Goal: Transaction & Acquisition: Purchase product/service

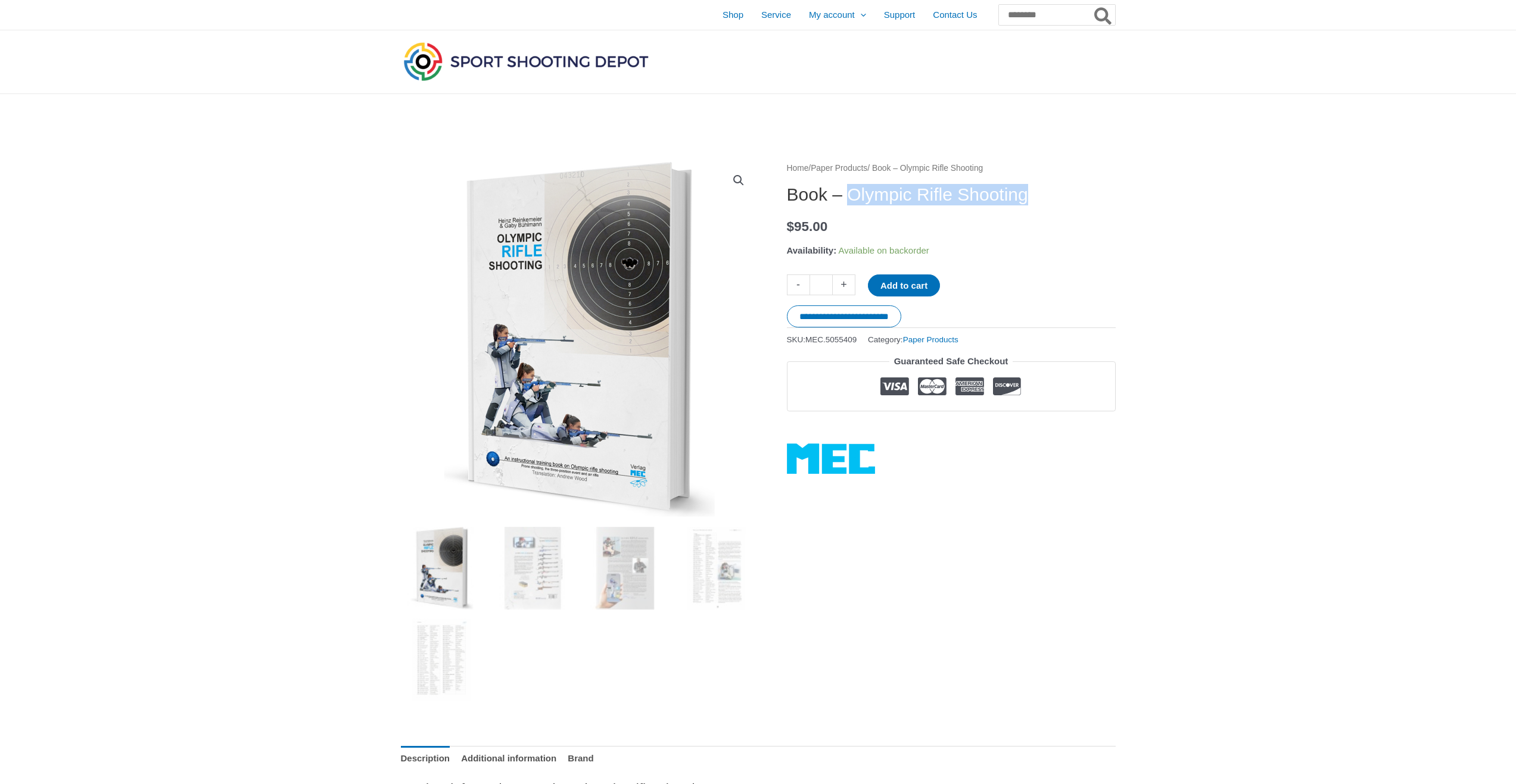
drag, startPoint x: 857, startPoint y: 196, endPoint x: 1058, endPoint y: 193, distance: 201.0
click at [1058, 193] on h1 "Book – Olympic Rifle Shooting" at bounding box center [951, 194] width 329 height 21
copy h1 "Olympic Rifle Shooting"
click at [926, 282] on button "Add to cart" at bounding box center [904, 285] width 72 height 22
click at [987, 290] on link "View cart" at bounding box center [975, 284] width 43 height 20
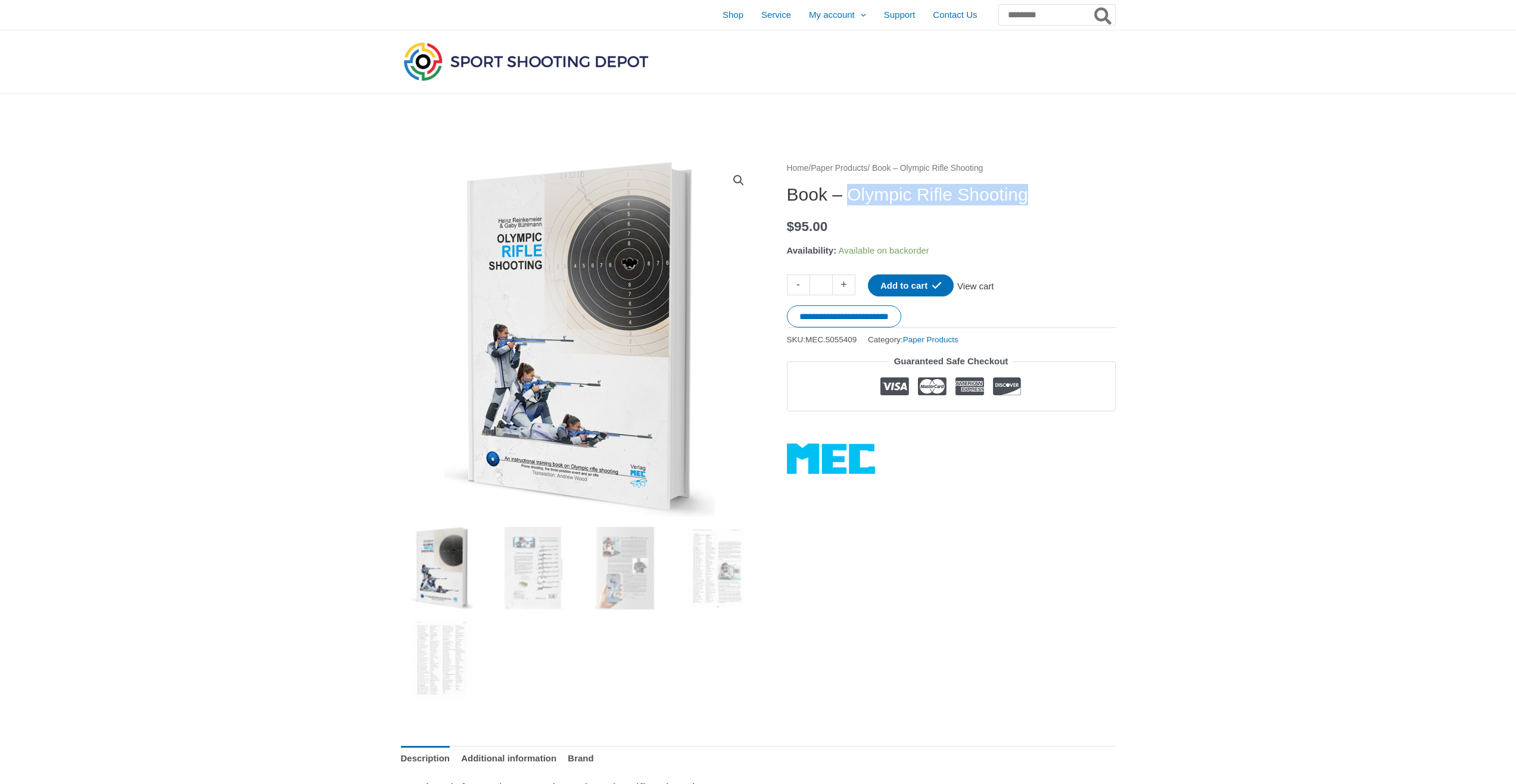
click at [987, 287] on link "View cart" at bounding box center [975, 284] width 43 height 20
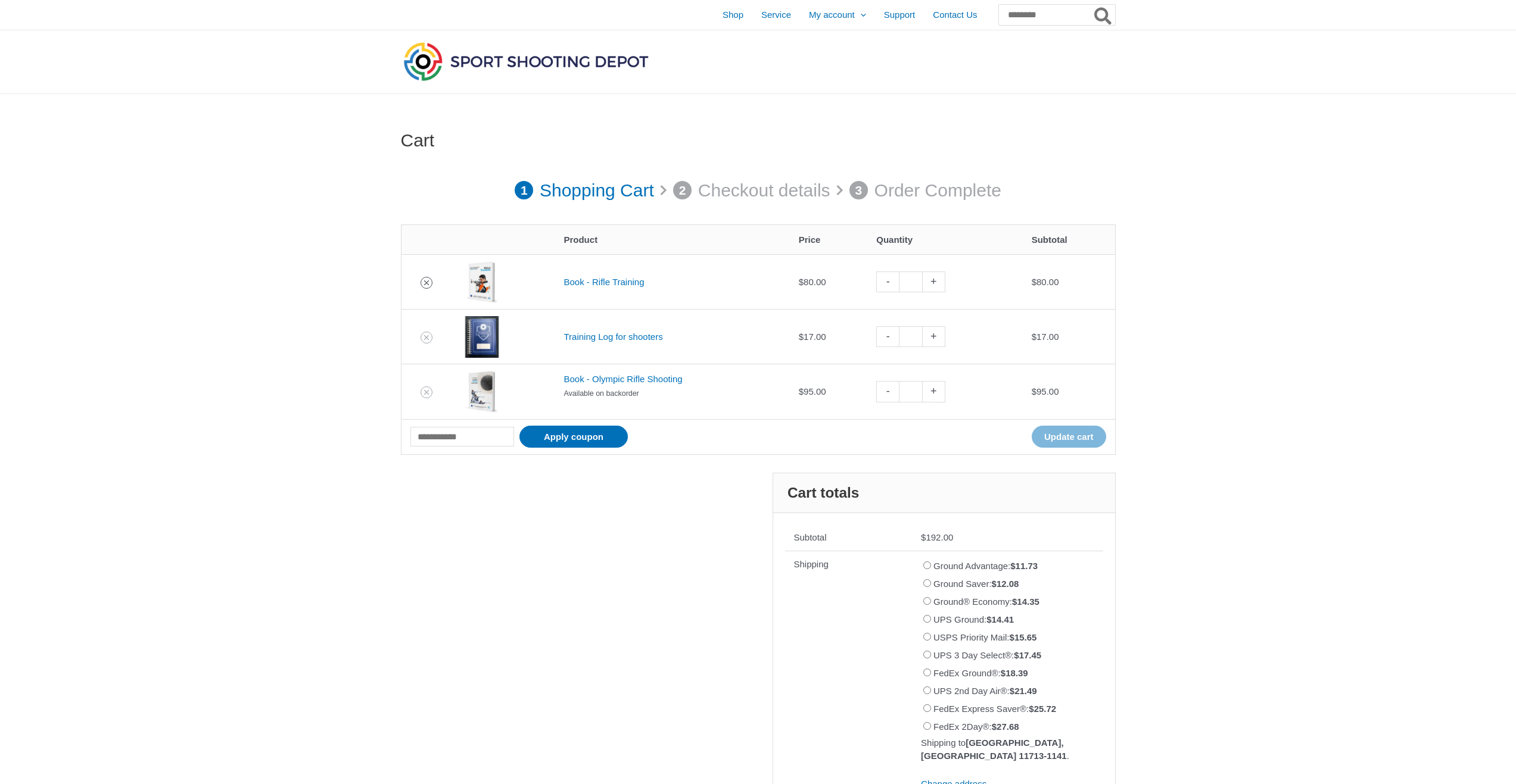
click at [426, 281] on icon "Remove Book - Rifle Training from cart" at bounding box center [427, 283] width 9 height 9
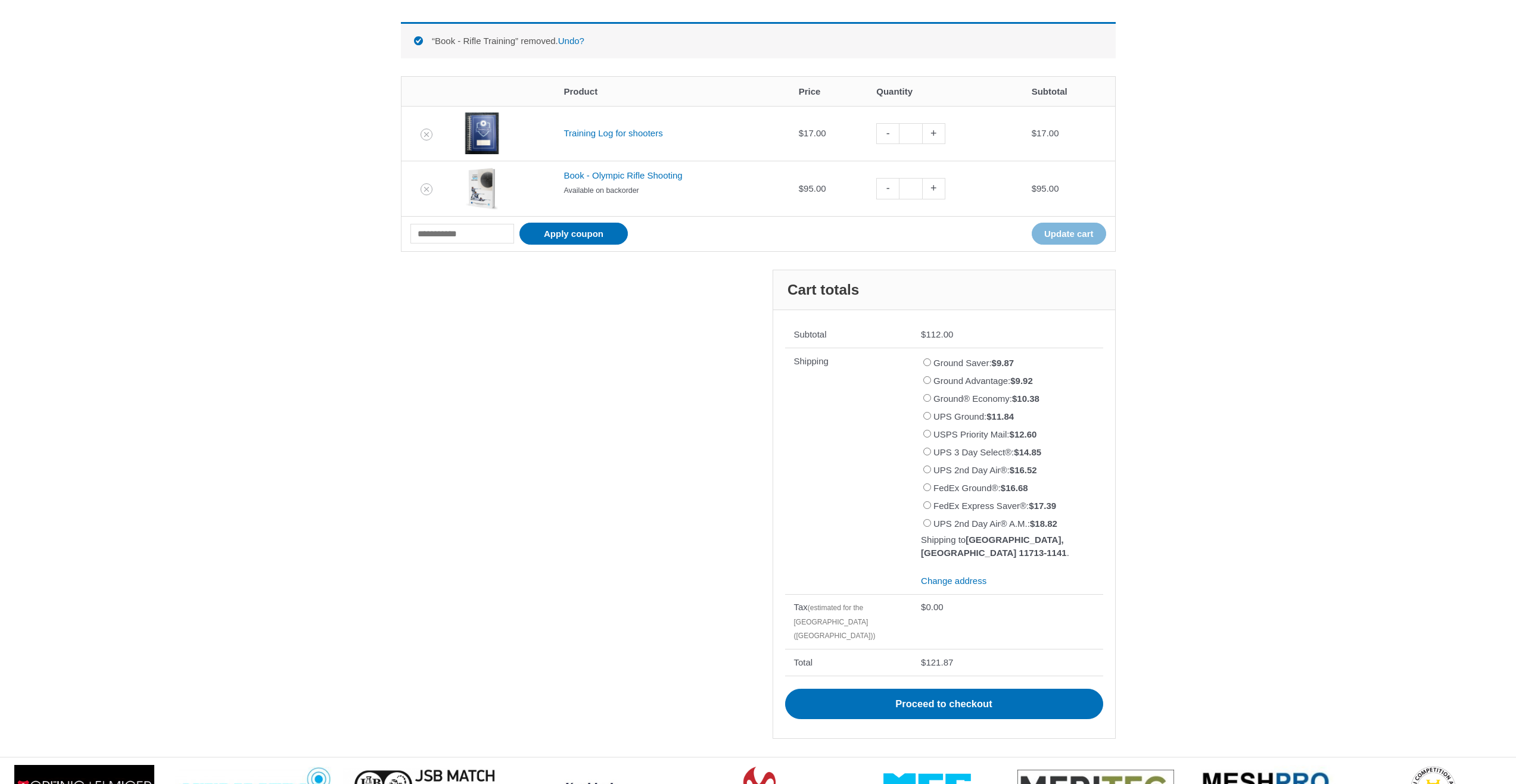
scroll to position [165, 0]
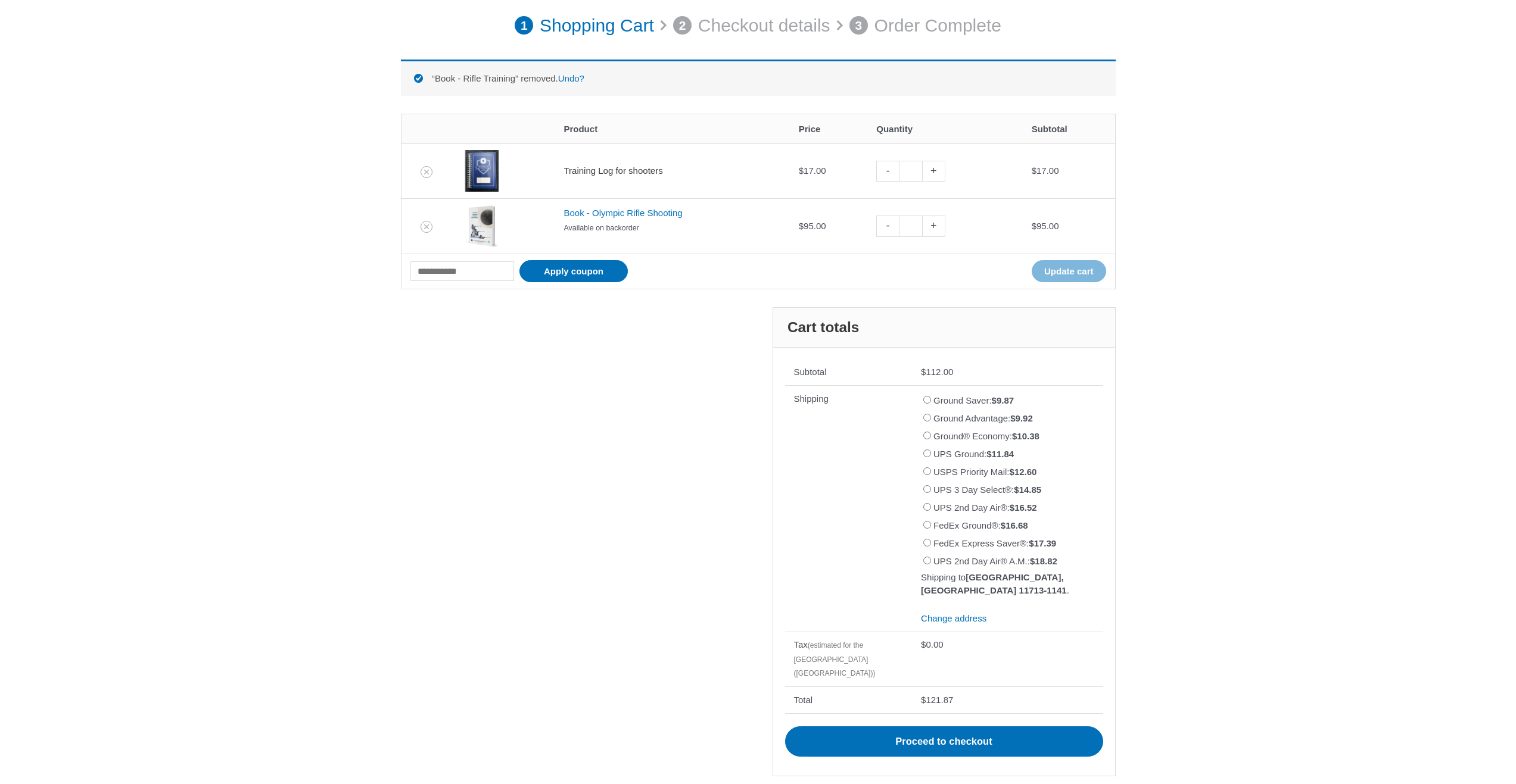
click at [616, 174] on link "Training Log for shooters" at bounding box center [613, 170] width 99 height 10
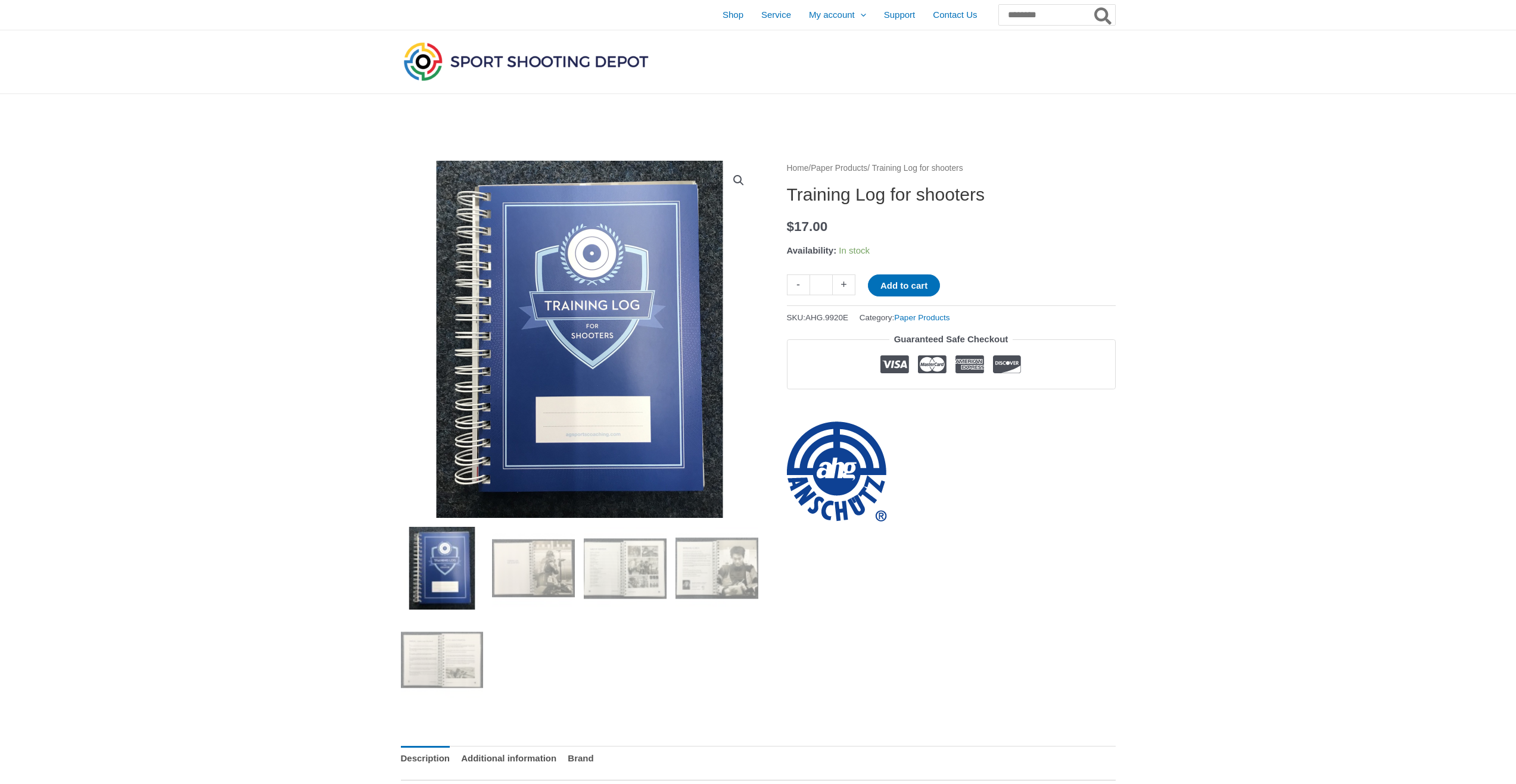
click at [742, 181] on link "View full-screen image gallery" at bounding box center [738, 180] width 21 height 21
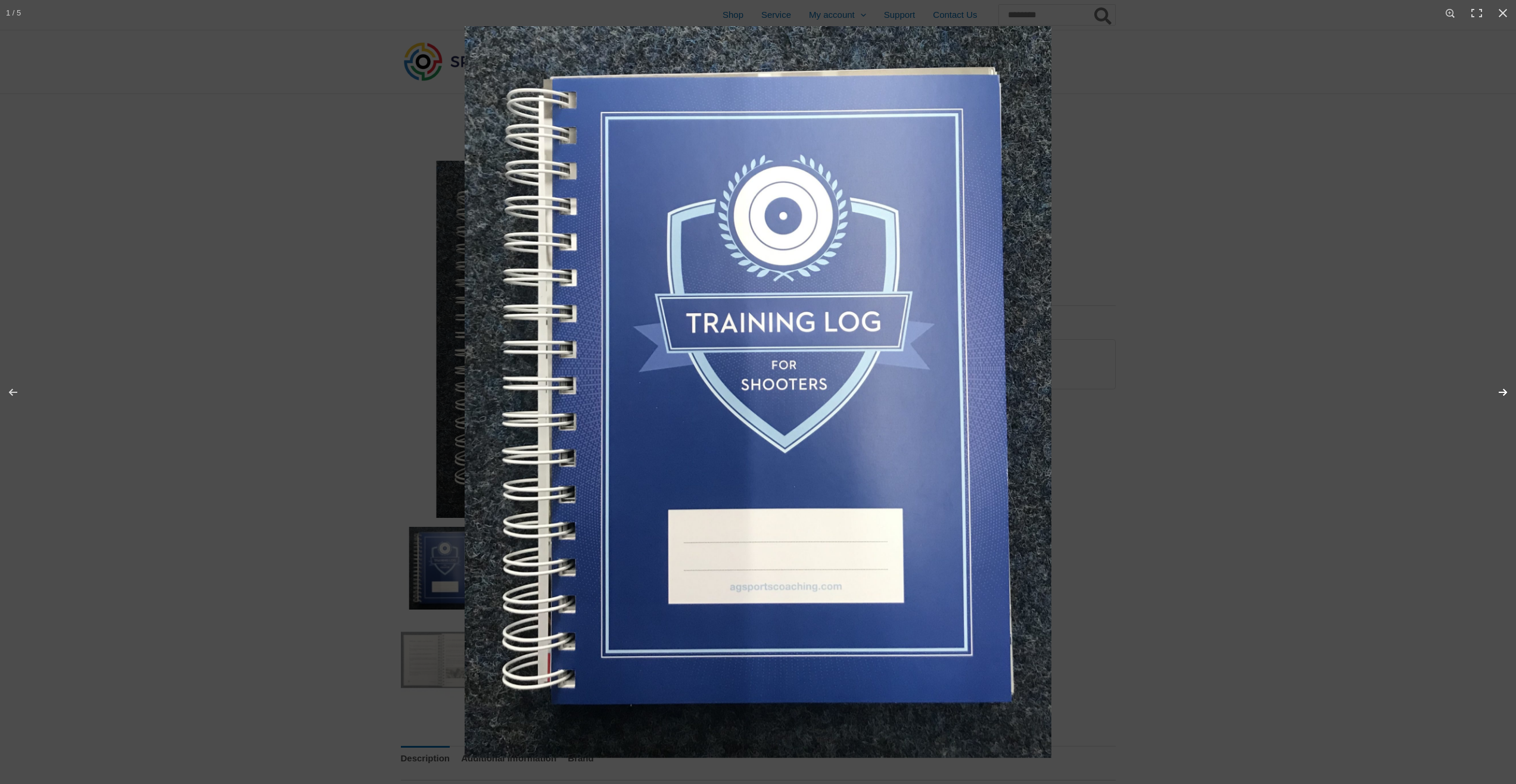
click at [1507, 394] on button "Next (arrow right)" at bounding box center [1495, 392] width 42 height 59
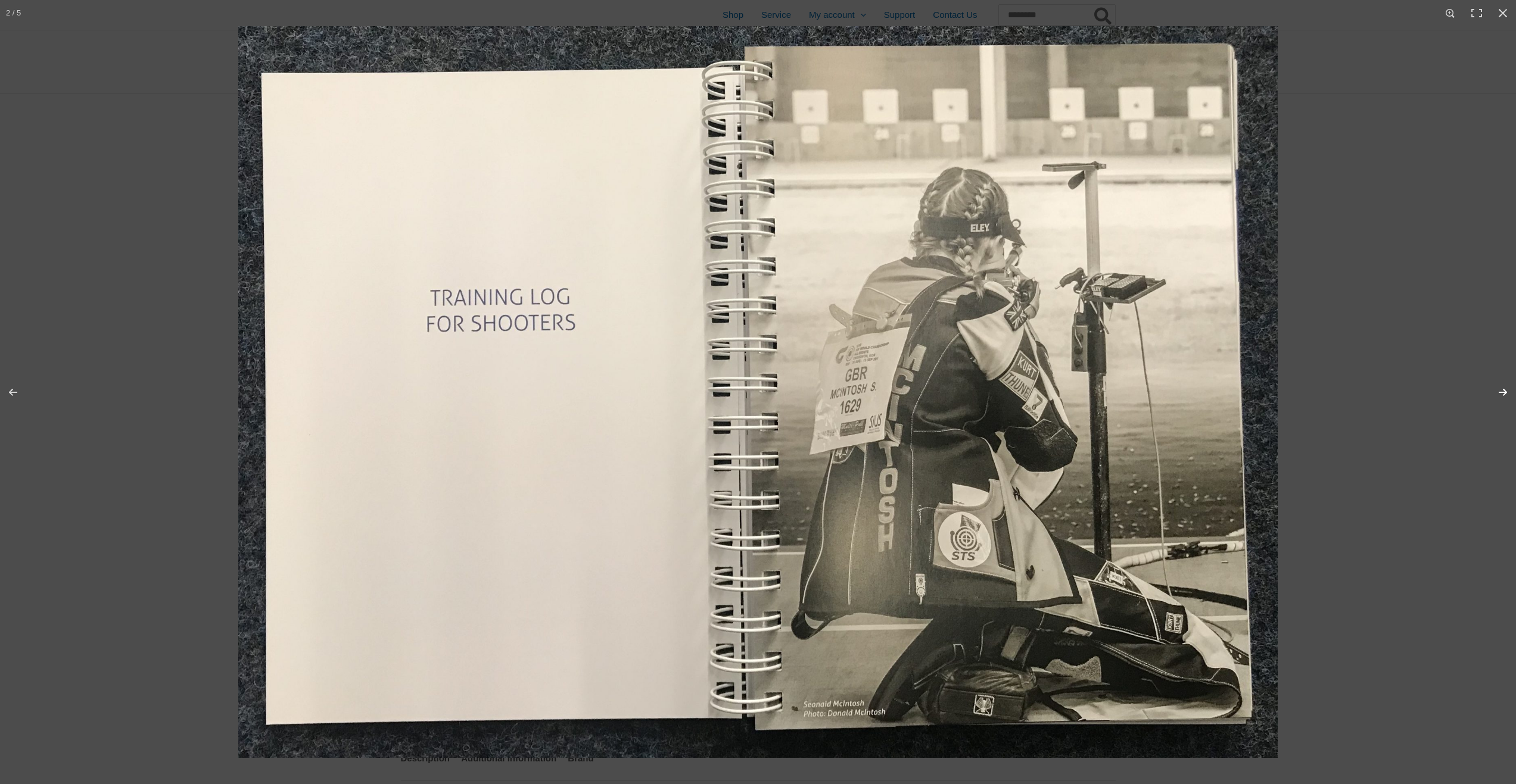
click at [1507, 394] on button "Next (arrow right)" at bounding box center [1495, 392] width 42 height 59
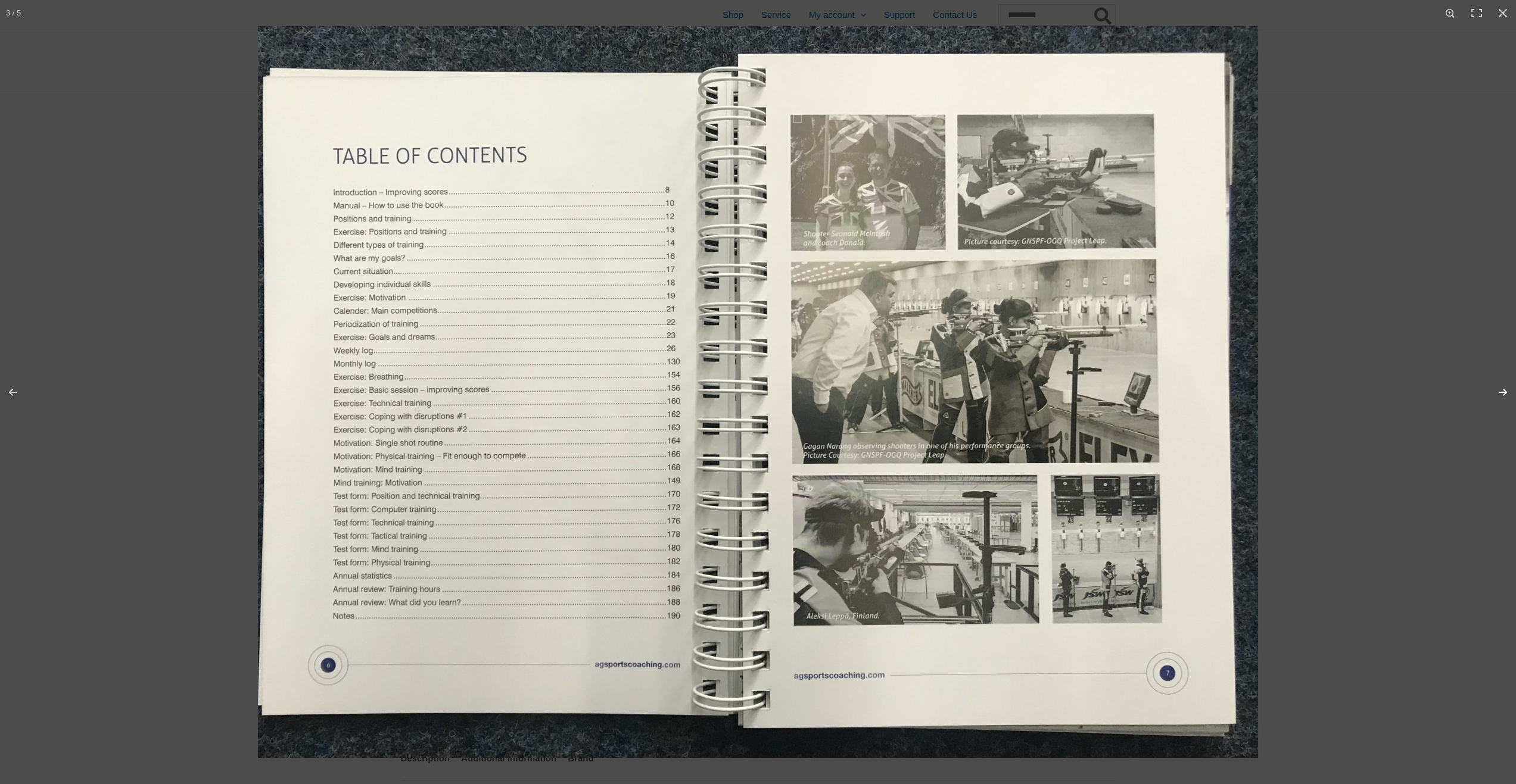
click at [1507, 394] on button "Next (arrow right)" at bounding box center [1495, 392] width 42 height 59
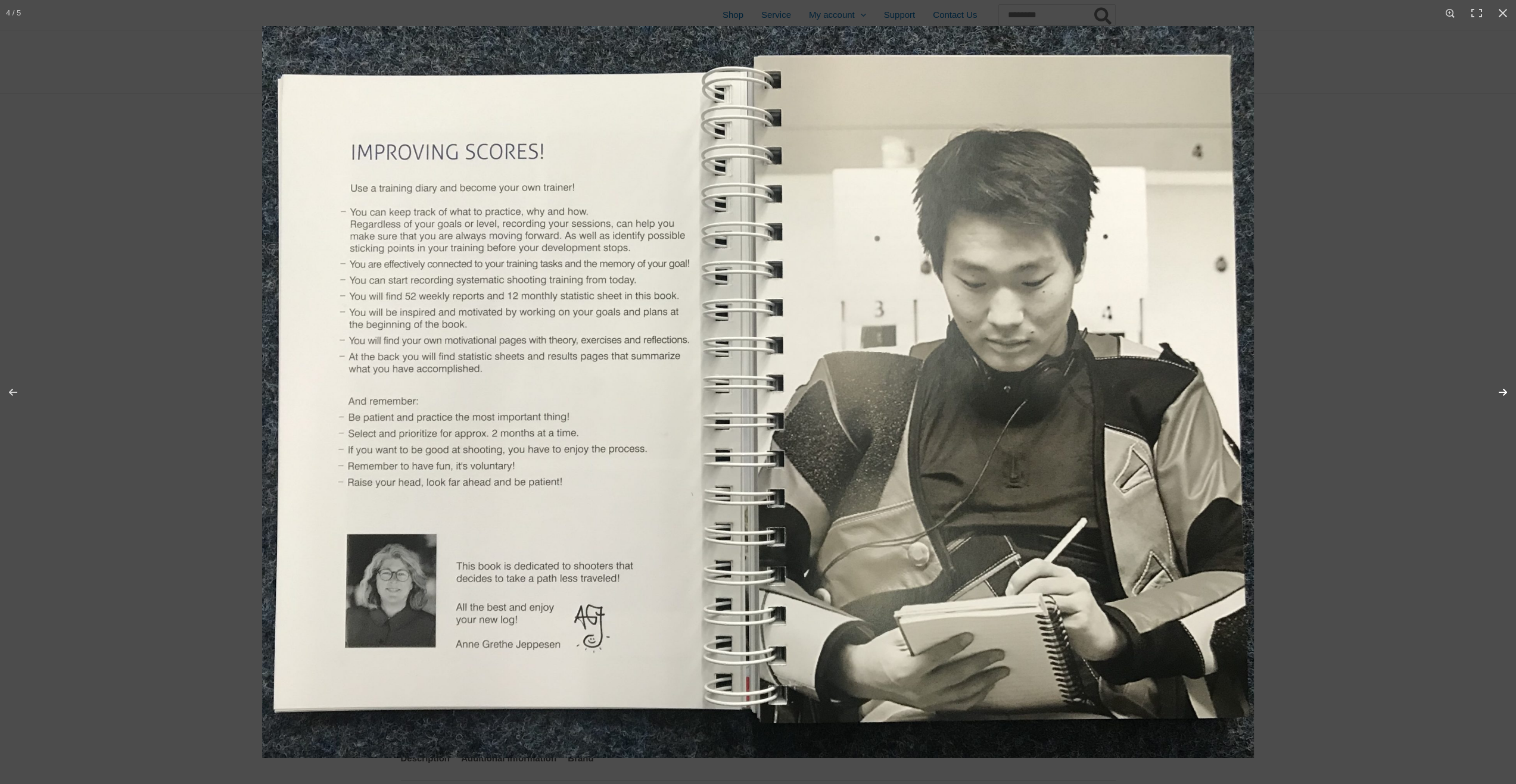
click at [1507, 394] on button "Next (arrow right)" at bounding box center [1495, 392] width 42 height 59
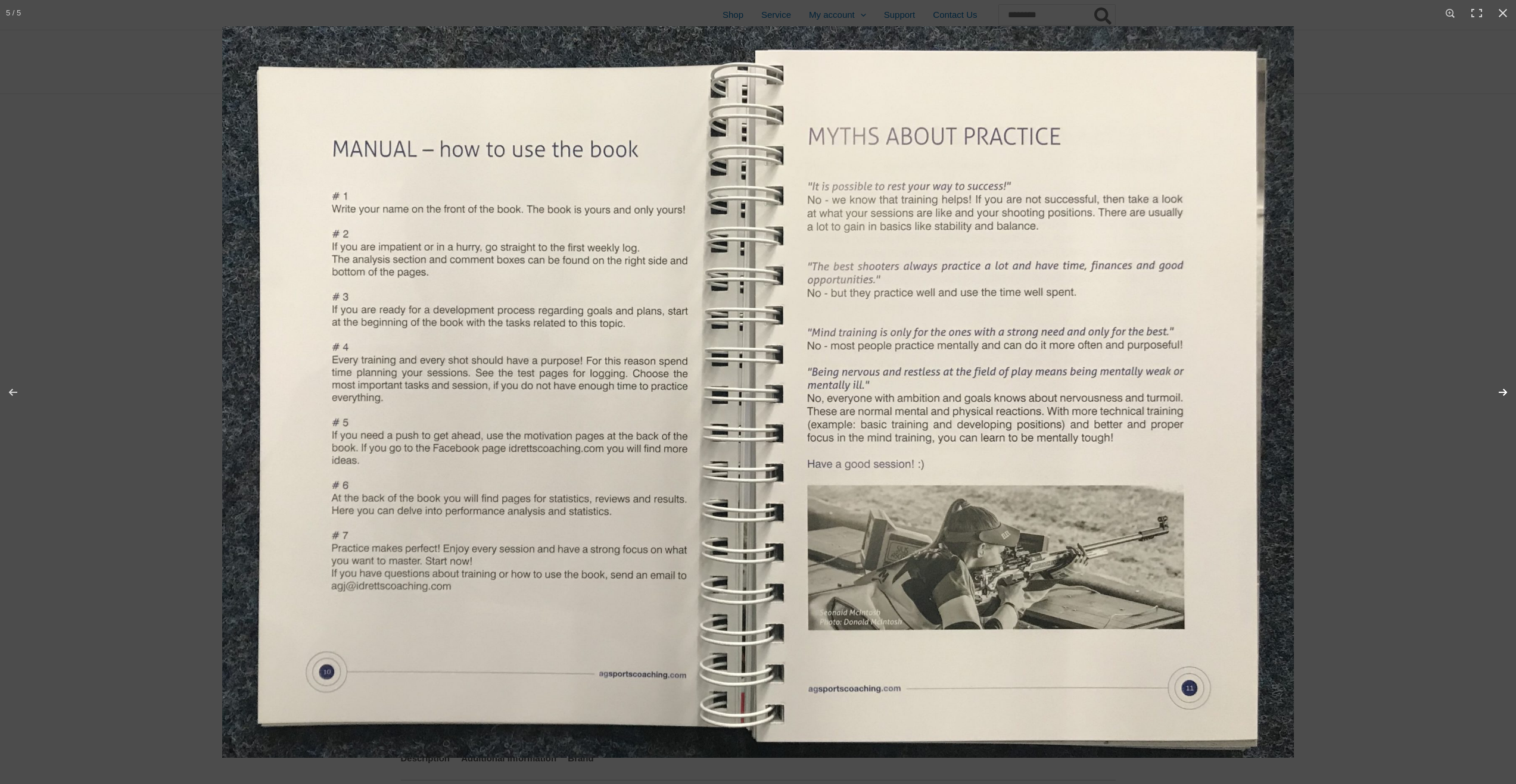
click at [1507, 394] on button "Next (arrow right)" at bounding box center [1495, 392] width 42 height 59
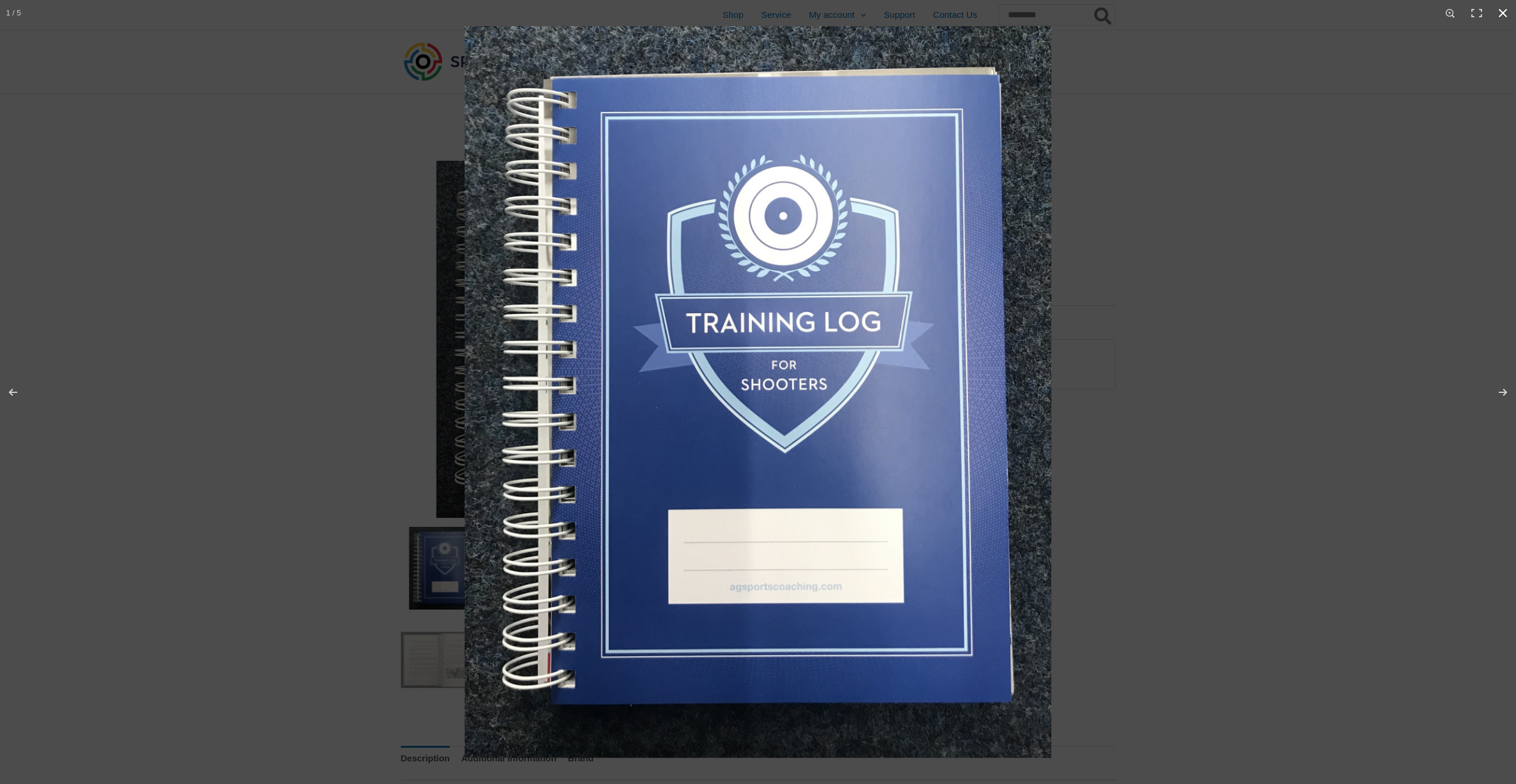
click at [1502, 12] on button "Close (Esc)" at bounding box center [1503, 13] width 26 height 26
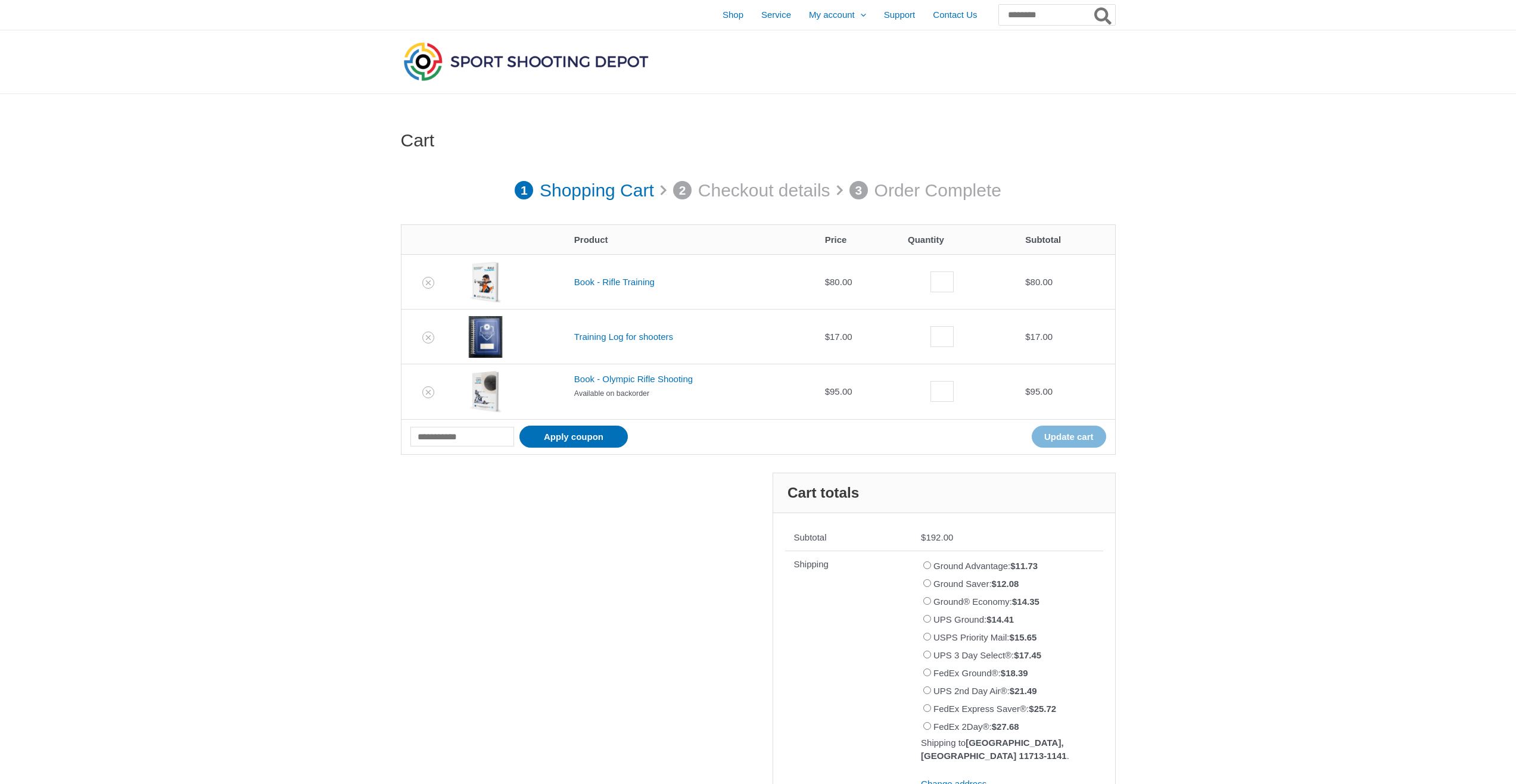
scroll to position [165, 0]
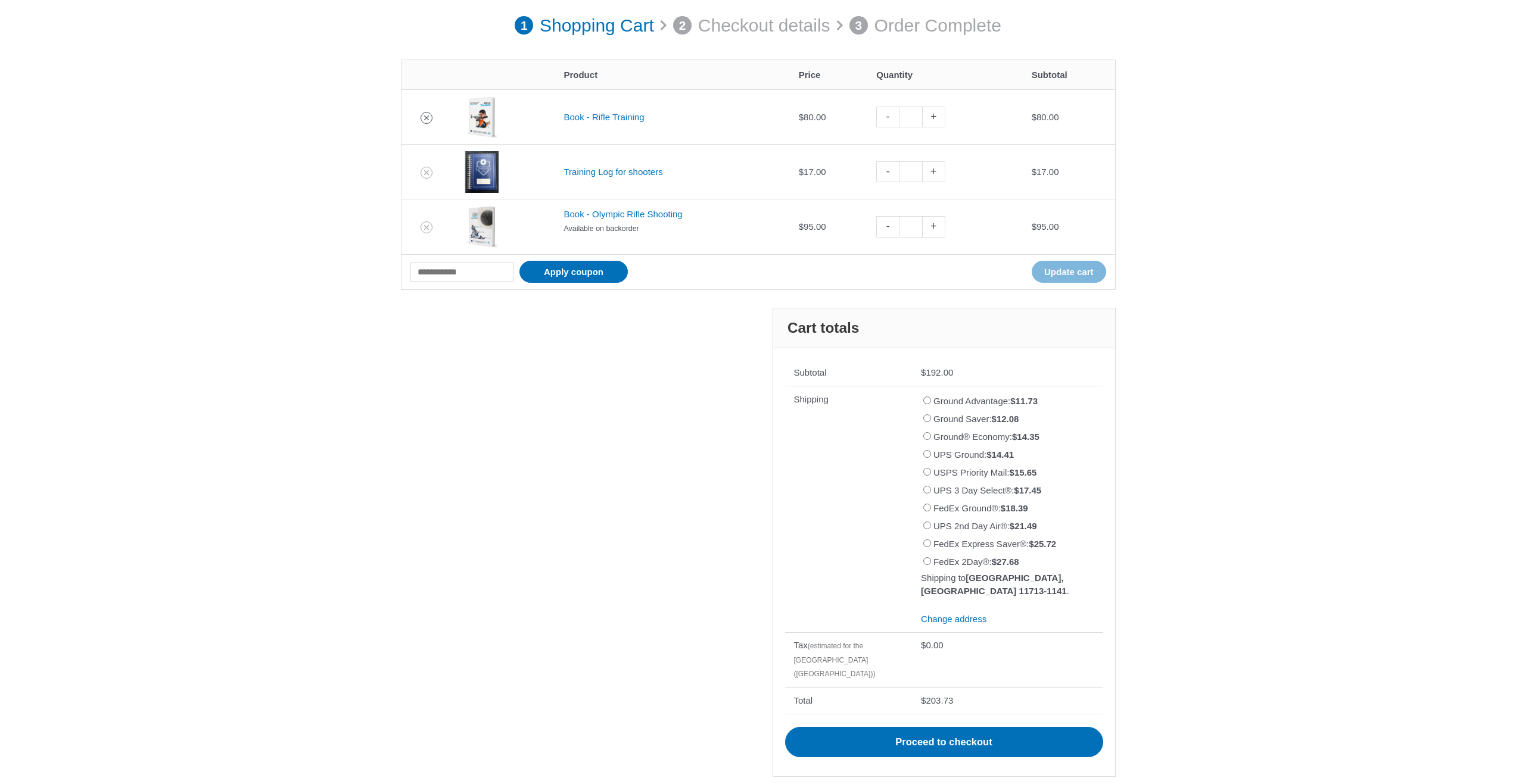
click at [427, 118] on icon "Remove Book - Rifle Training from cart" at bounding box center [427, 118] width 9 height 9
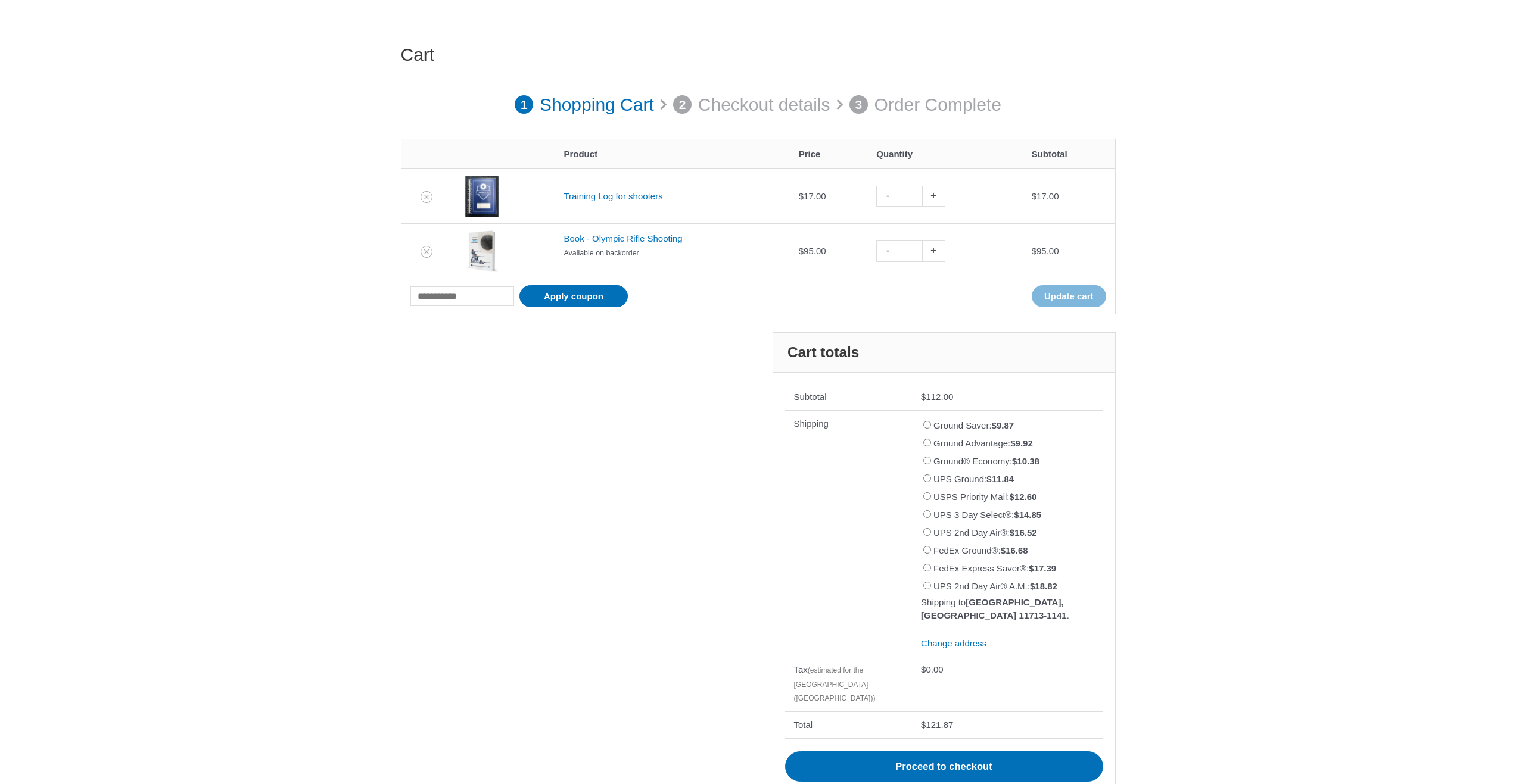
scroll to position [0, 0]
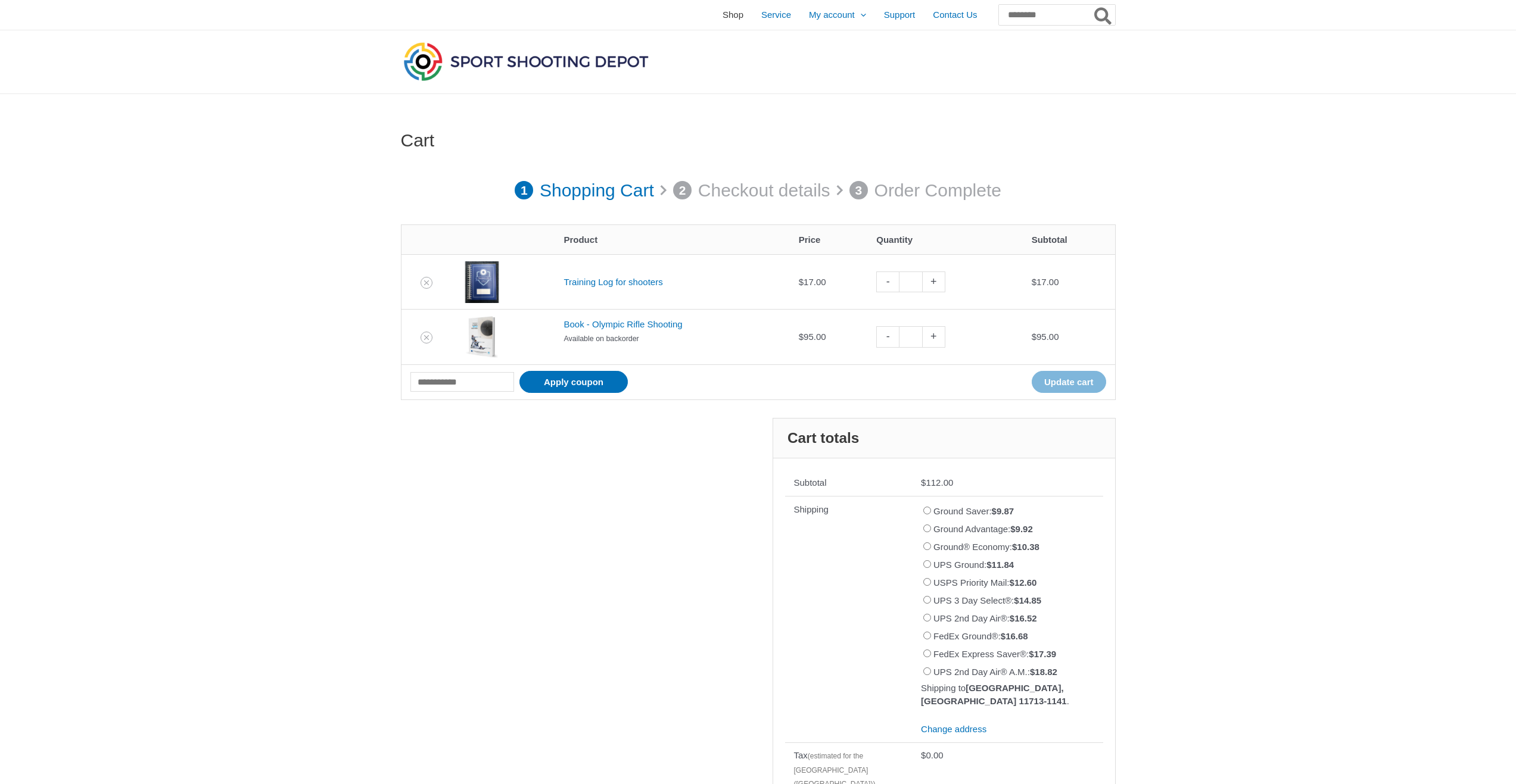
click at [723, 16] on span "Shop" at bounding box center [733, 15] width 21 height 30
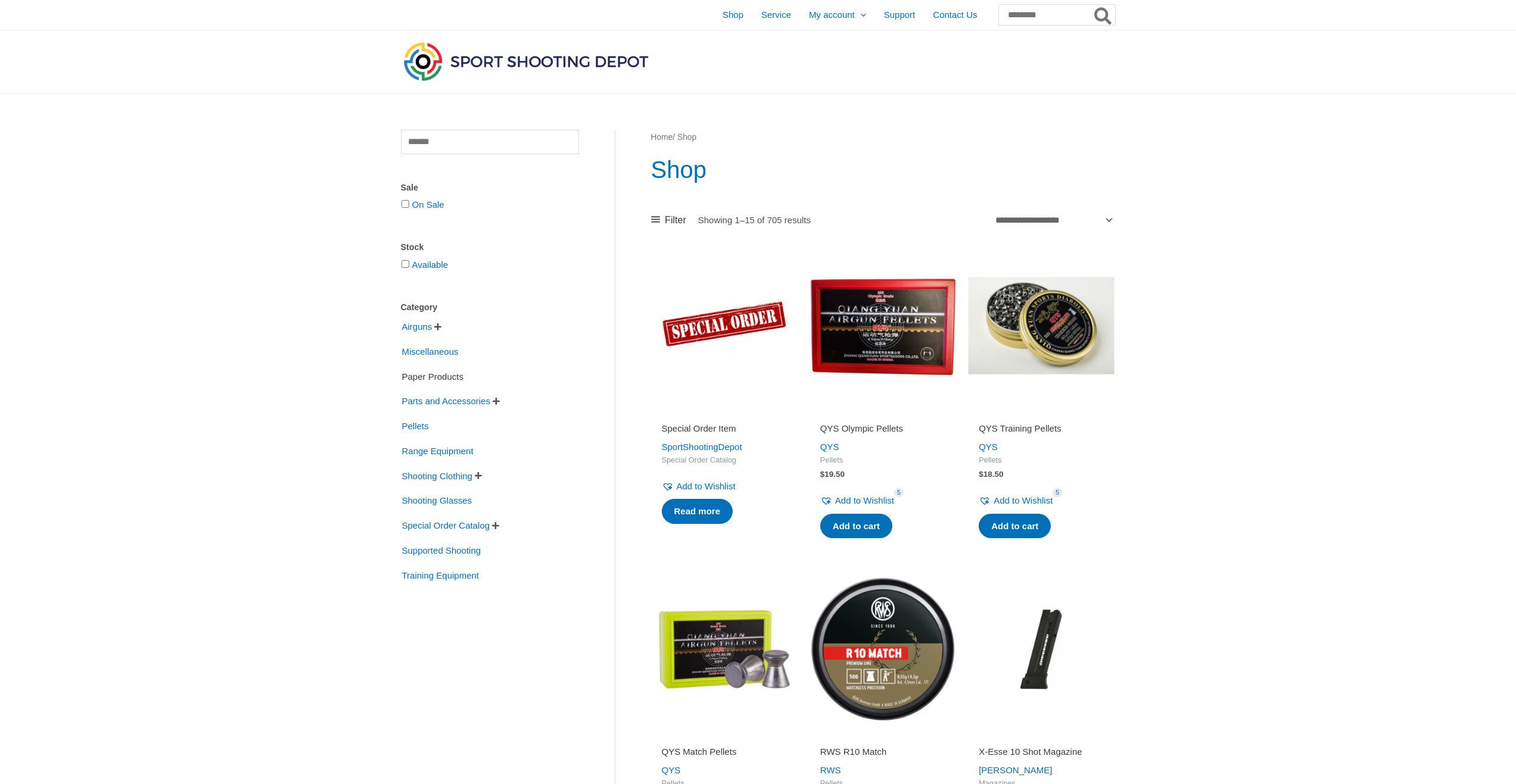
click at [451, 376] on span "Paper Products" at bounding box center [433, 376] width 64 height 20
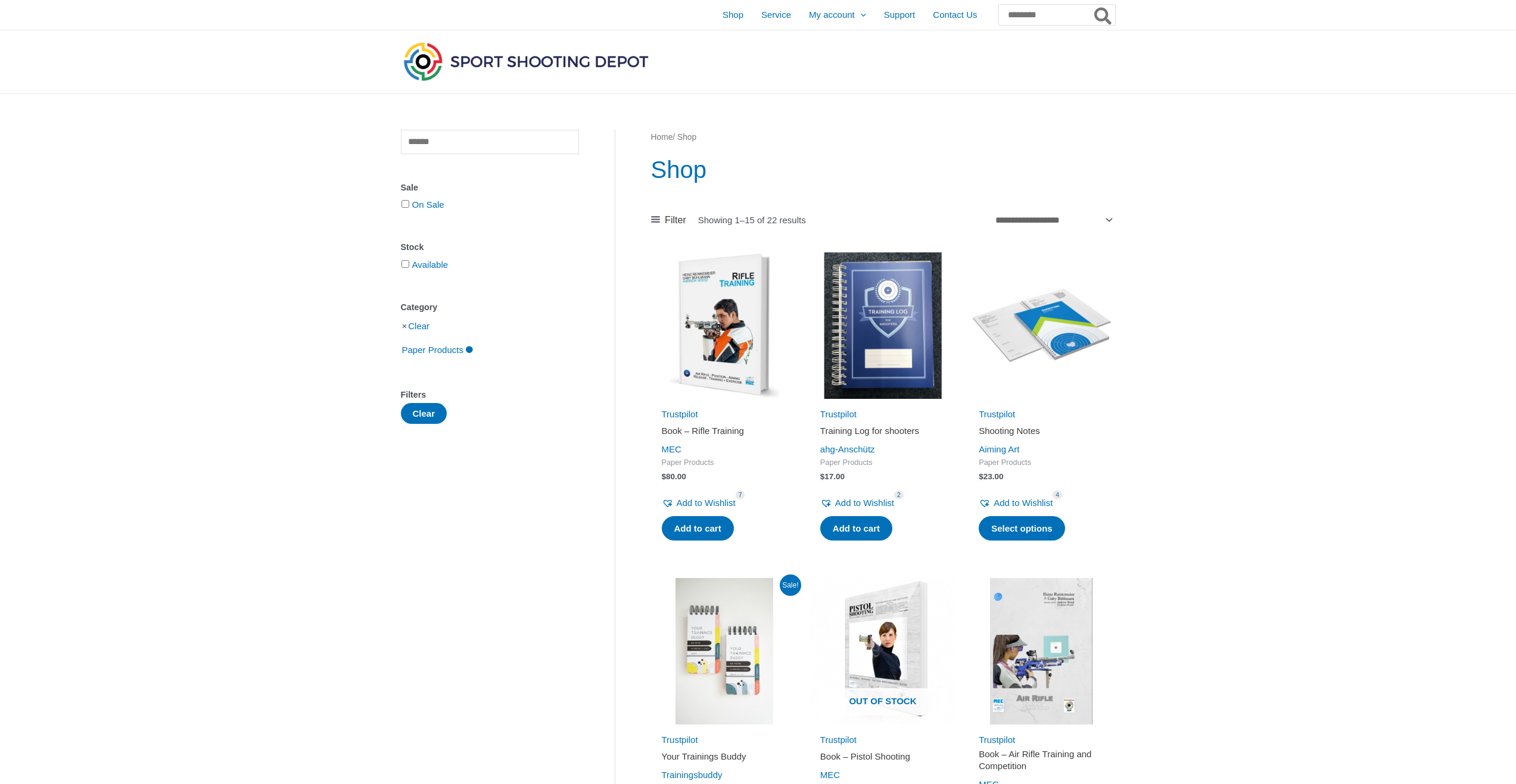
click at [1034, 331] on img at bounding box center [1041, 326] width 147 height 147
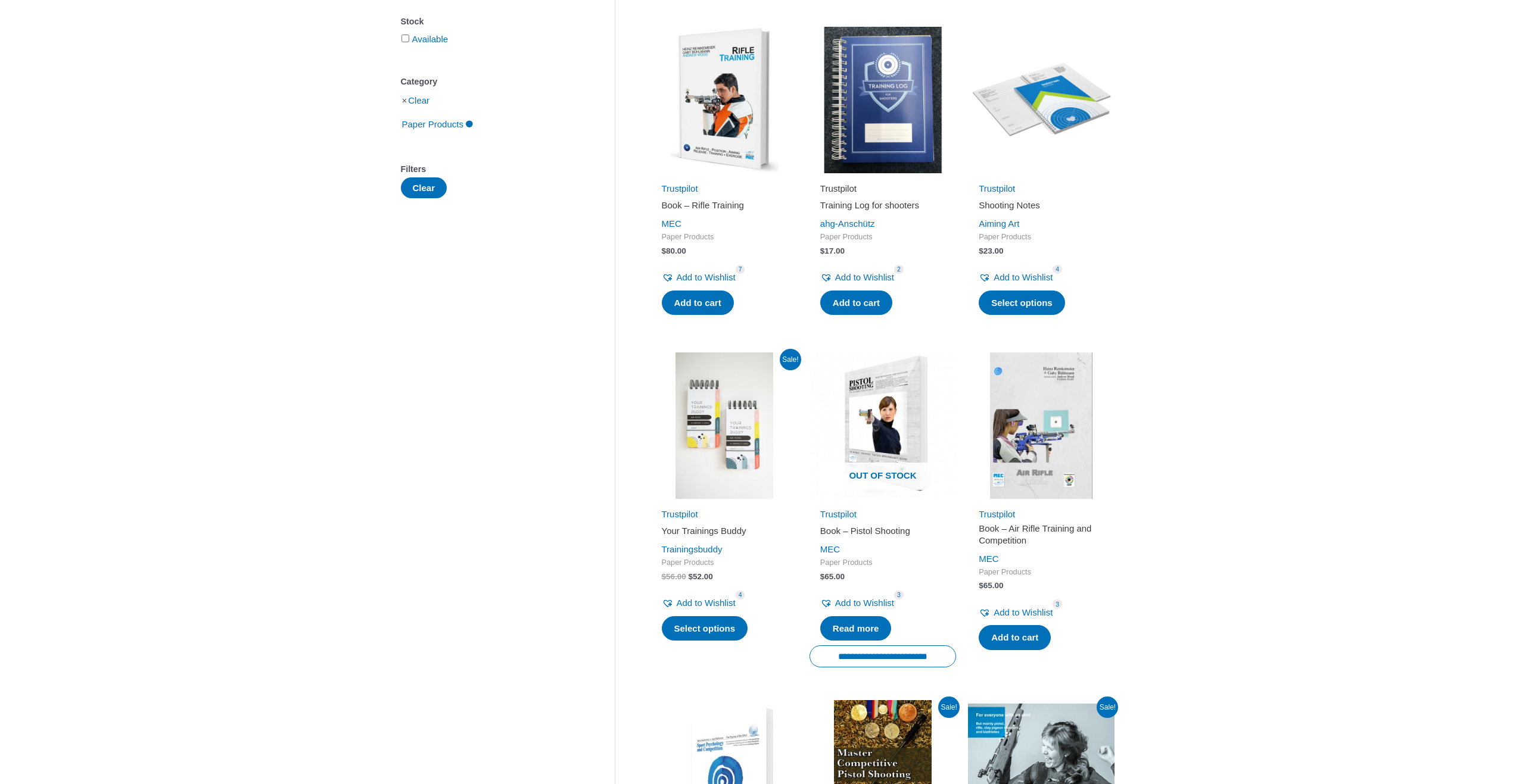
scroll to position [238, 0]
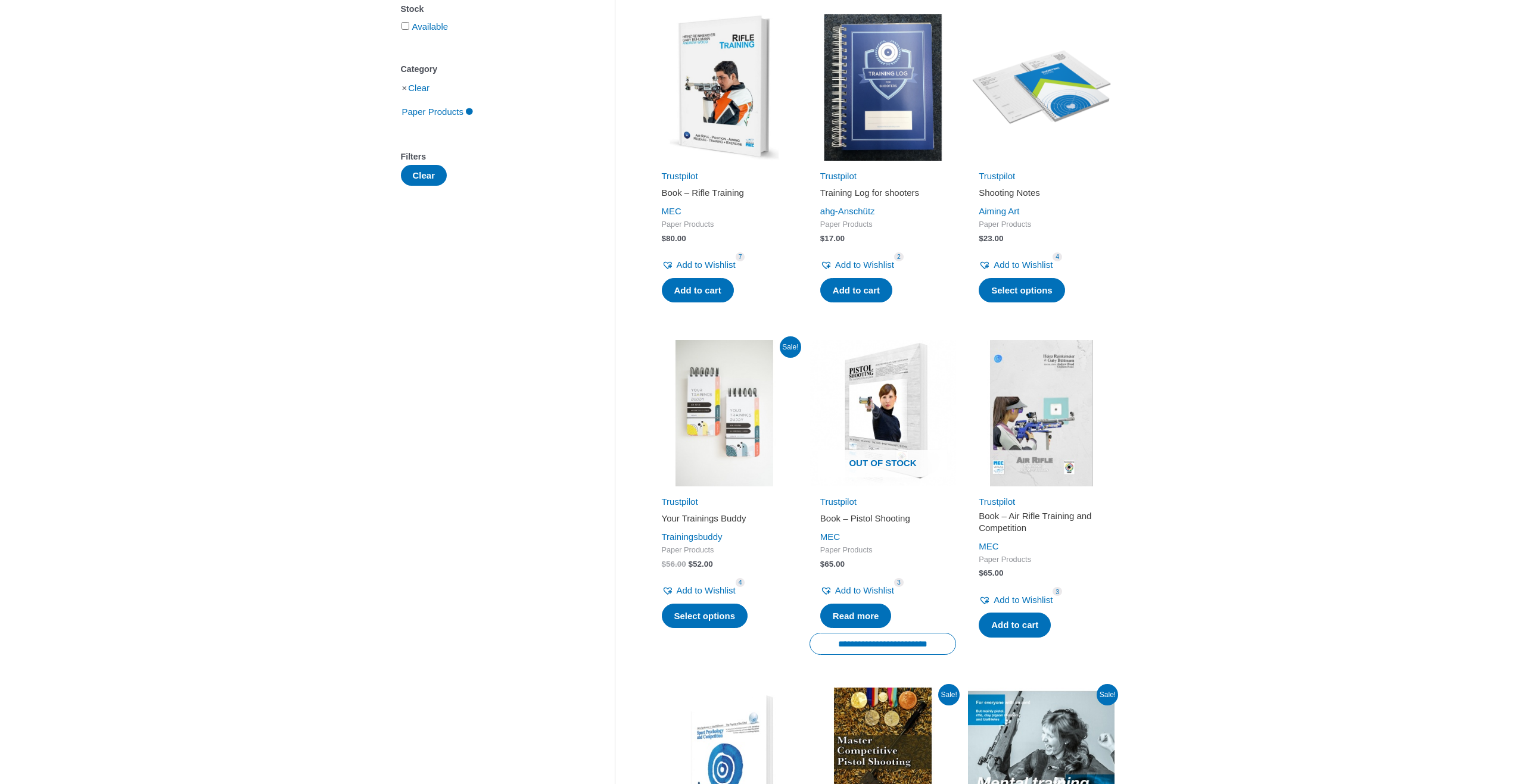
click at [738, 412] on img at bounding box center [724, 413] width 147 height 147
click at [1006, 430] on img at bounding box center [1041, 413] width 147 height 147
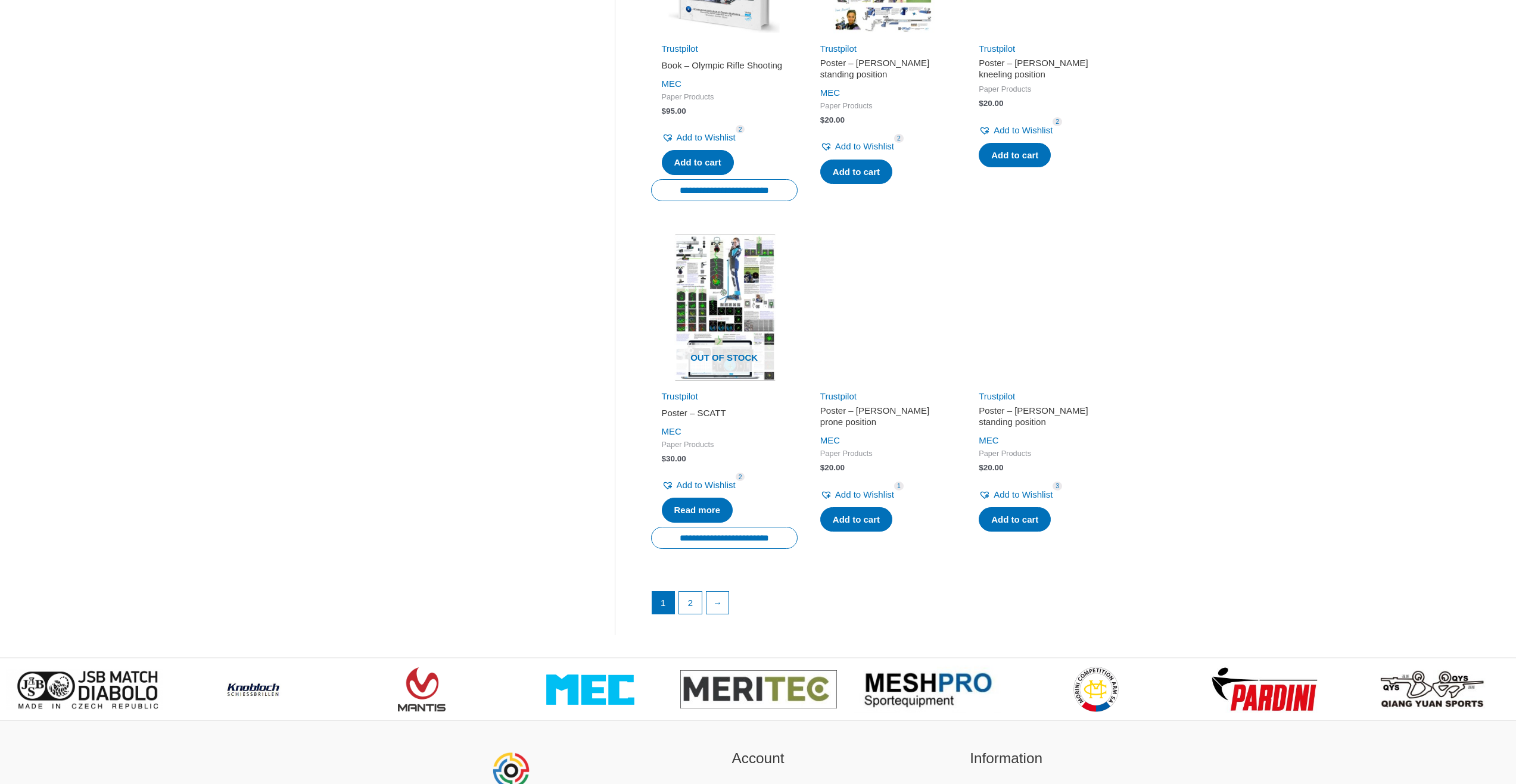
scroll to position [1429, 0]
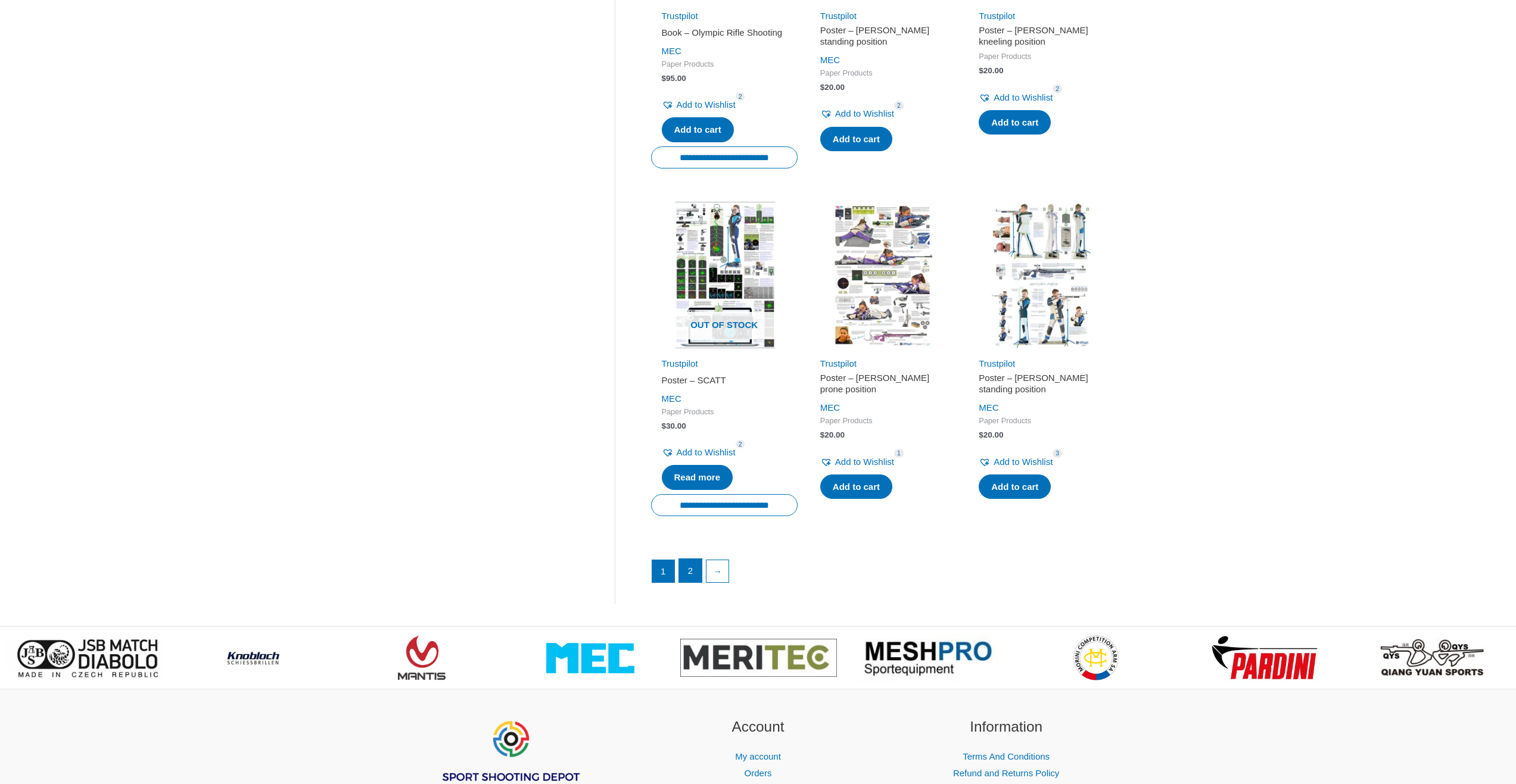
click at [694, 581] on link "2" at bounding box center [690, 571] width 23 height 24
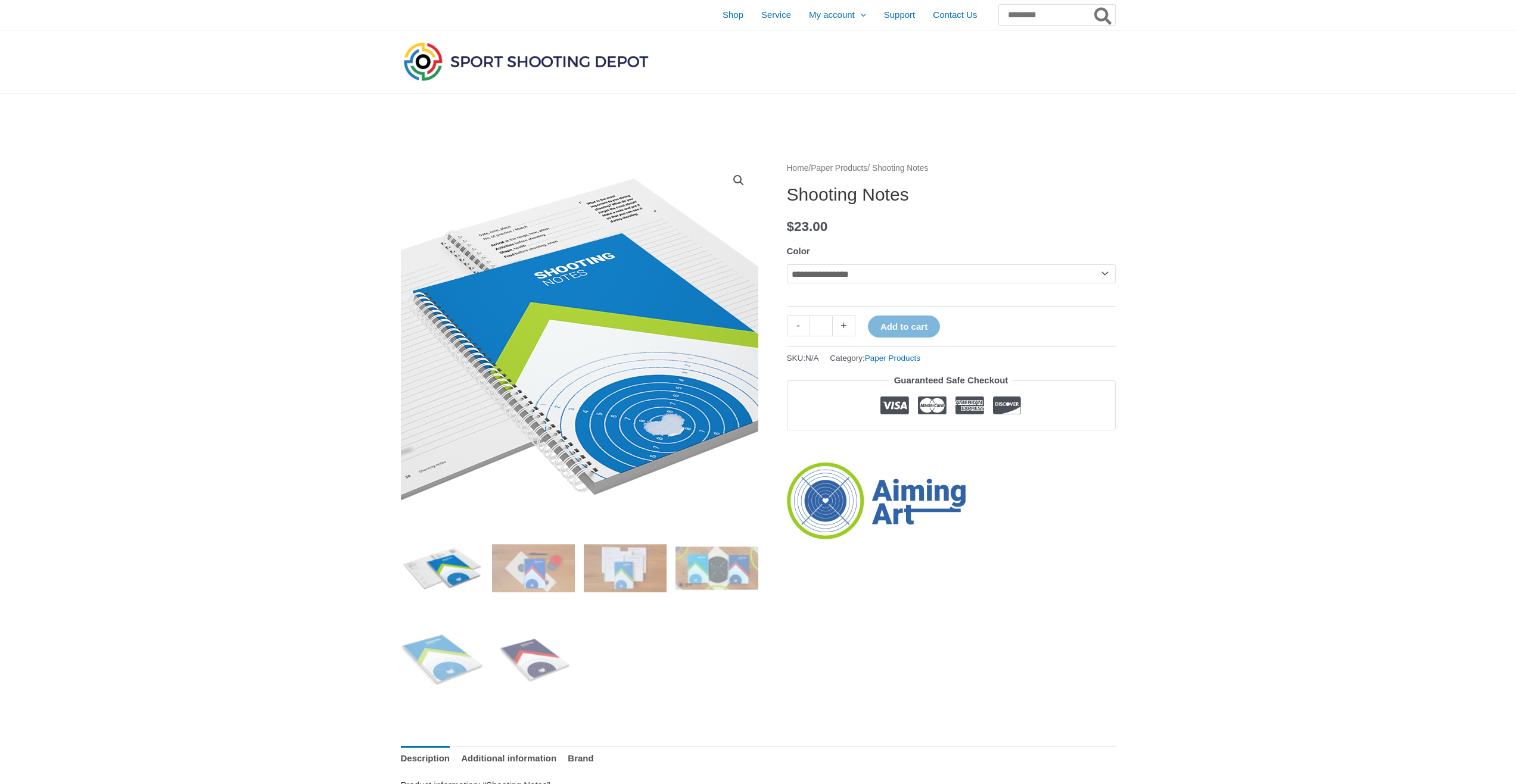
click at [636, 323] on img at bounding box center [534, 342] width 647 height 421
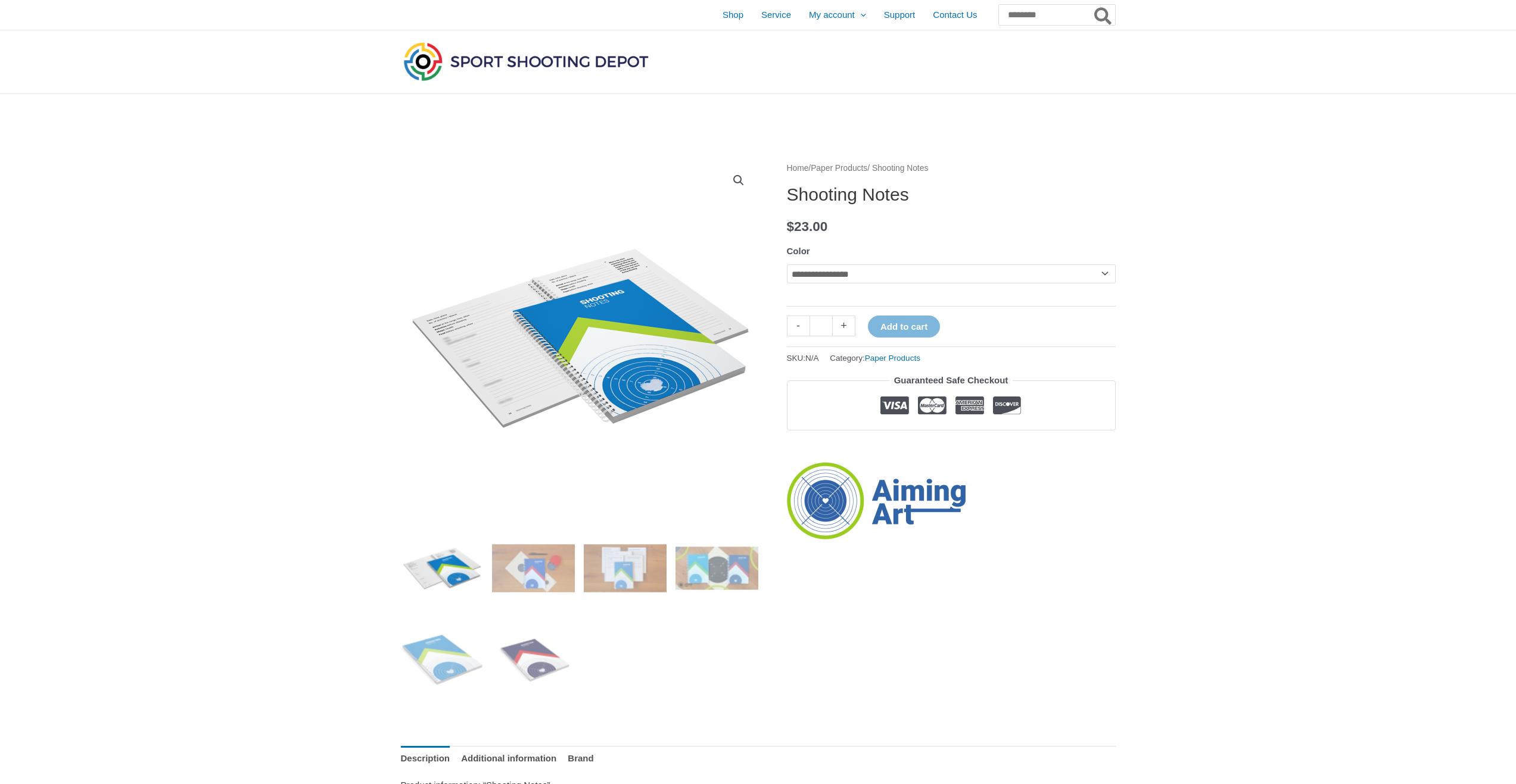
click at [737, 176] on link "View full-screen image gallery" at bounding box center [738, 180] width 21 height 21
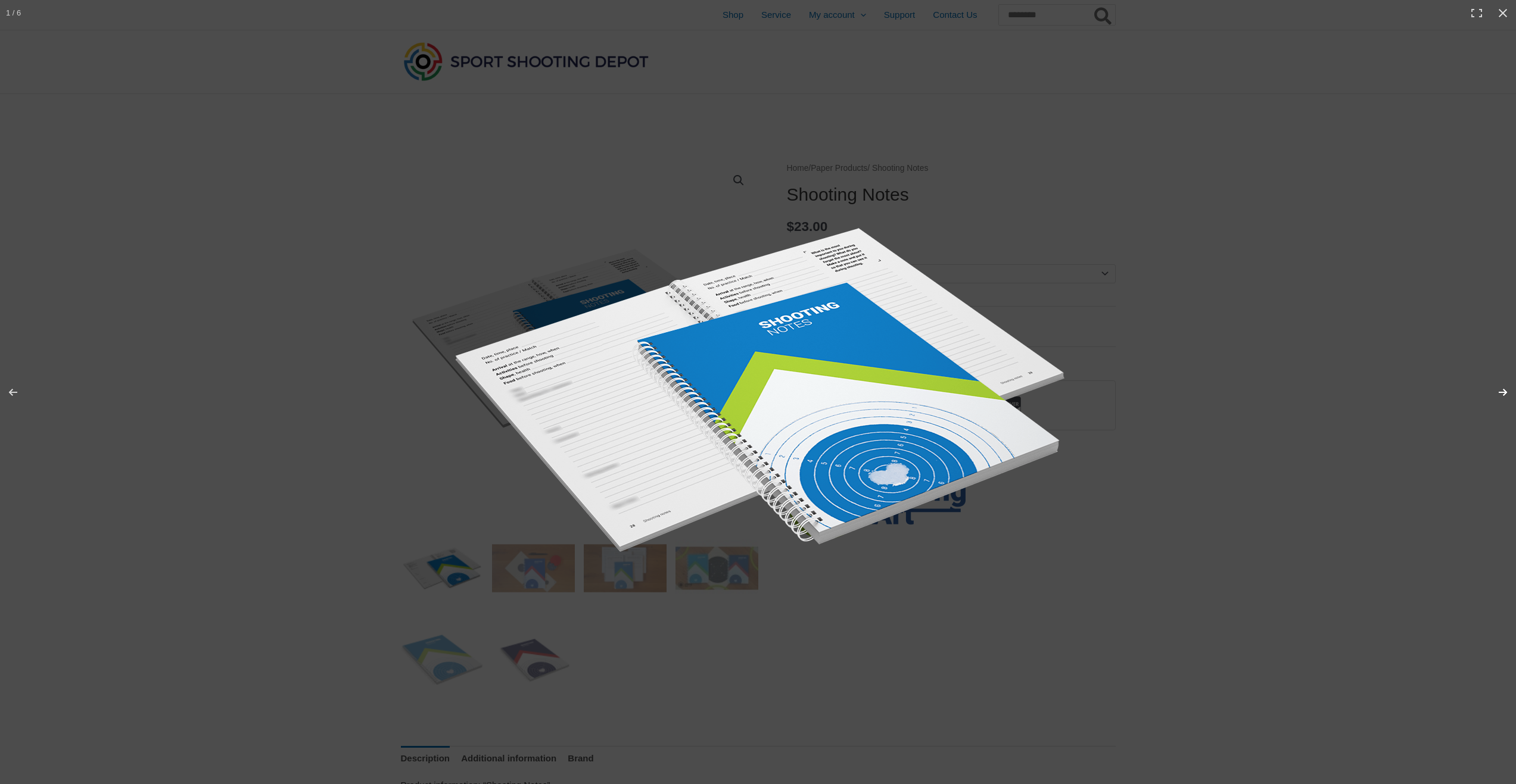
click at [1503, 390] on button "Next (arrow right)" at bounding box center [1495, 392] width 42 height 59
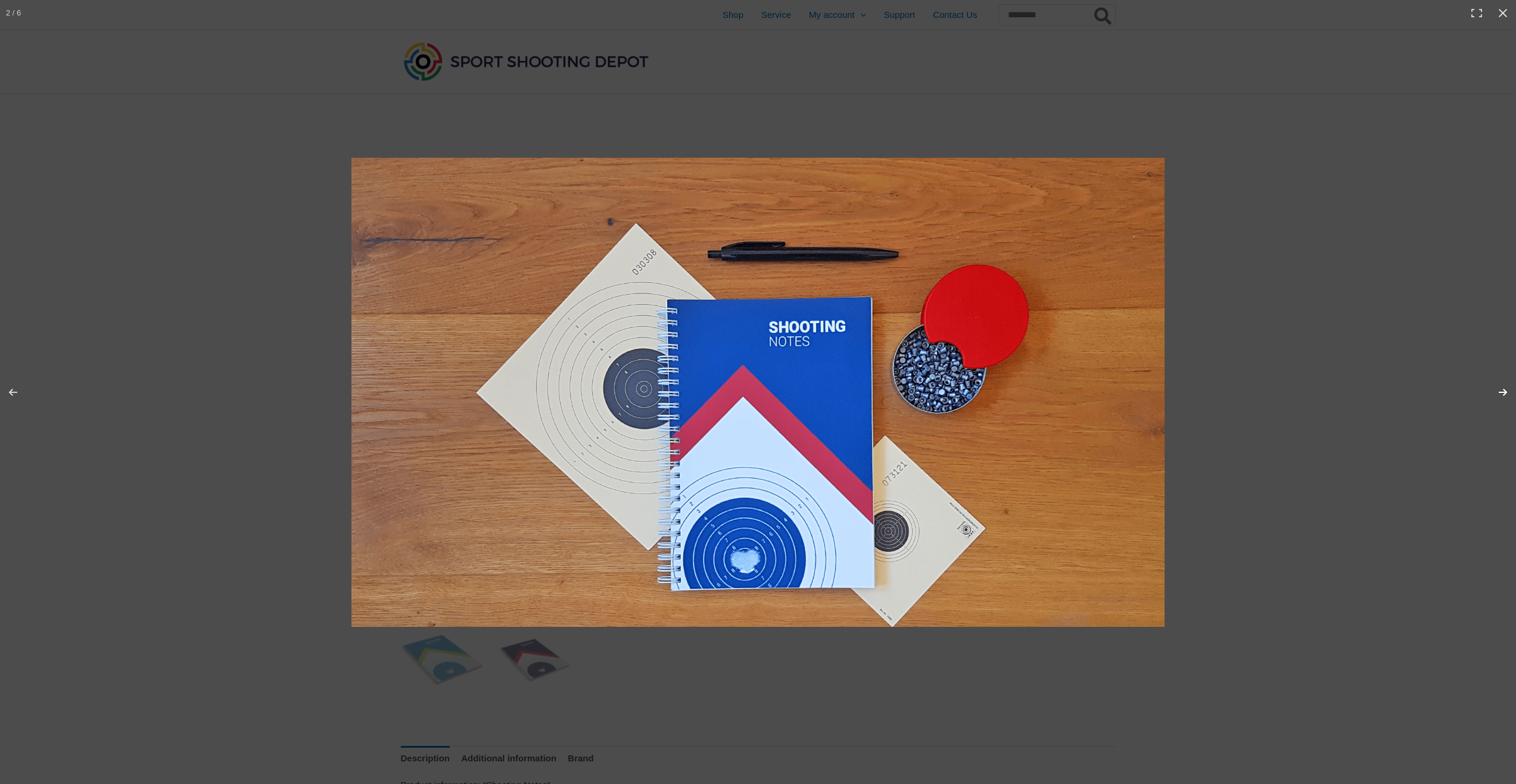
click at [1503, 390] on button "Next (arrow right)" at bounding box center [1495, 392] width 42 height 59
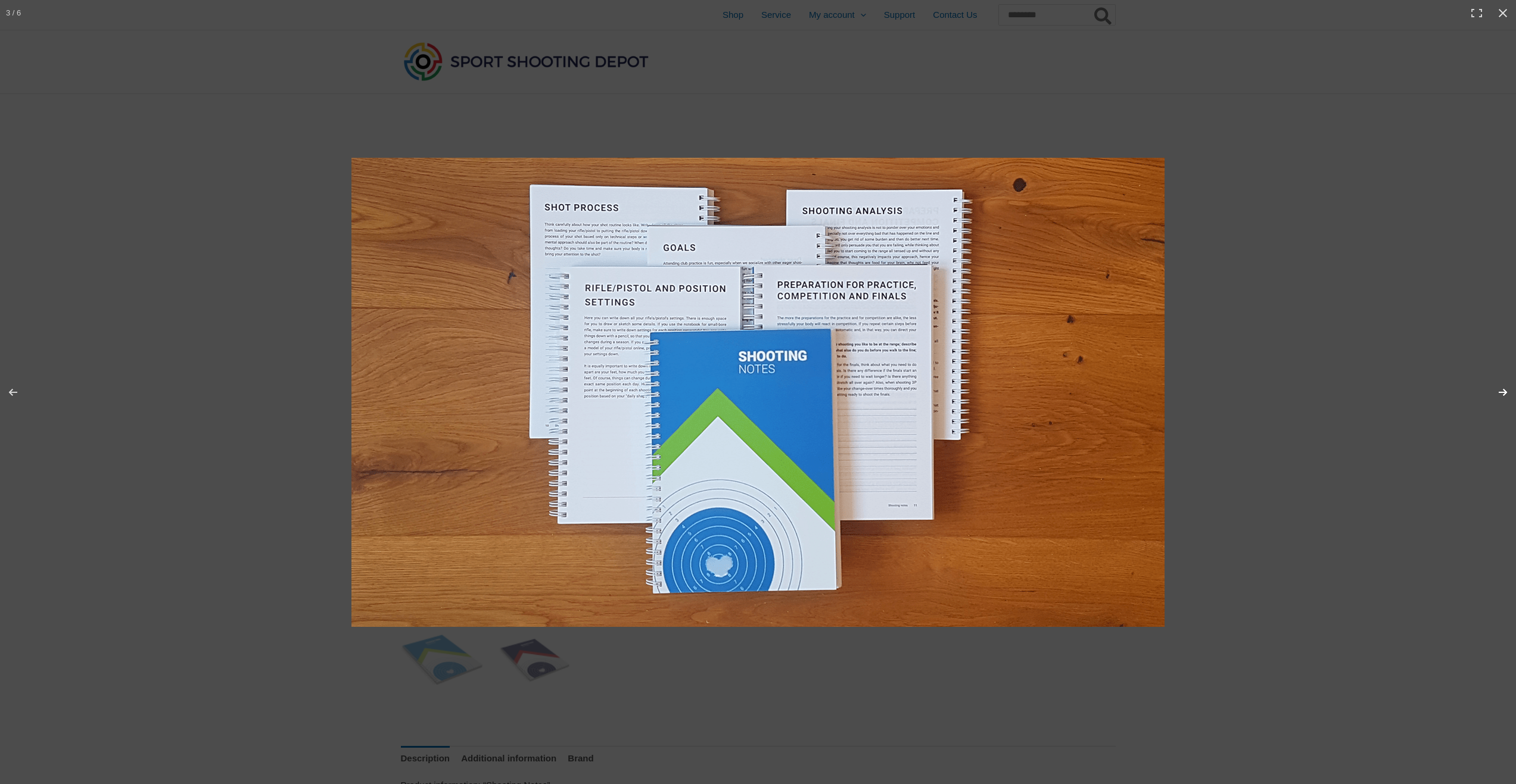
click at [1503, 390] on button "Next (arrow right)" at bounding box center [1495, 392] width 42 height 59
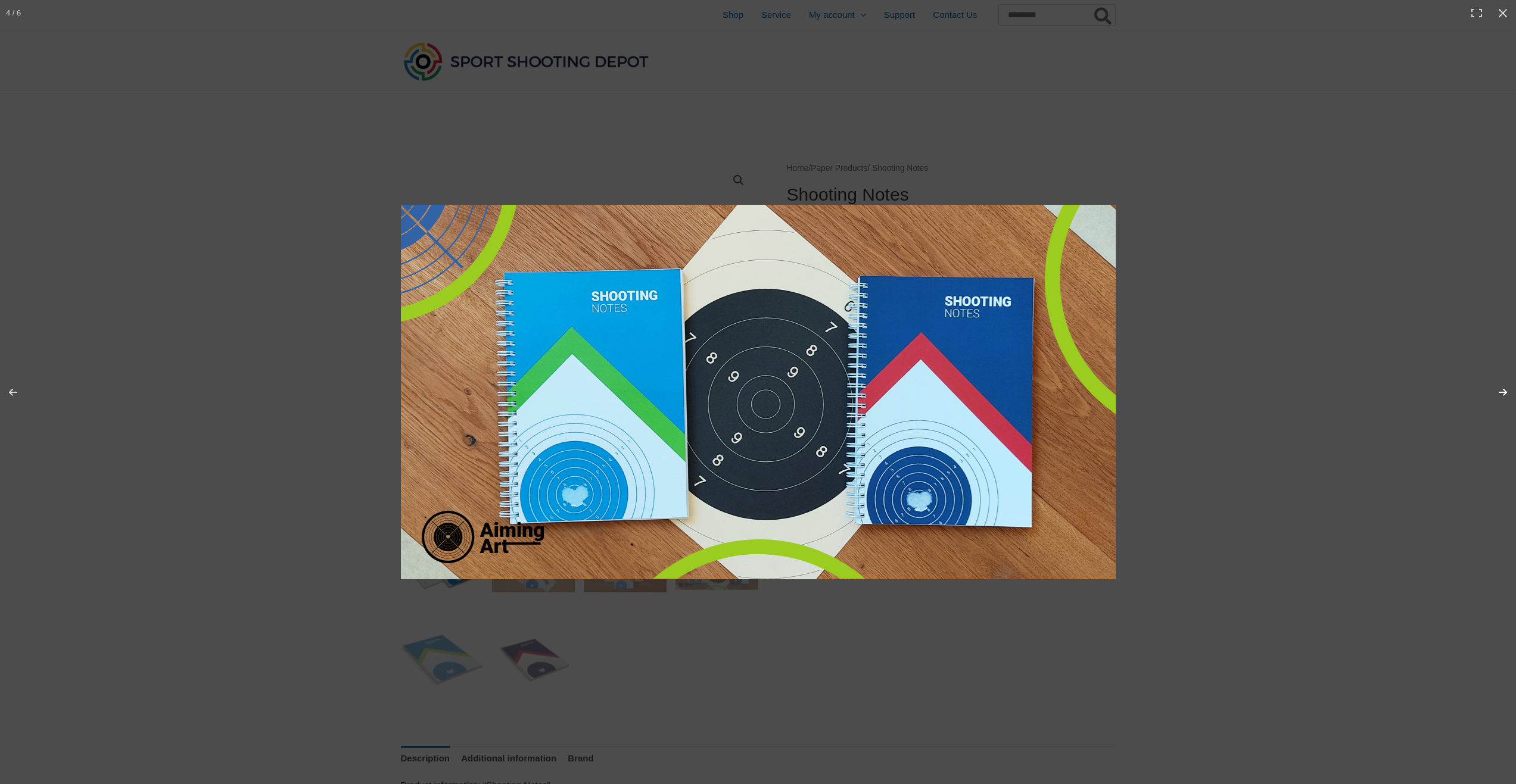
click at [1503, 390] on button "Next (arrow right)" at bounding box center [1495, 392] width 42 height 59
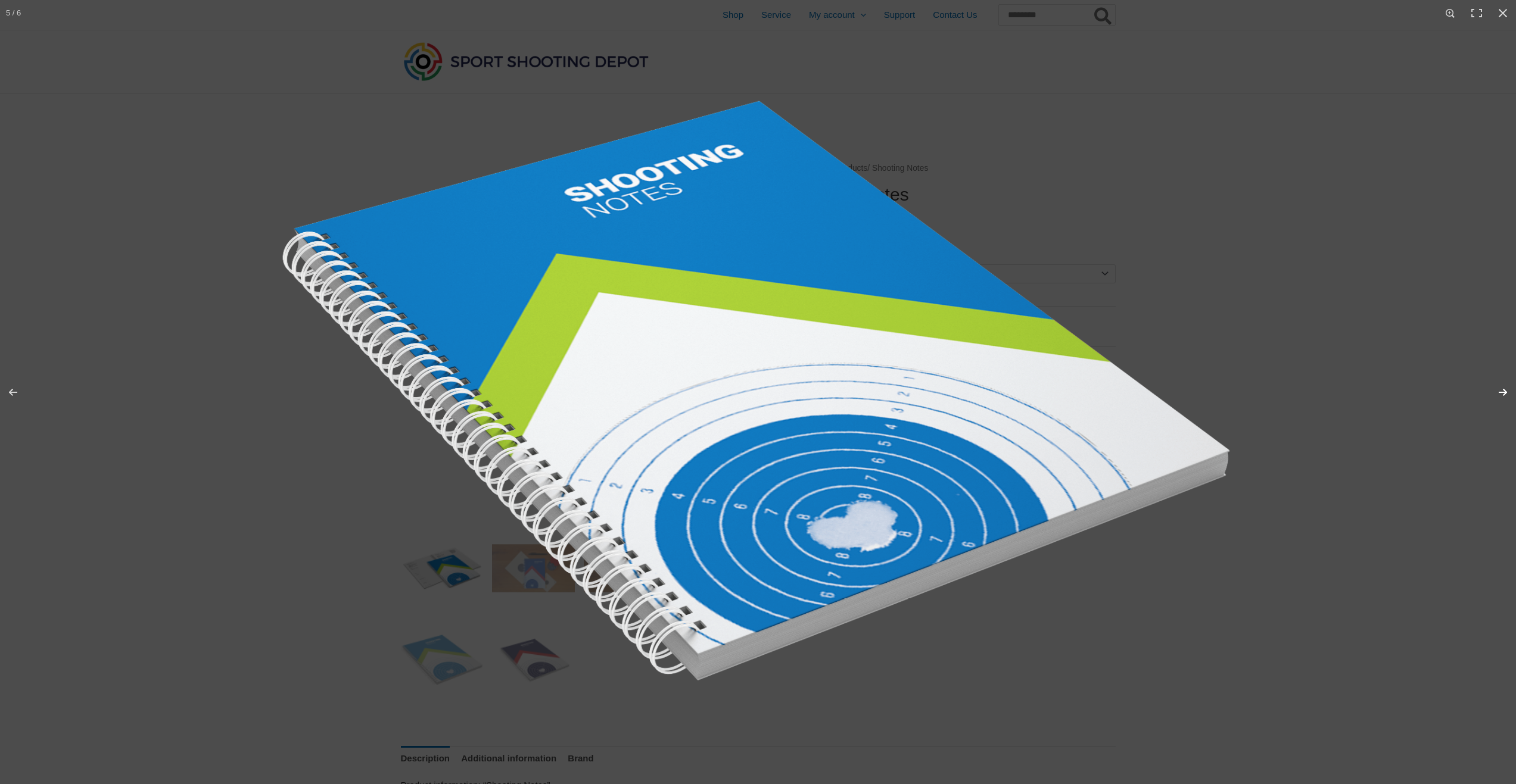
click at [1503, 390] on button "Next (arrow right)" at bounding box center [1495, 392] width 42 height 59
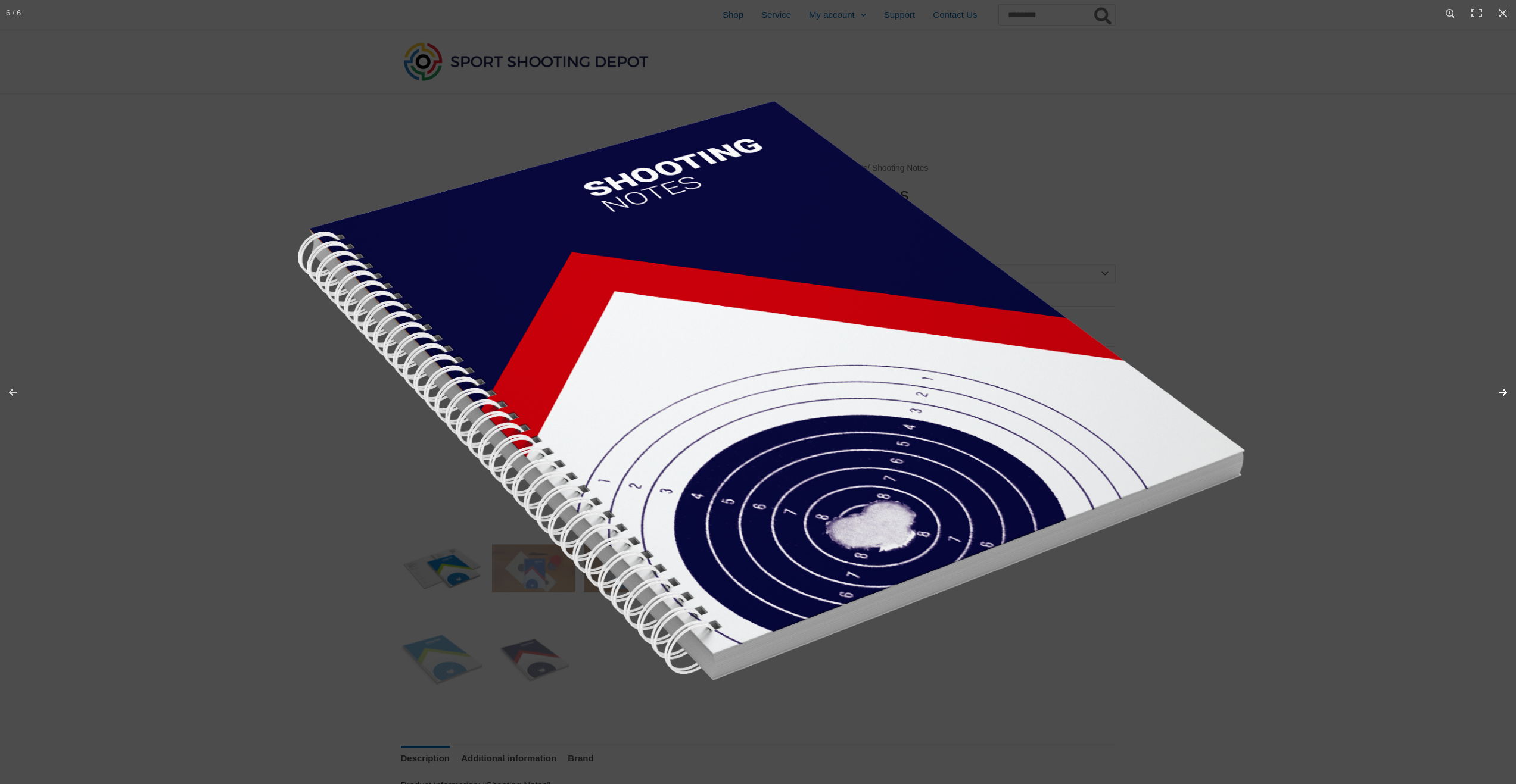
click at [1503, 390] on button "Next (arrow right)" at bounding box center [1495, 392] width 42 height 59
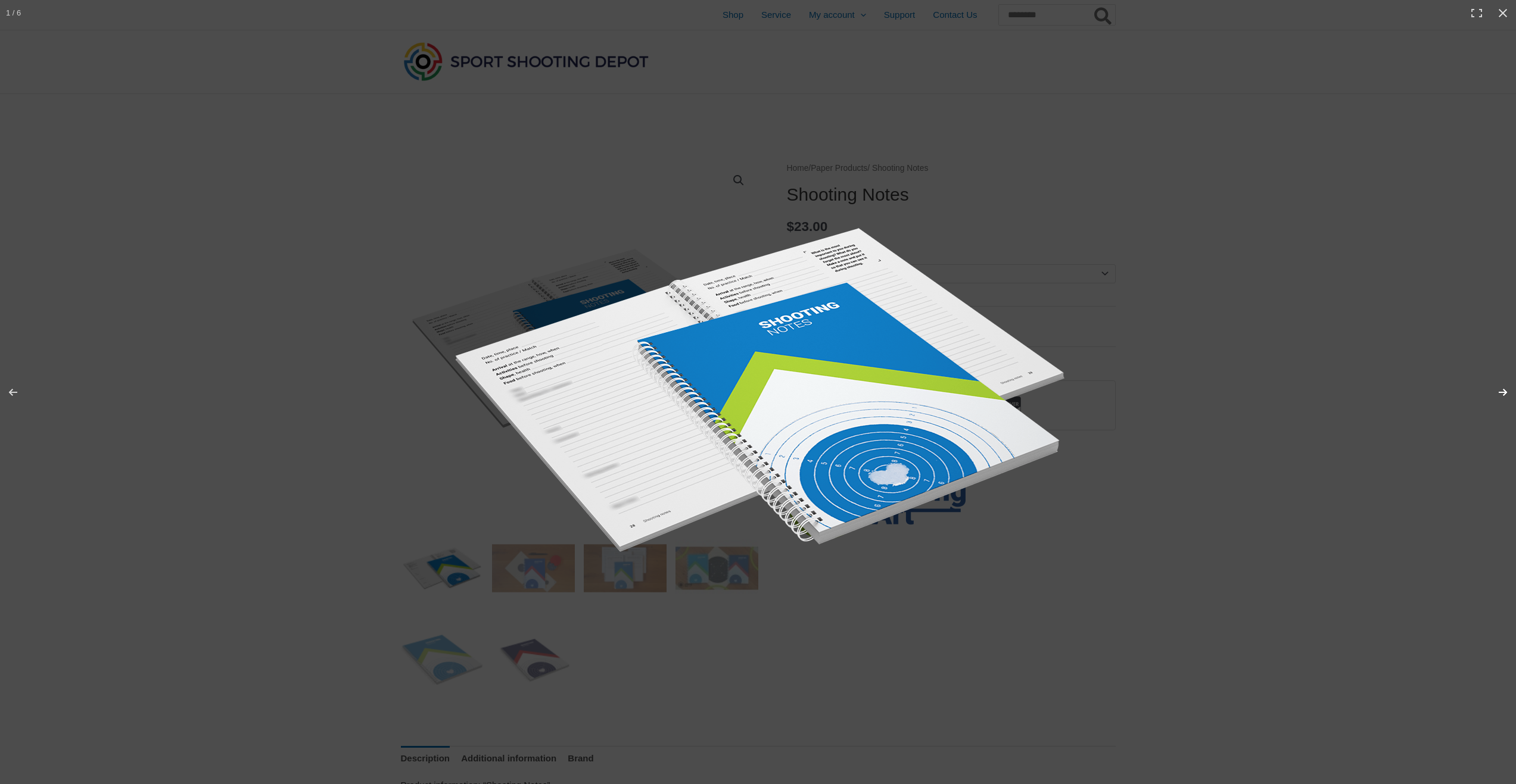
click at [1503, 390] on button "Next (arrow right)" at bounding box center [1495, 392] width 42 height 59
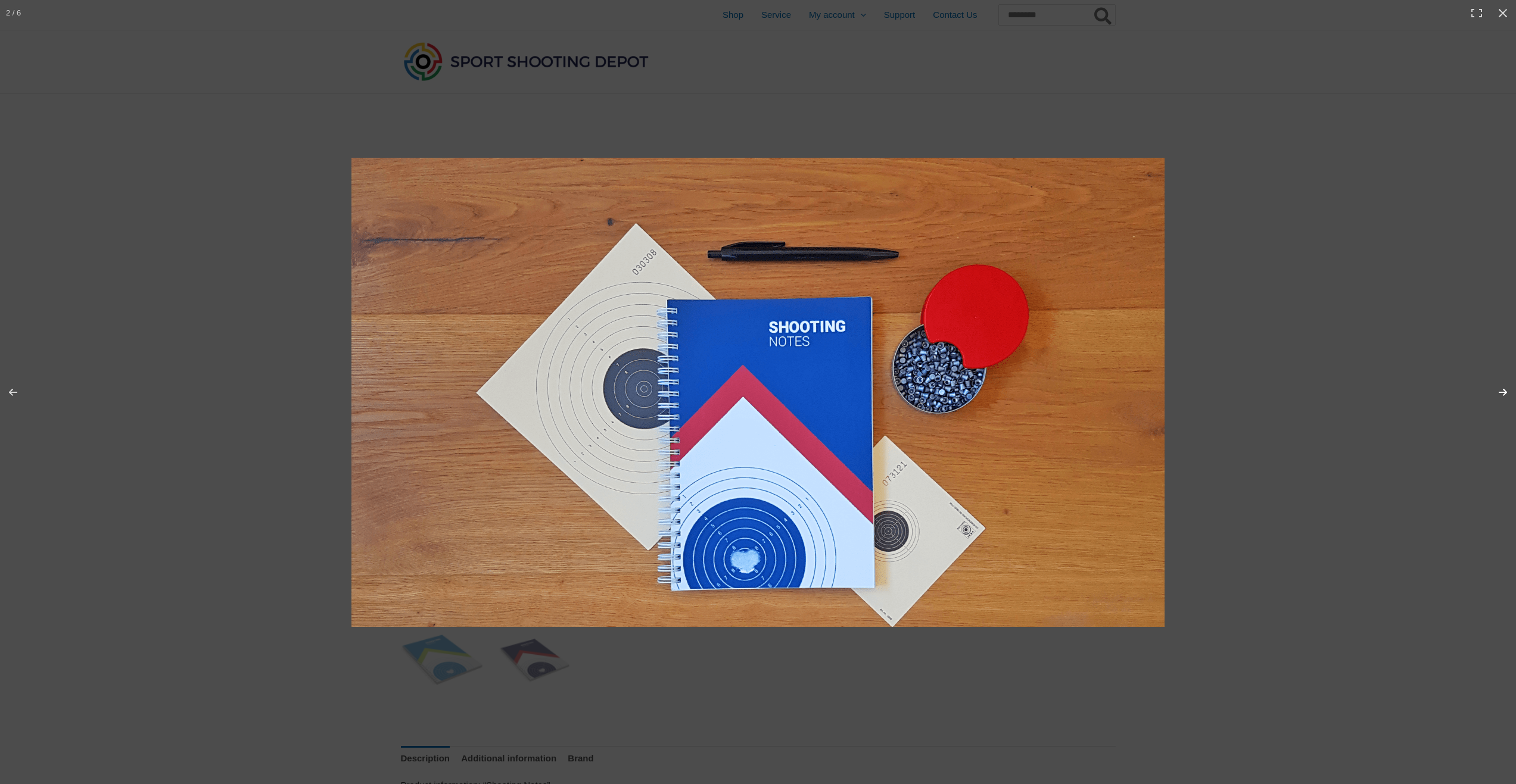
click at [1503, 390] on button "Next (arrow right)" at bounding box center [1495, 392] width 42 height 59
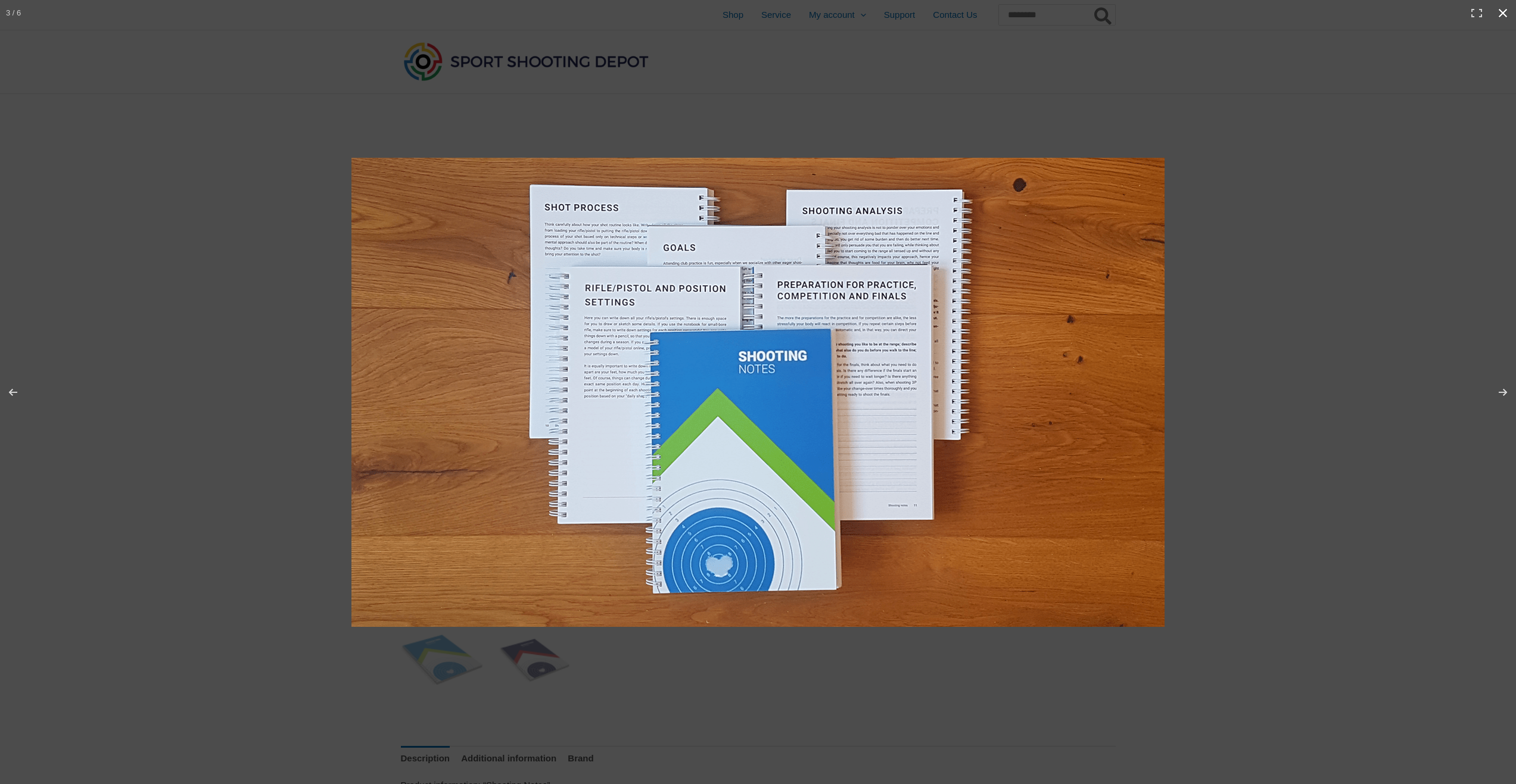
click at [1499, 12] on button "Close (Esc)" at bounding box center [1503, 13] width 26 height 26
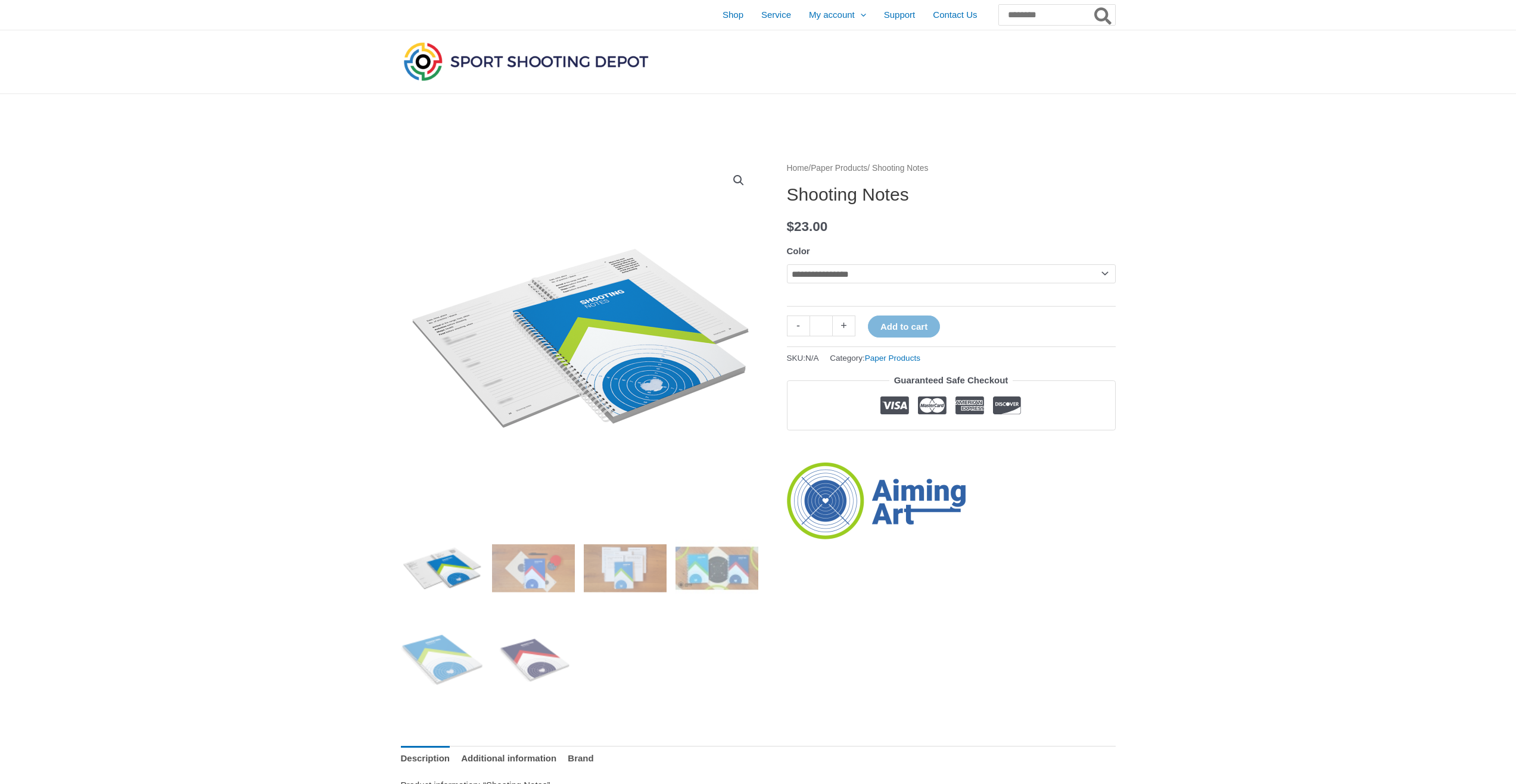
click at [1105, 271] on select "**********" at bounding box center [951, 274] width 329 height 19
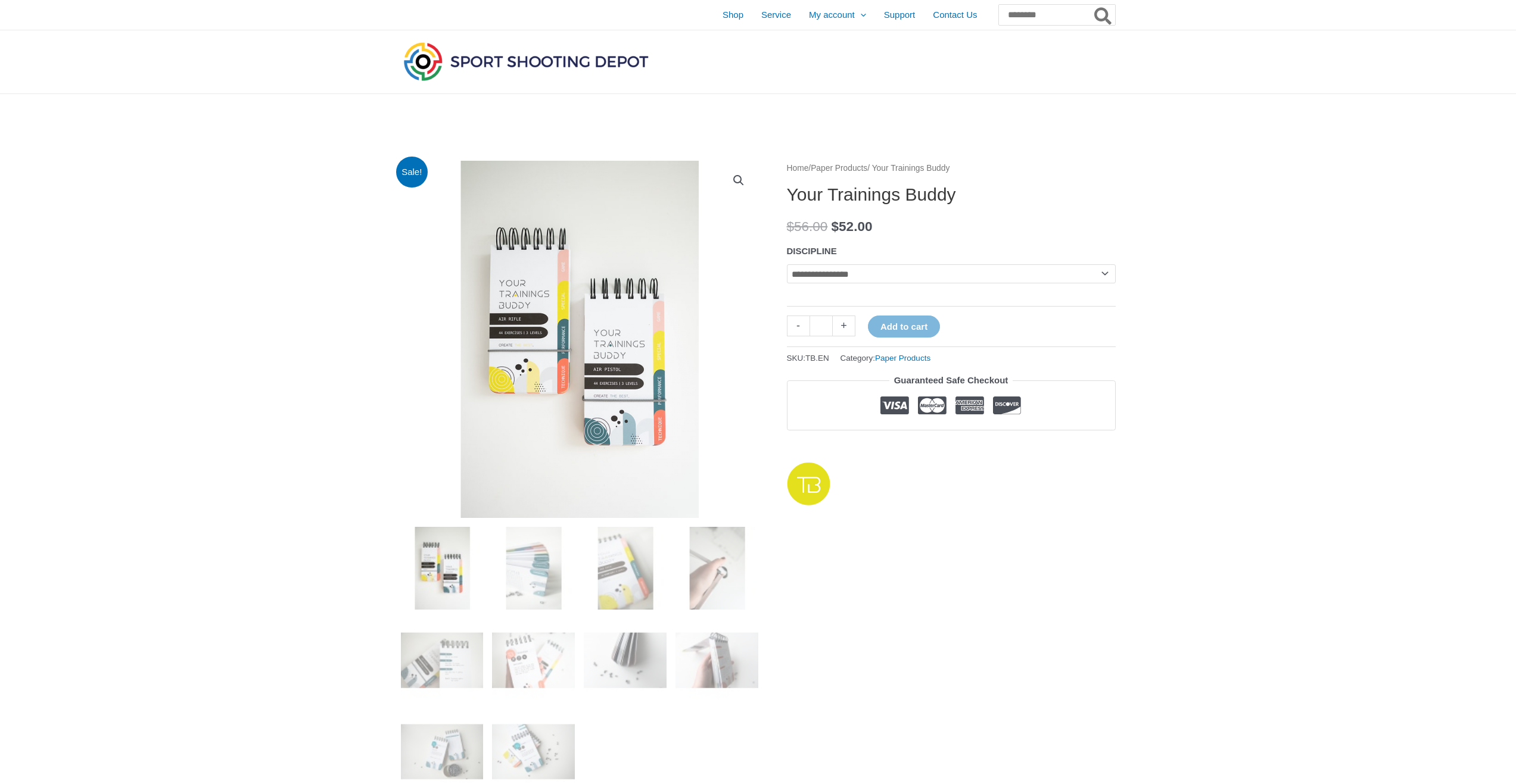
click at [613, 329] on img at bounding box center [580, 339] width 358 height 357
click at [737, 178] on link "View full-screen image gallery" at bounding box center [738, 180] width 21 height 21
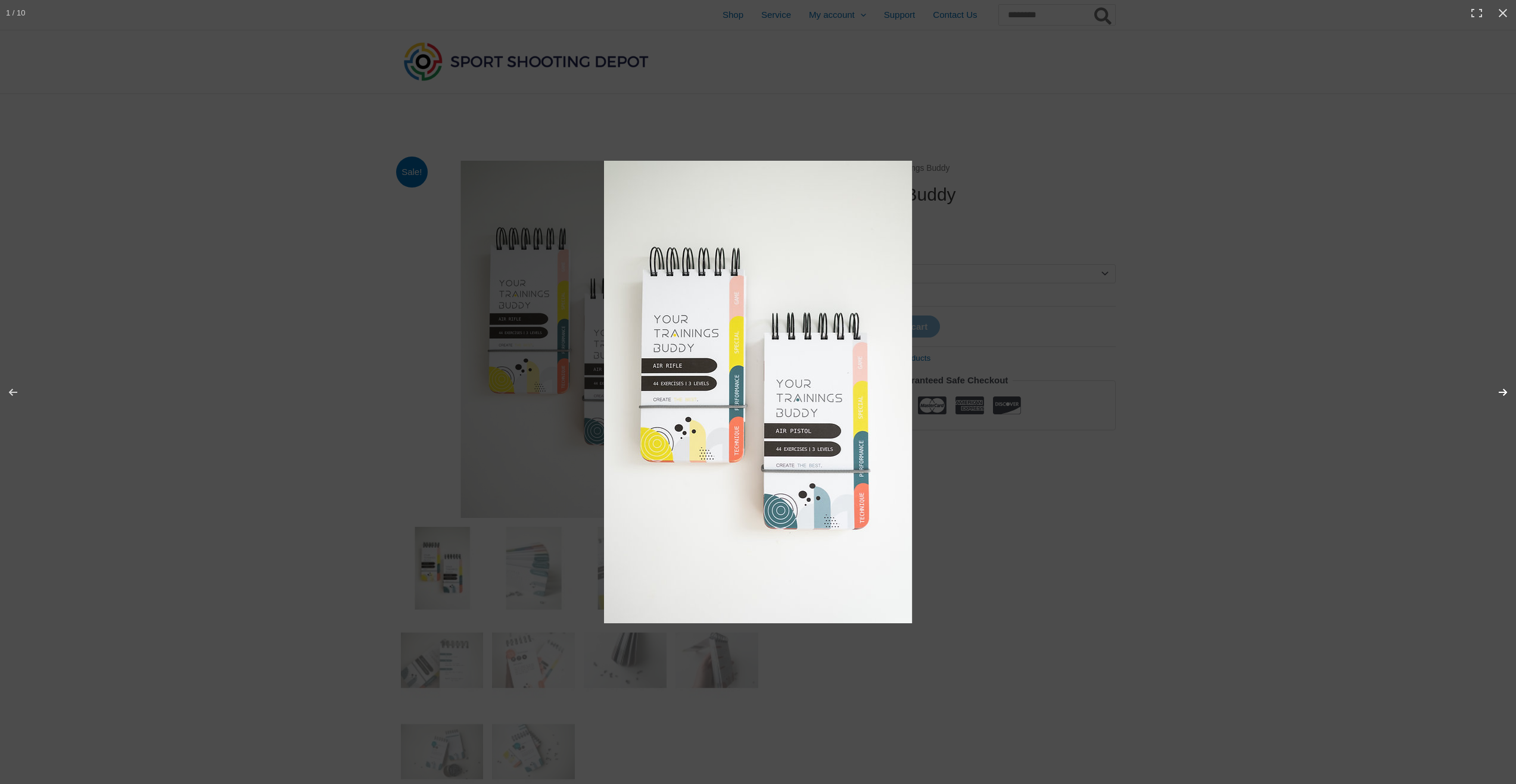
click at [1507, 394] on button "Next (arrow right)" at bounding box center [1495, 392] width 42 height 59
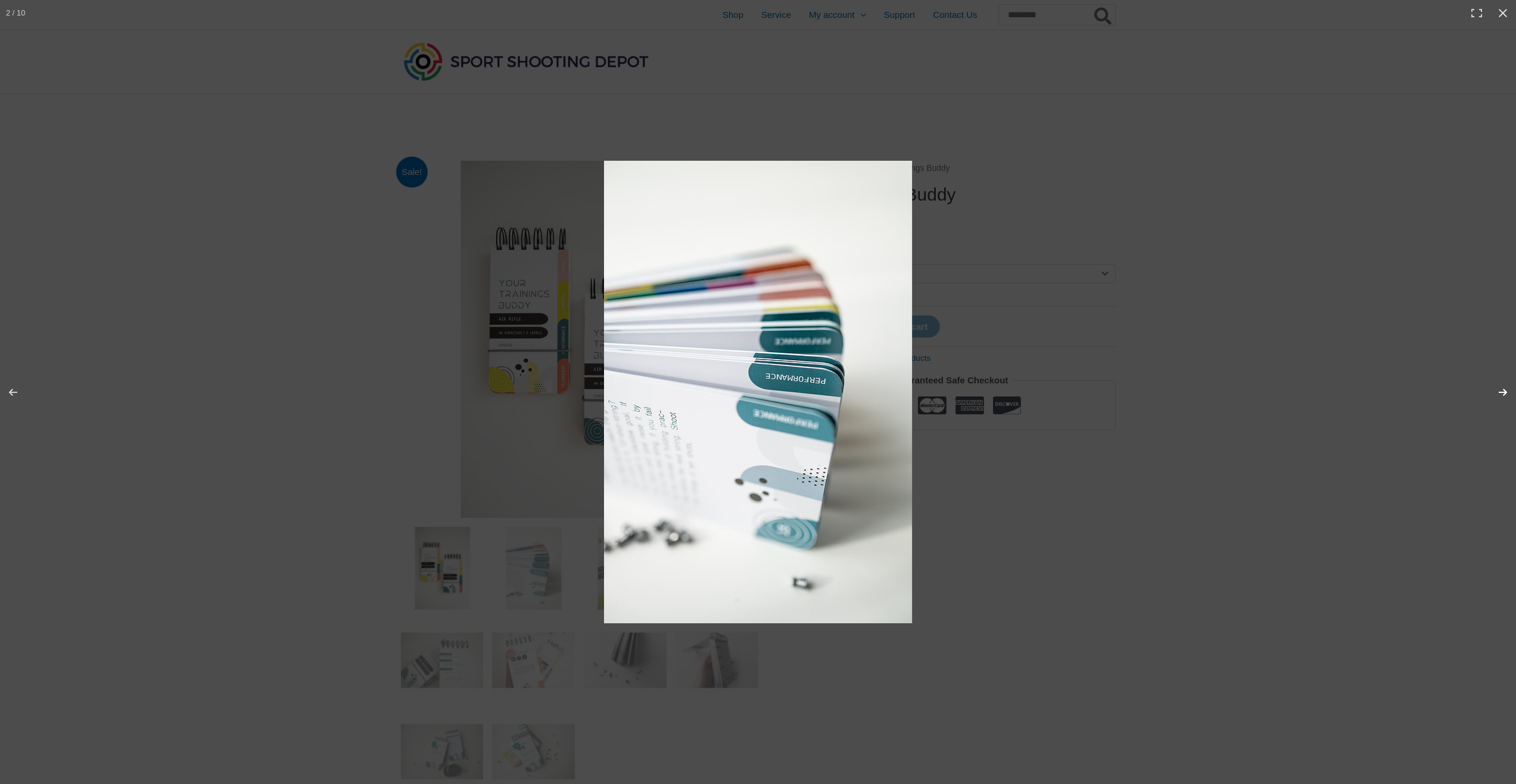
click at [1507, 394] on button "Next (arrow right)" at bounding box center [1495, 392] width 42 height 59
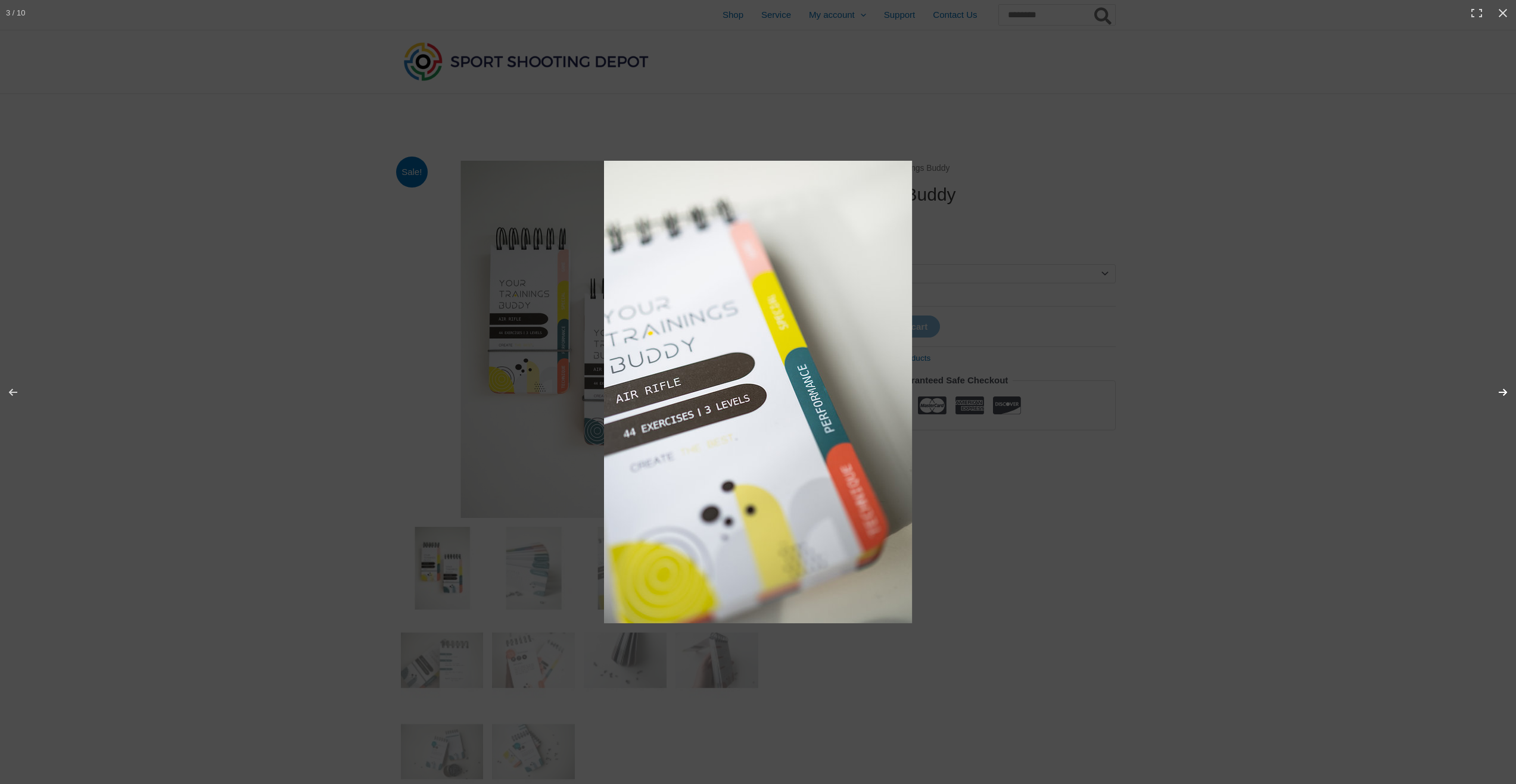
click at [1507, 394] on button "Next (arrow right)" at bounding box center [1495, 392] width 42 height 59
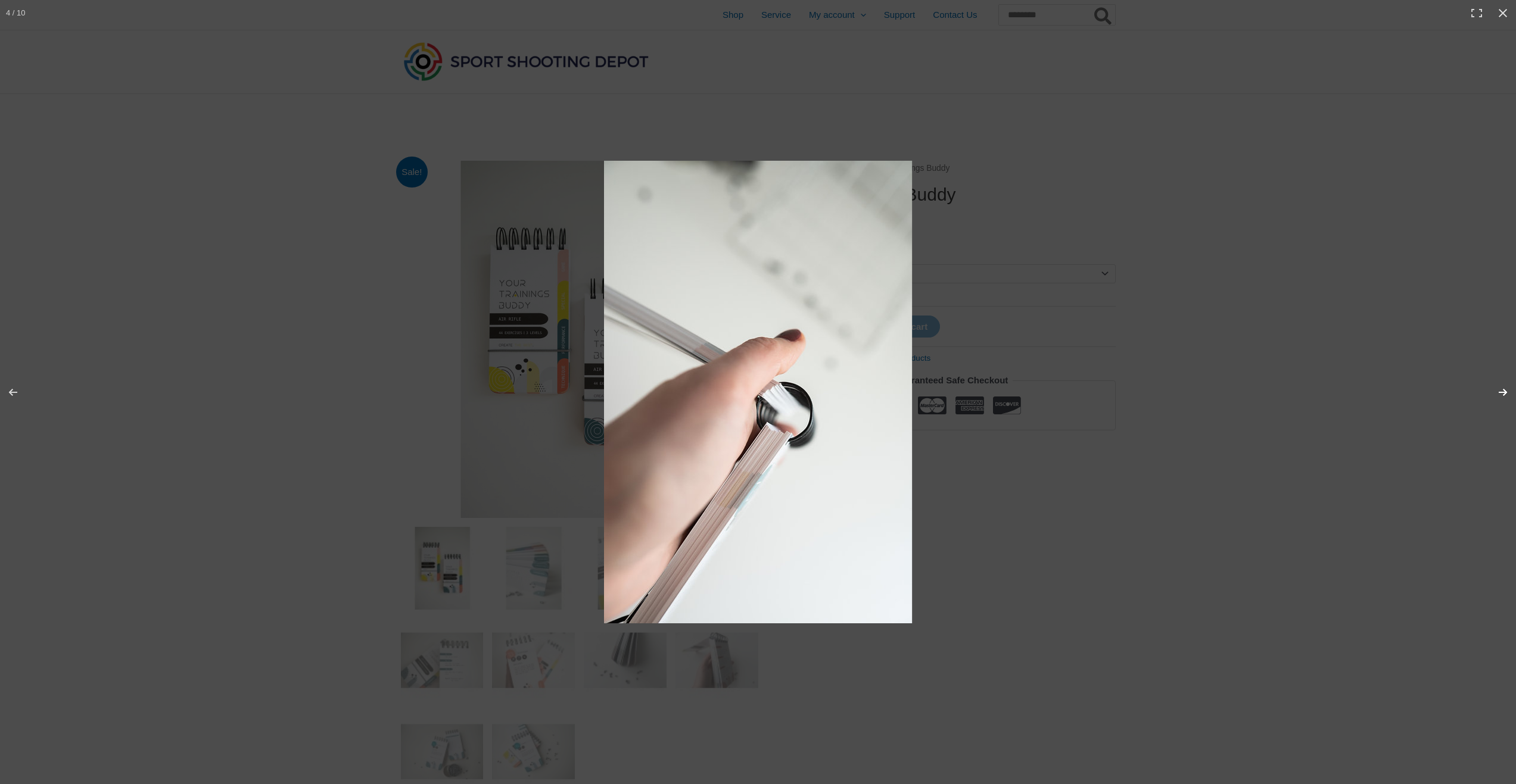
click at [1507, 394] on button "Next (arrow right)" at bounding box center [1495, 392] width 42 height 59
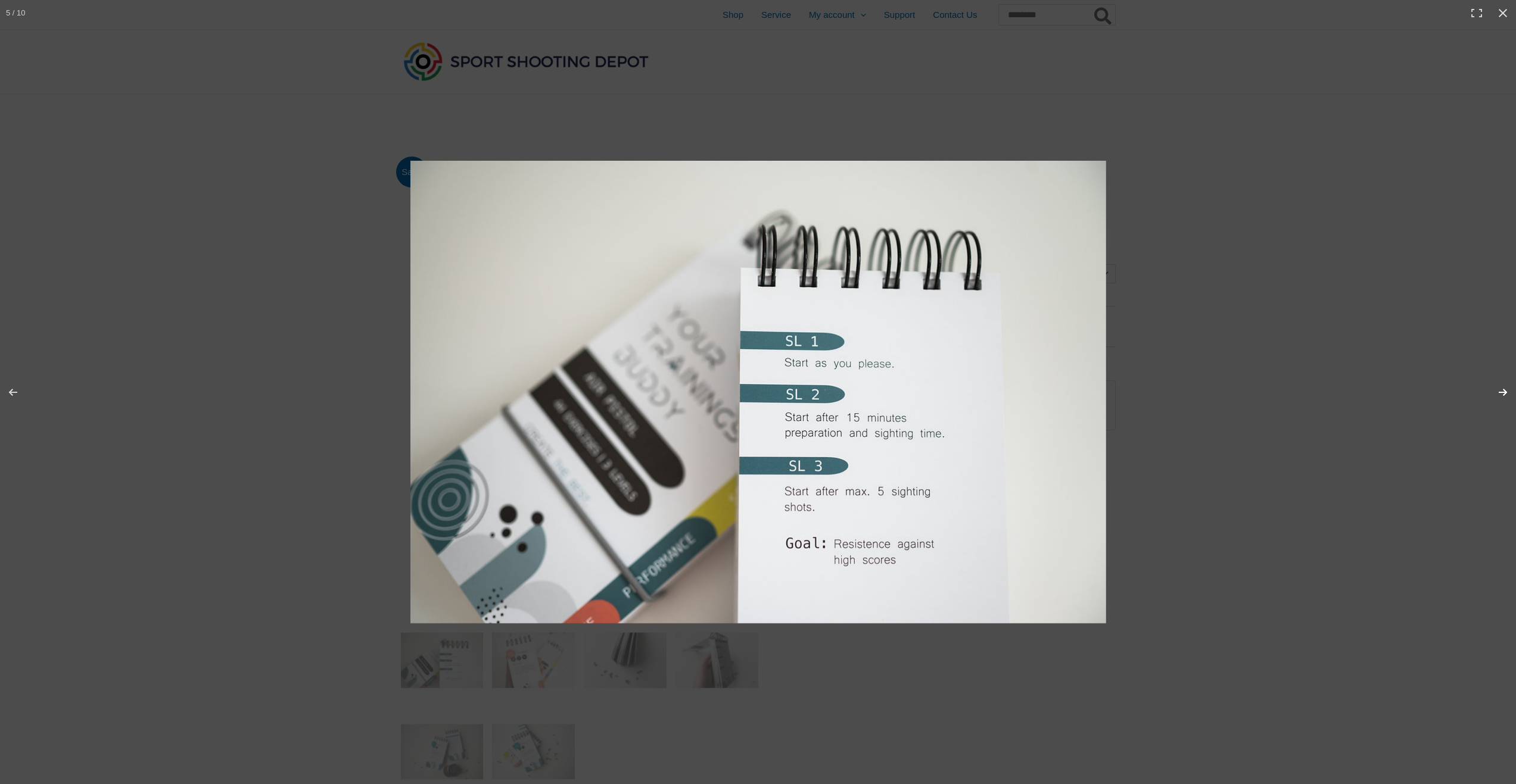
click at [1507, 394] on button "Next (arrow right)" at bounding box center [1495, 392] width 42 height 59
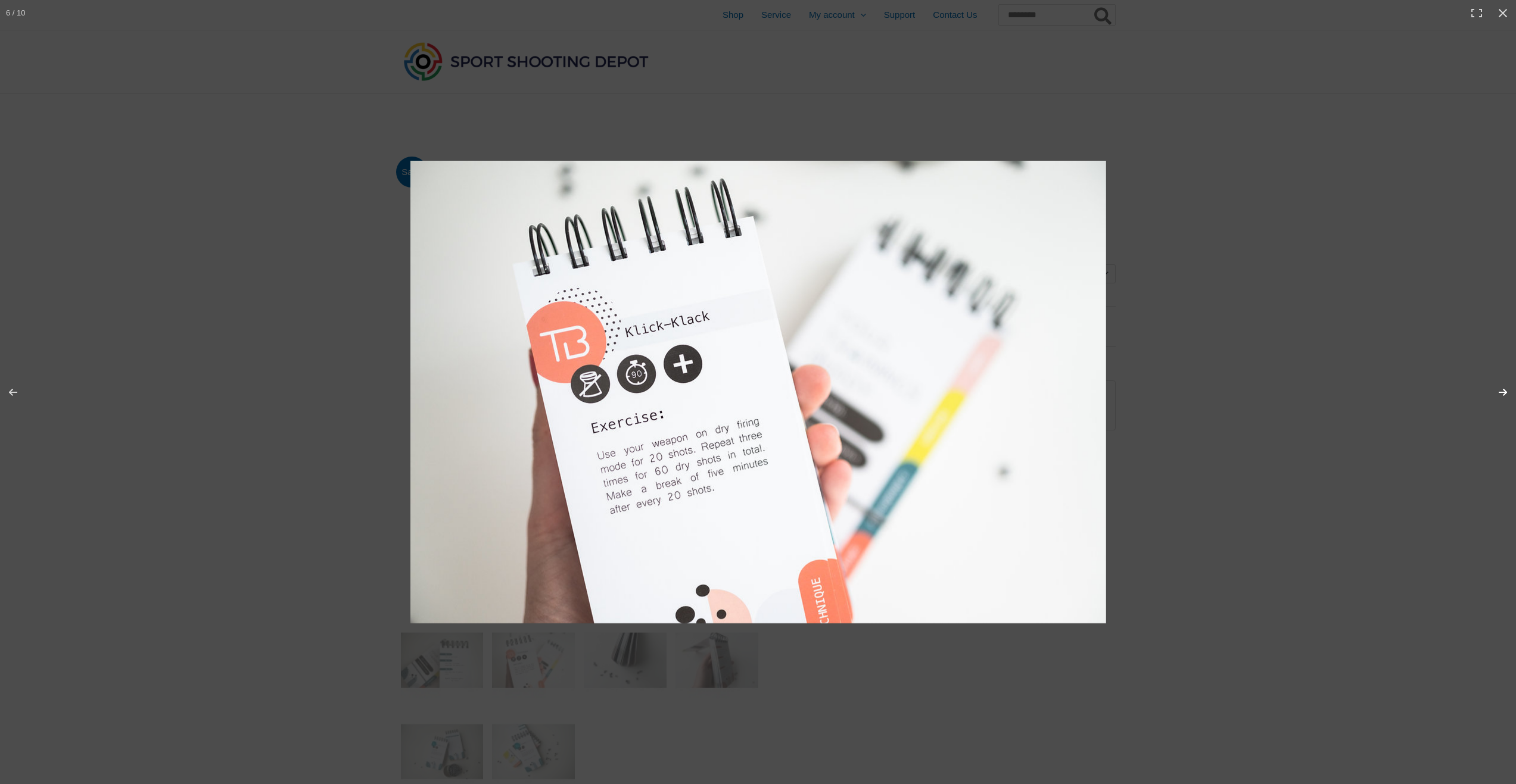
click at [1507, 394] on button "Next (arrow right)" at bounding box center [1495, 392] width 42 height 59
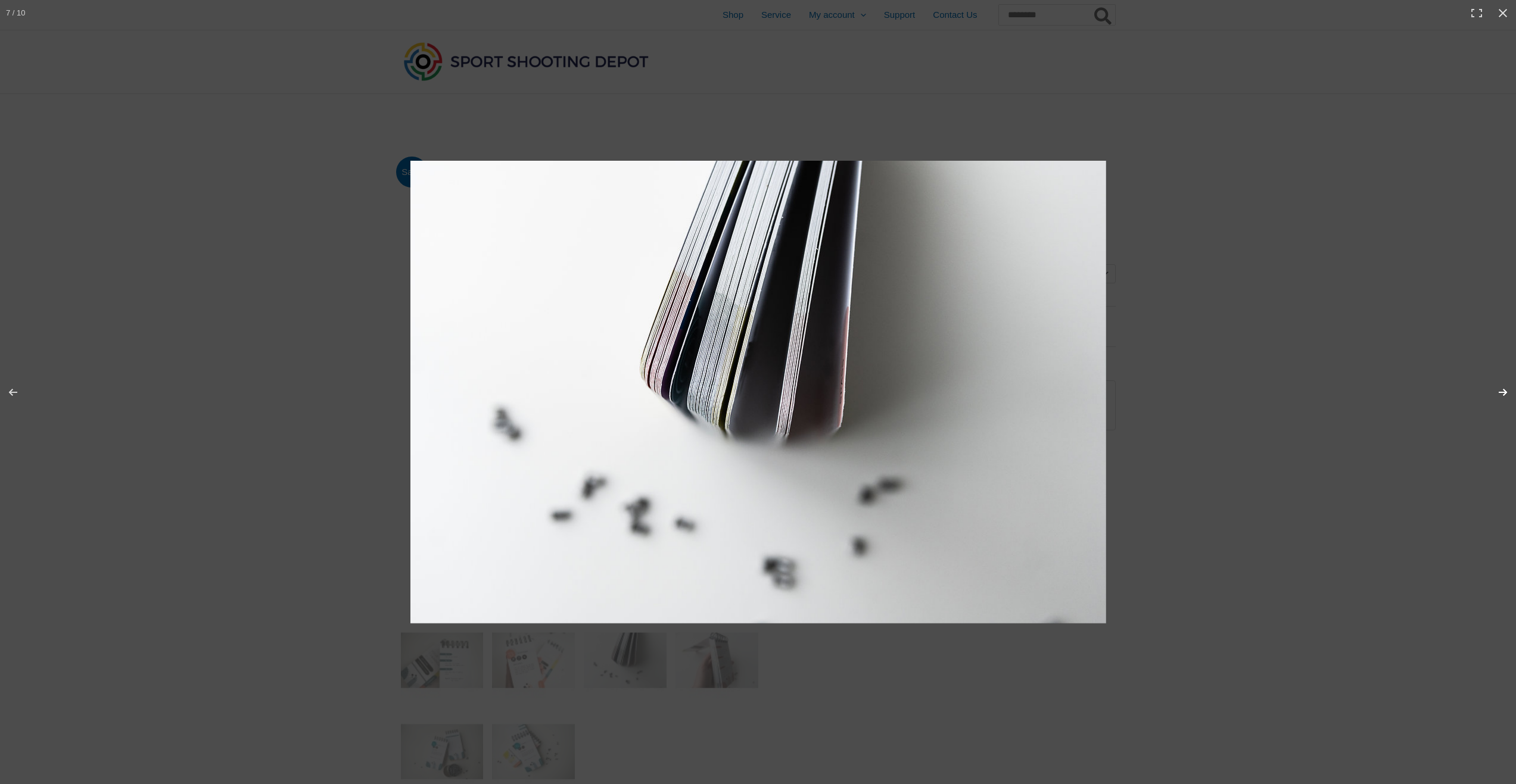
click at [1507, 394] on button "Next (arrow right)" at bounding box center [1495, 392] width 42 height 59
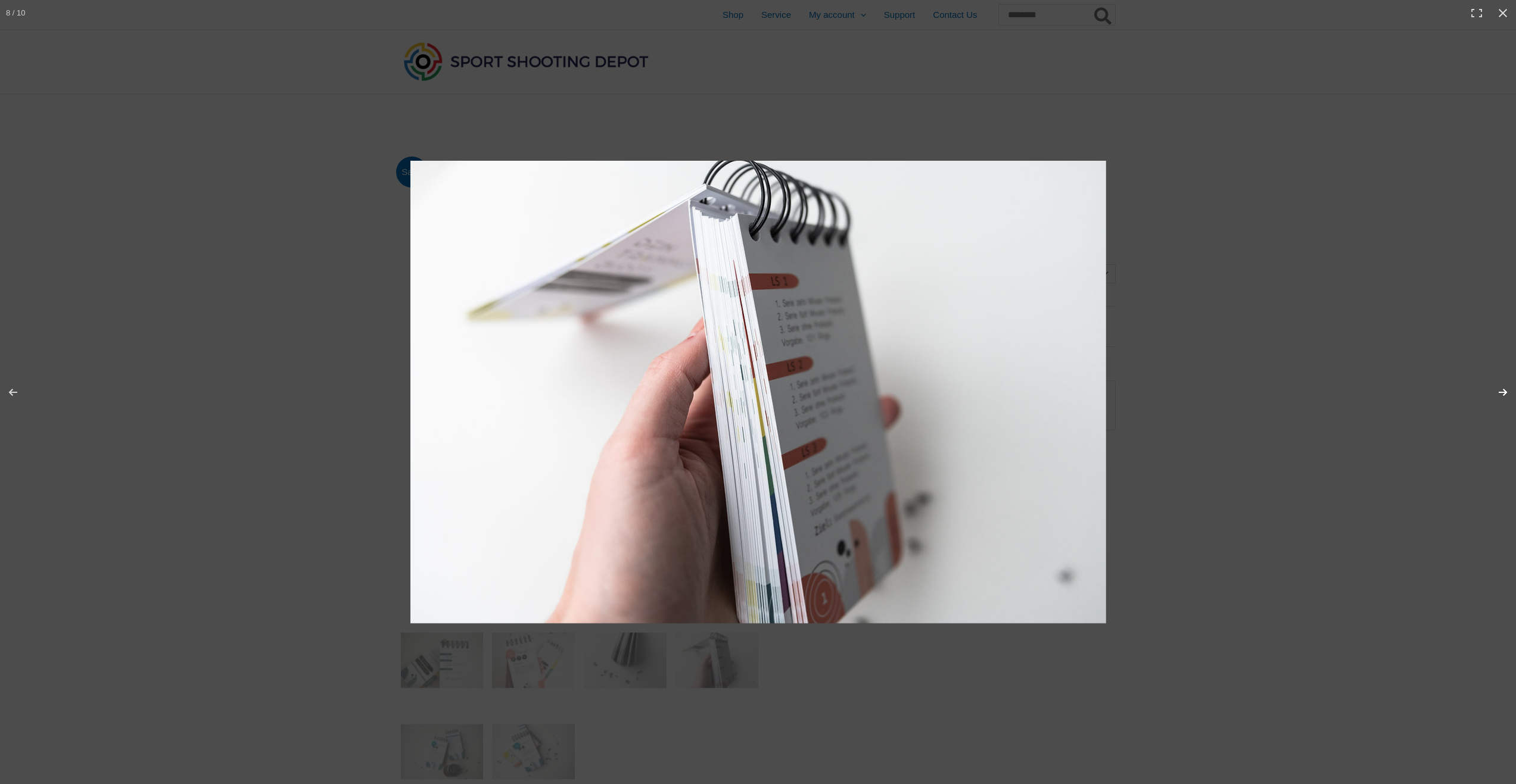
click at [1507, 394] on button "Next (arrow right)" at bounding box center [1495, 392] width 42 height 59
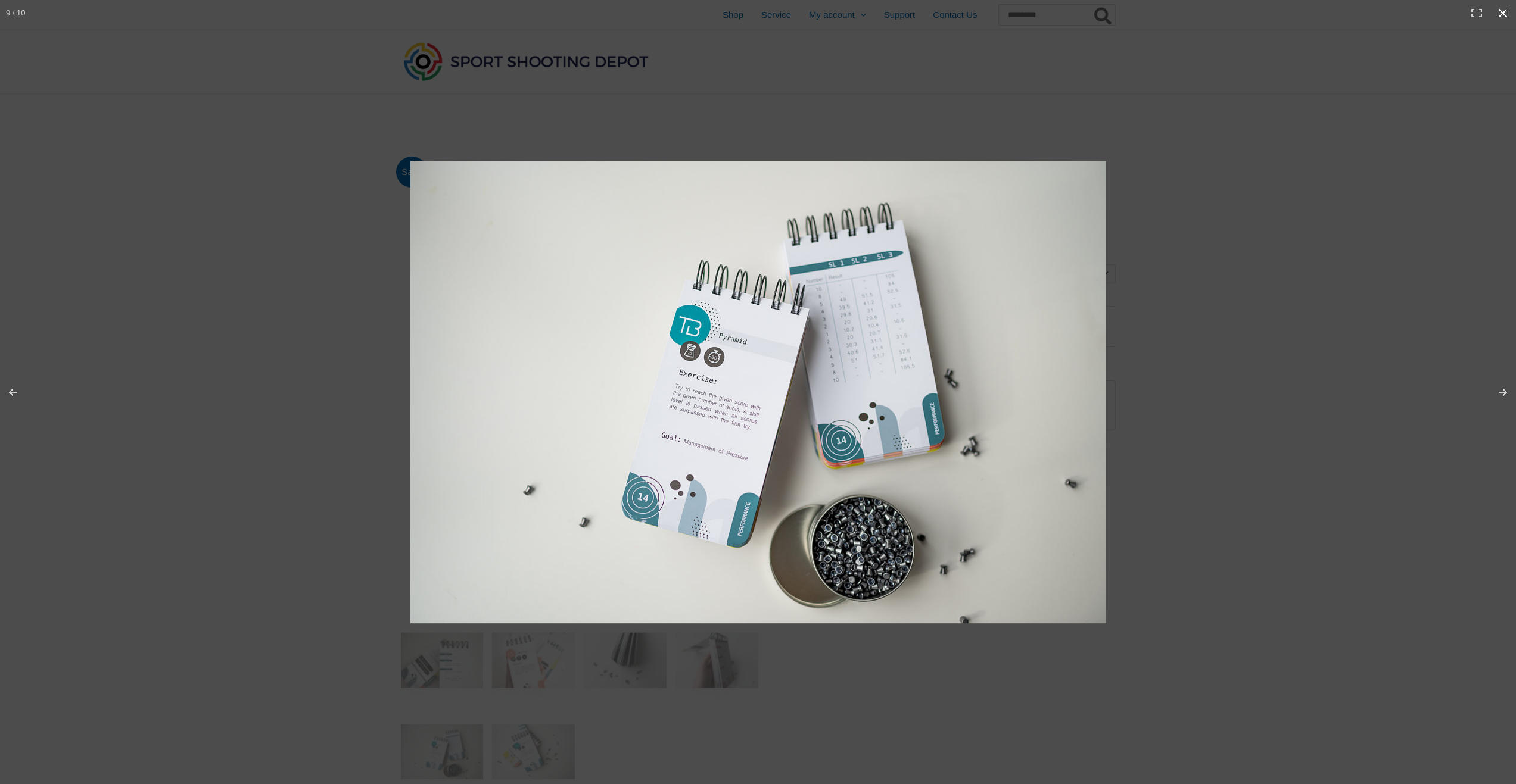
click at [1499, 7] on button "Close (Esc)" at bounding box center [1503, 13] width 26 height 26
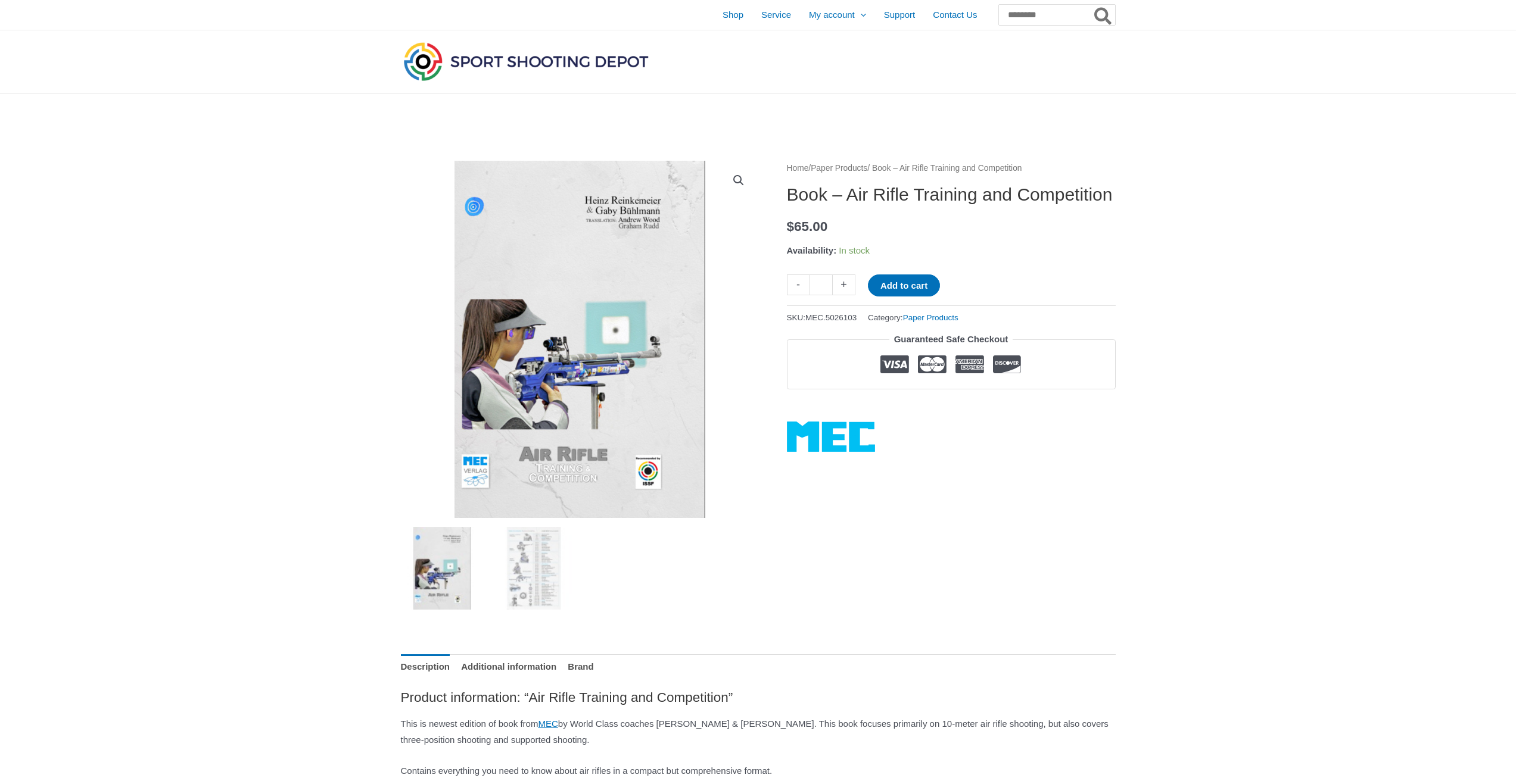
click at [736, 176] on link "View full-screen image gallery" at bounding box center [738, 180] width 21 height 21
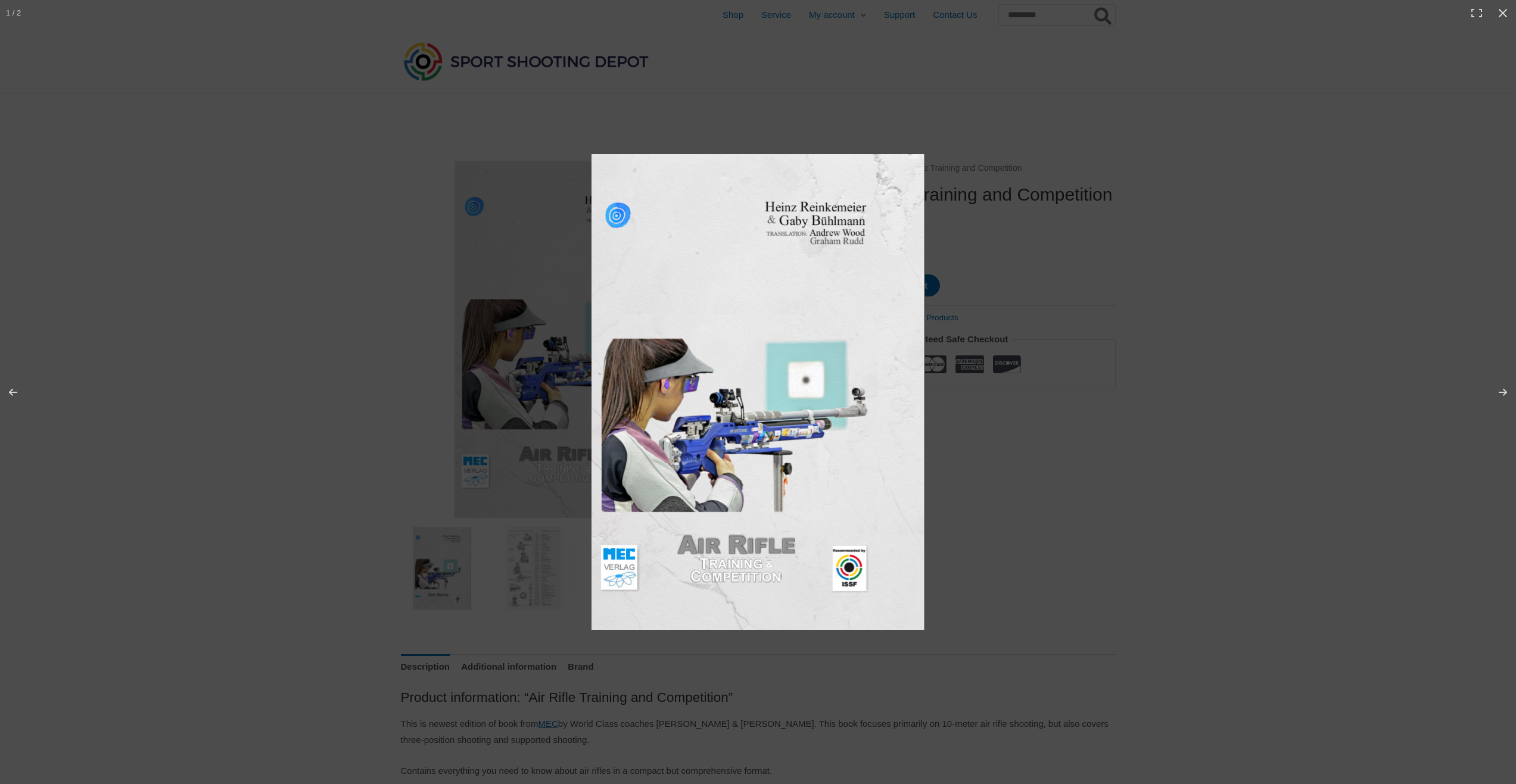
click at [812, 381] on img at bounding box center [759, 392] width 334 height 476
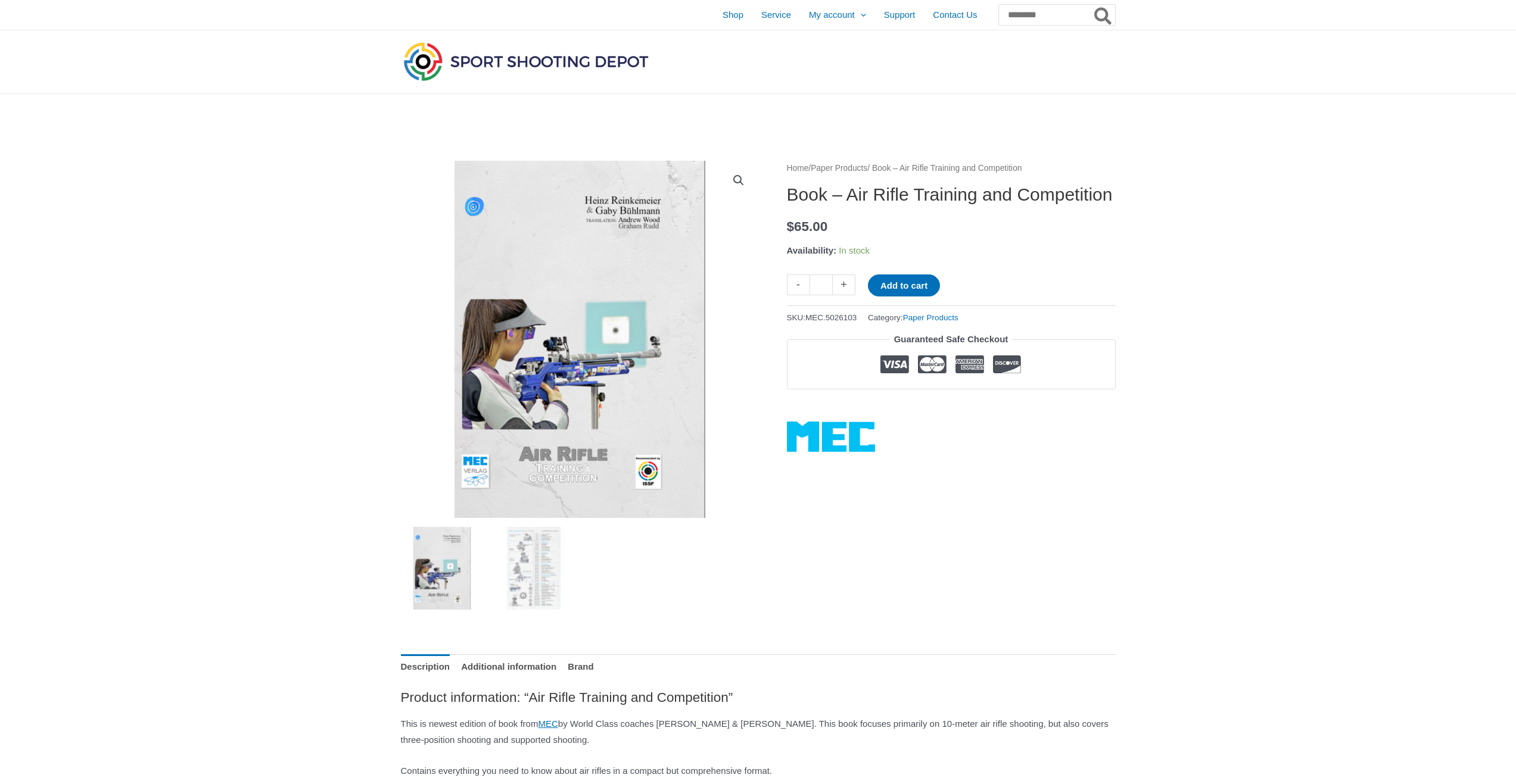
click at [616, 332] on img at bounding box center [580, 339] width 358 height 357
click at [745, 184] on link "View full-screen image gallery" at bounding box center [738, 180] width 21 height 21
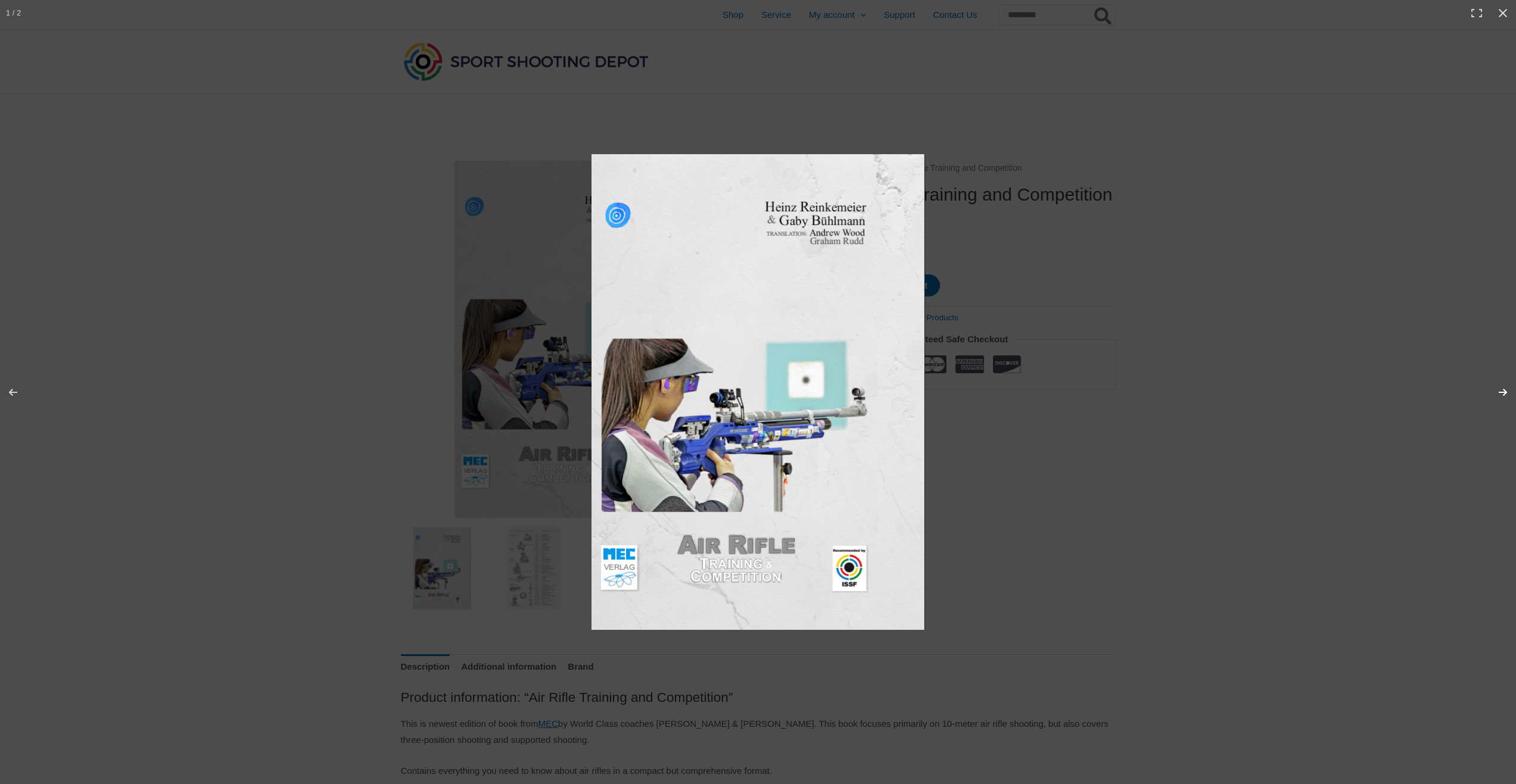
click at [1504, 390] on button "Next (arrow right)" at bounding box center [1495, 392] width 42 height 59
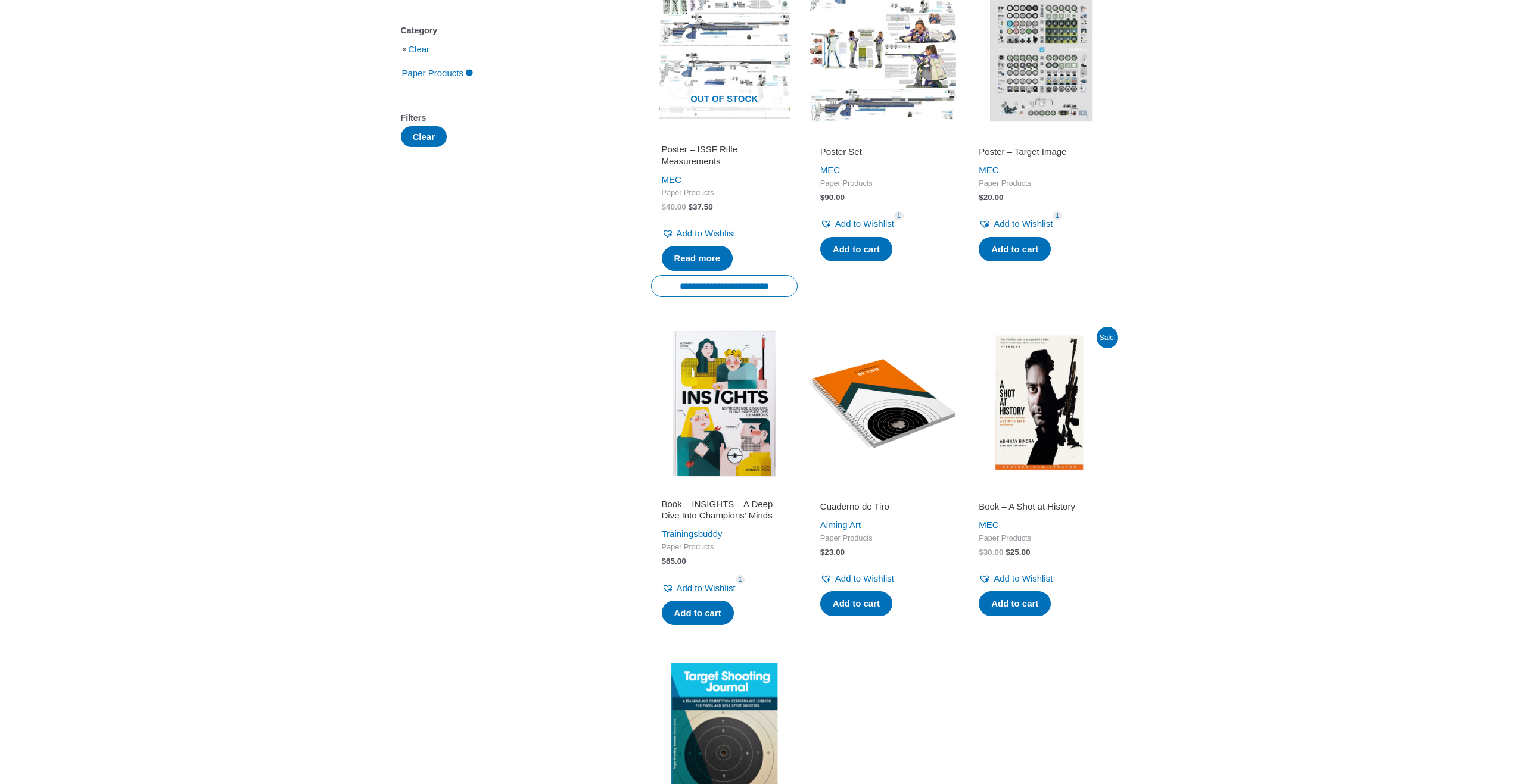
scroll to position [238, 0]
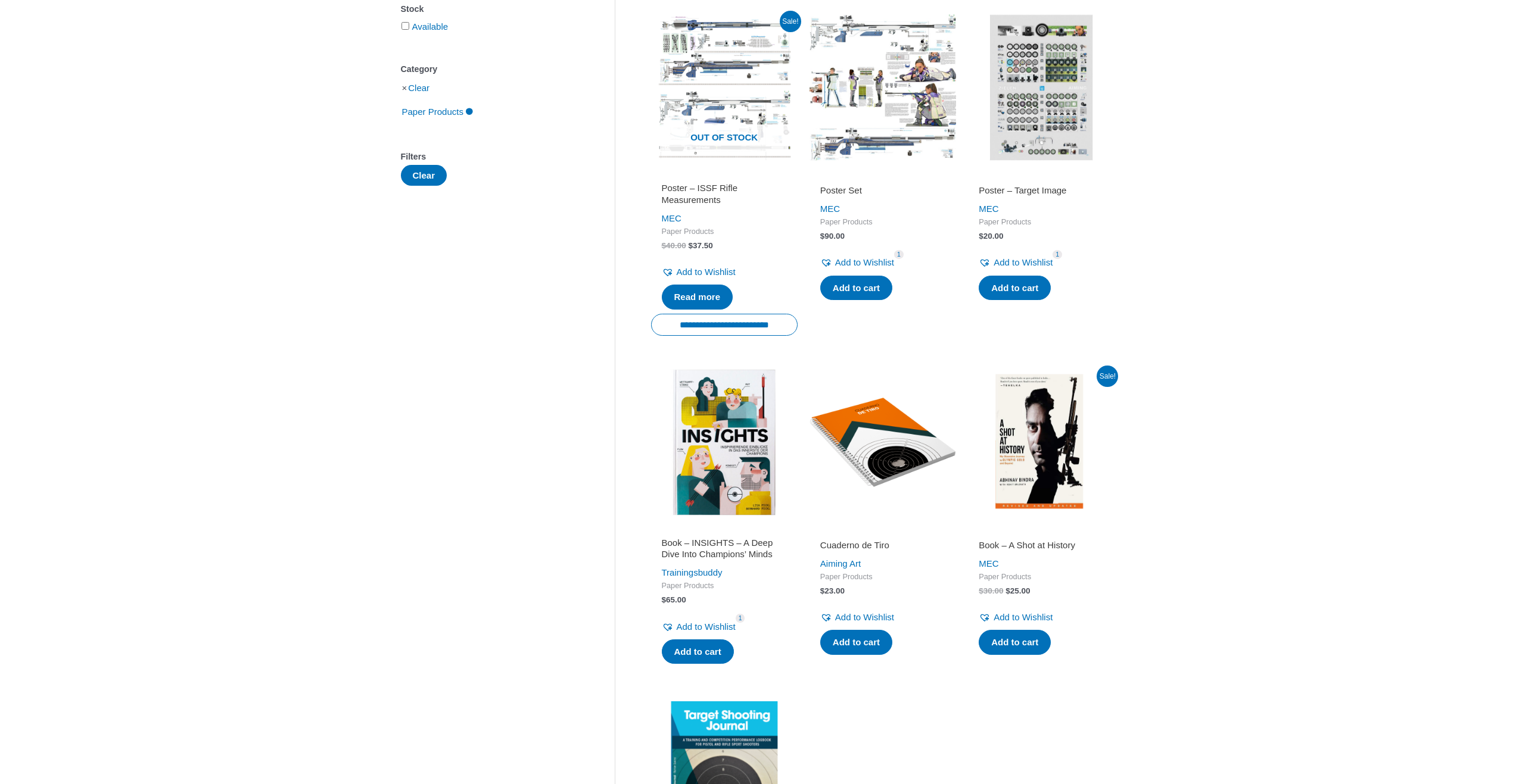
click at [1037, 430] on img at bounding box center [1041, 442] width 147 height 147
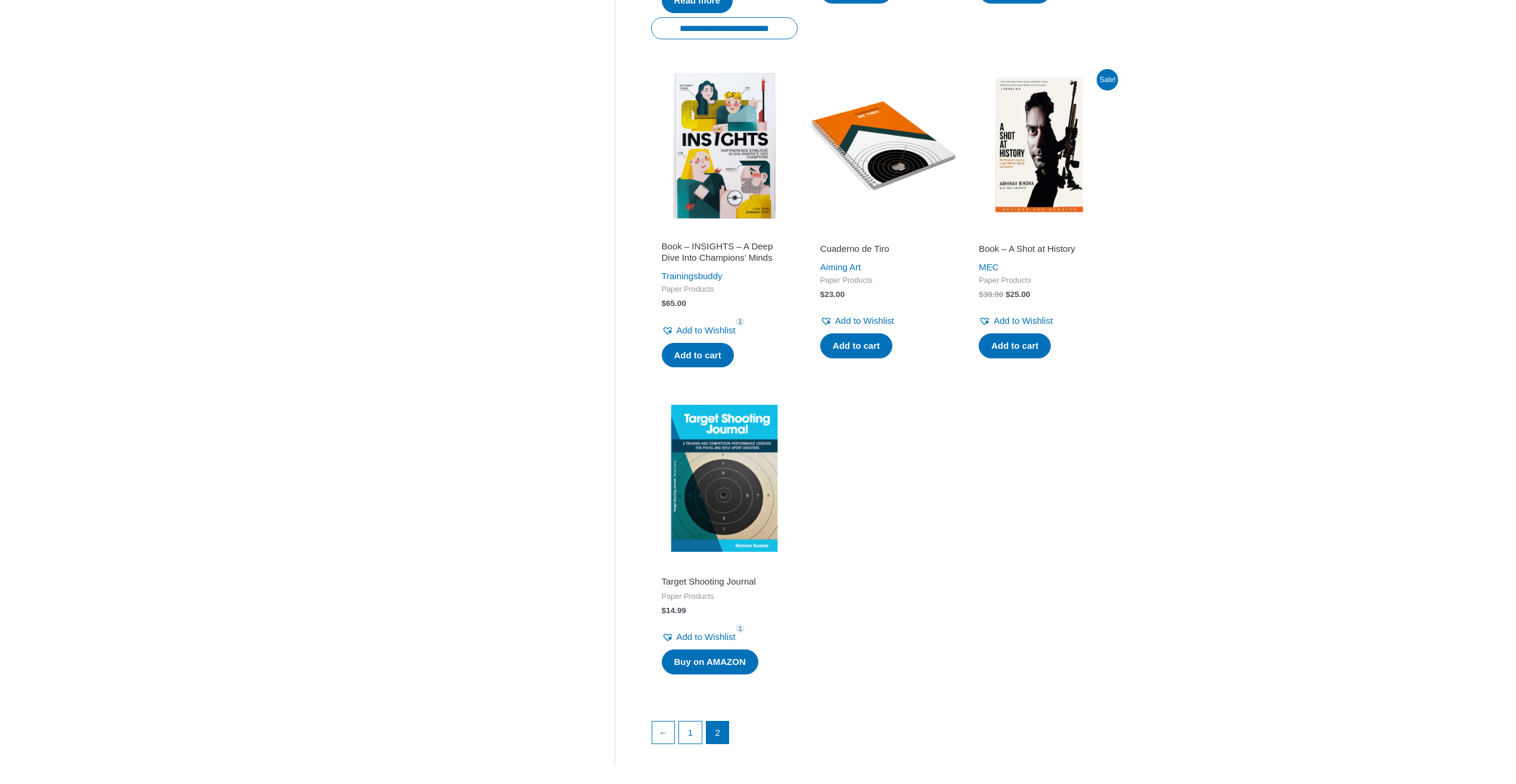
scroll to position [536, 0]
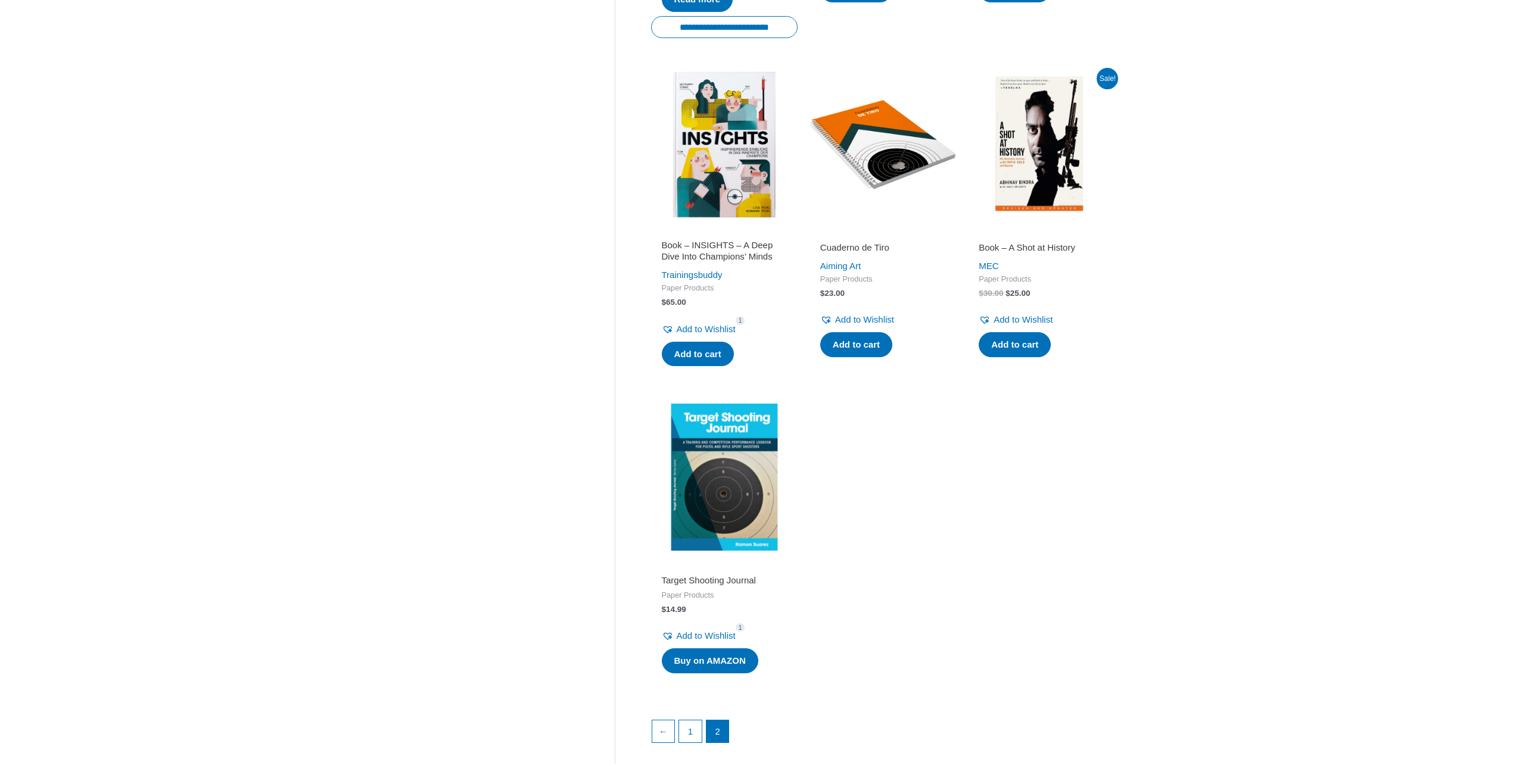
click at [707, 476] on img at bounding box center [724, 477] width 147 height 147
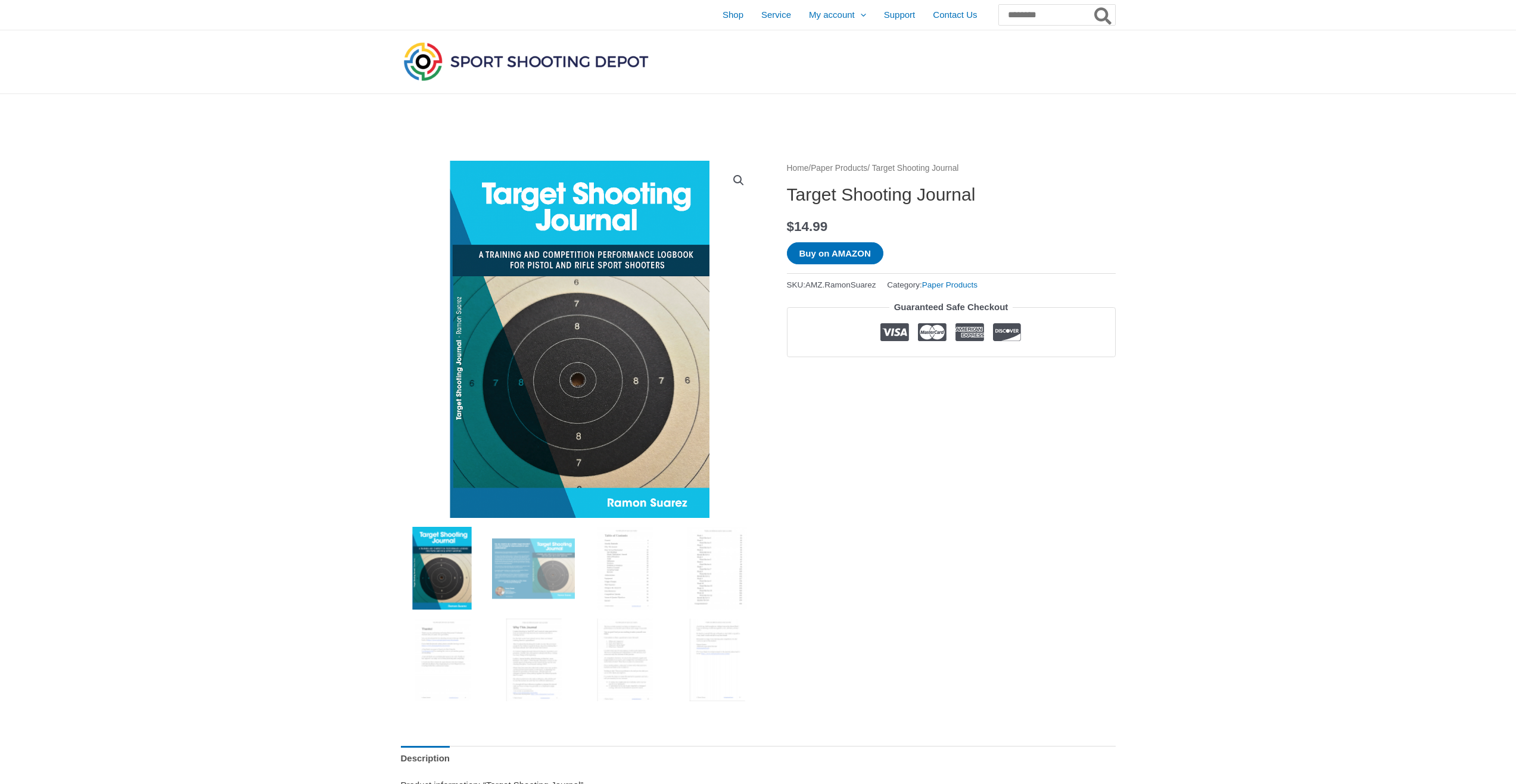
click at [740, 180] on link "View full-screen image gallery" at bounding box center [738, 180] width 21 height 21
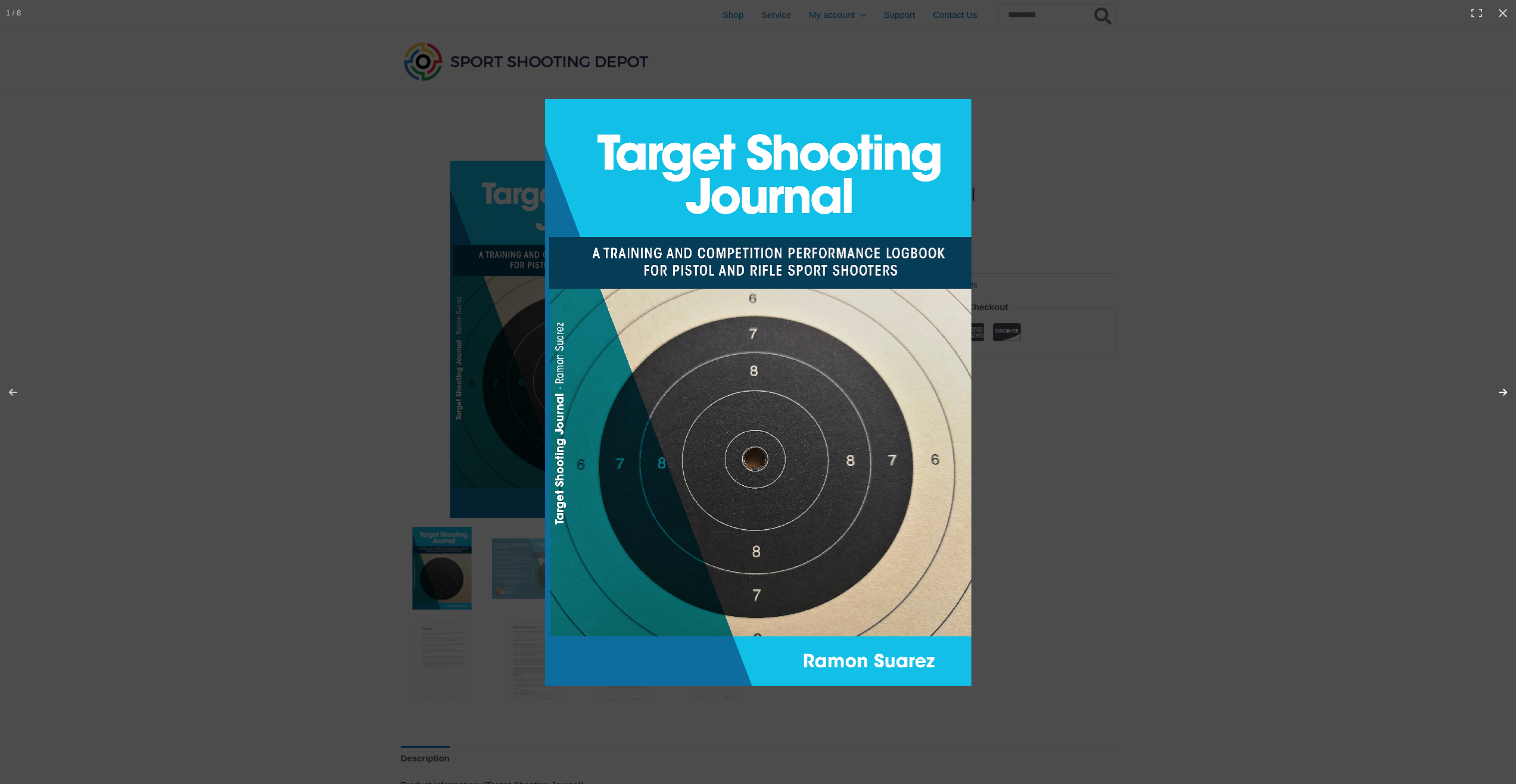
click at [1501, 391] on button "Next (arrow right)" at bounding box center [1495, 392] width 42 height 59
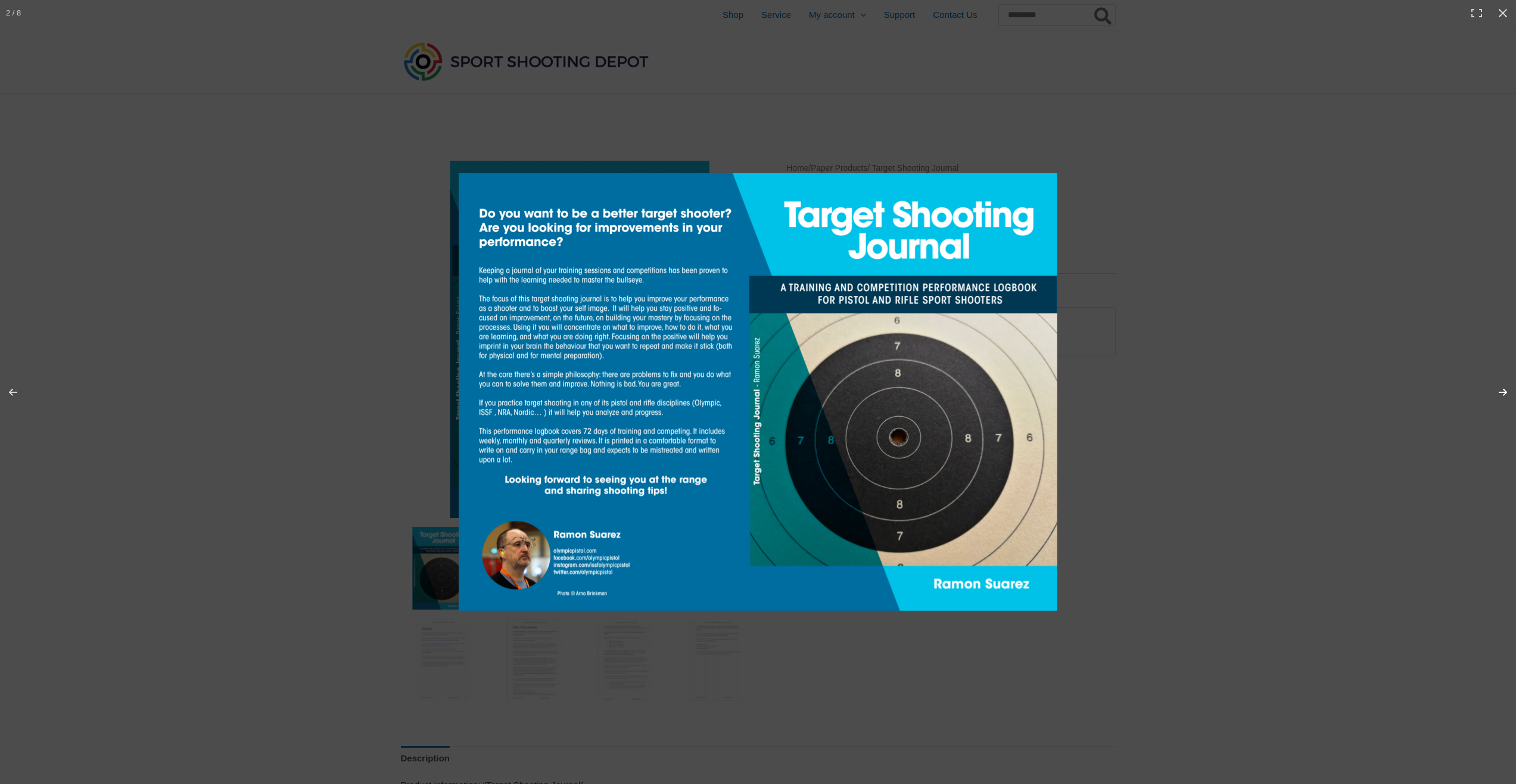
click at [1501, 391] on button "Next (arrow right)" at bounding box center [1495, 392] width 42 height 59
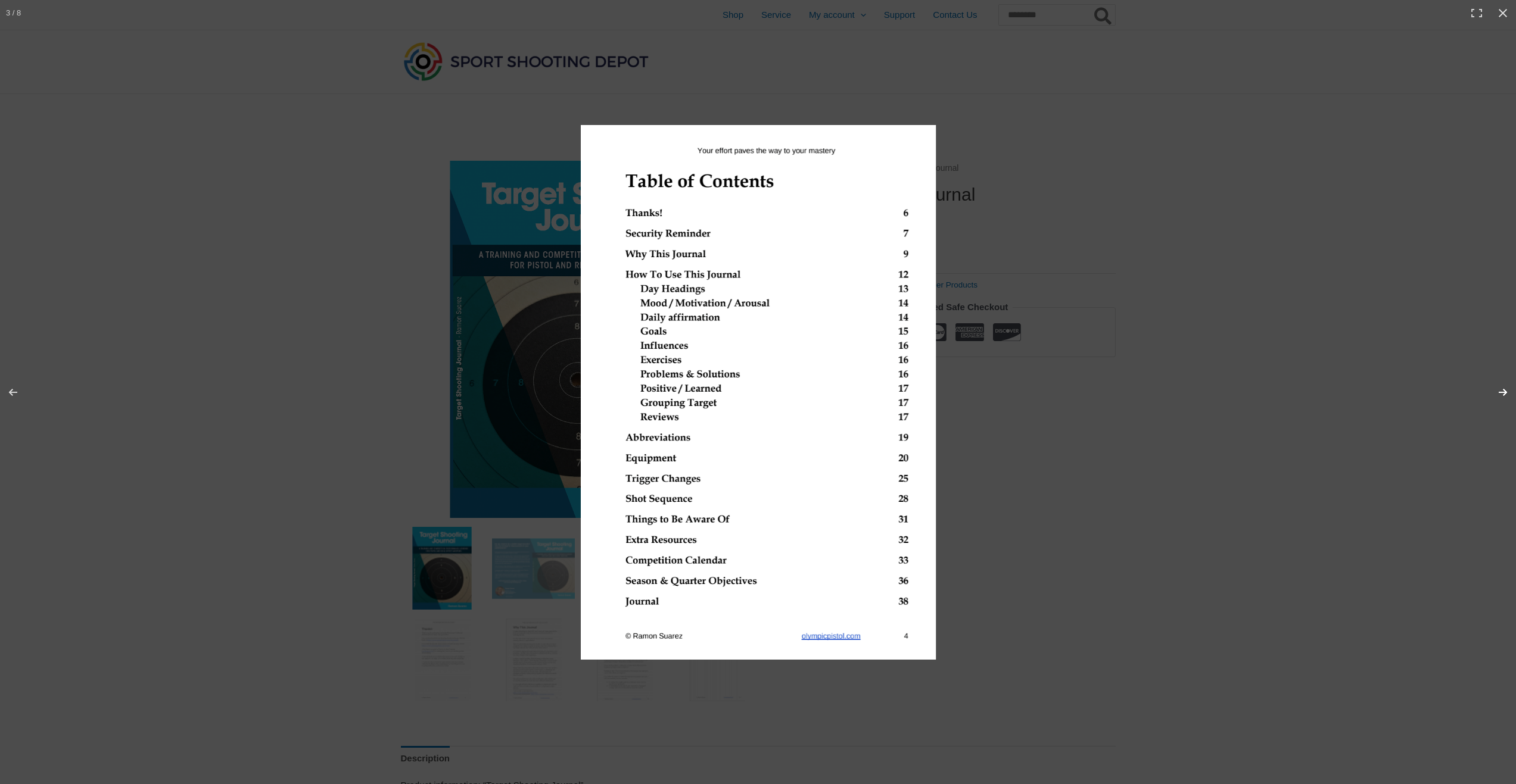
click at [1501, 391] on button "Next (arrow right)" at bounding box center [1495, 392] width 42 height 59
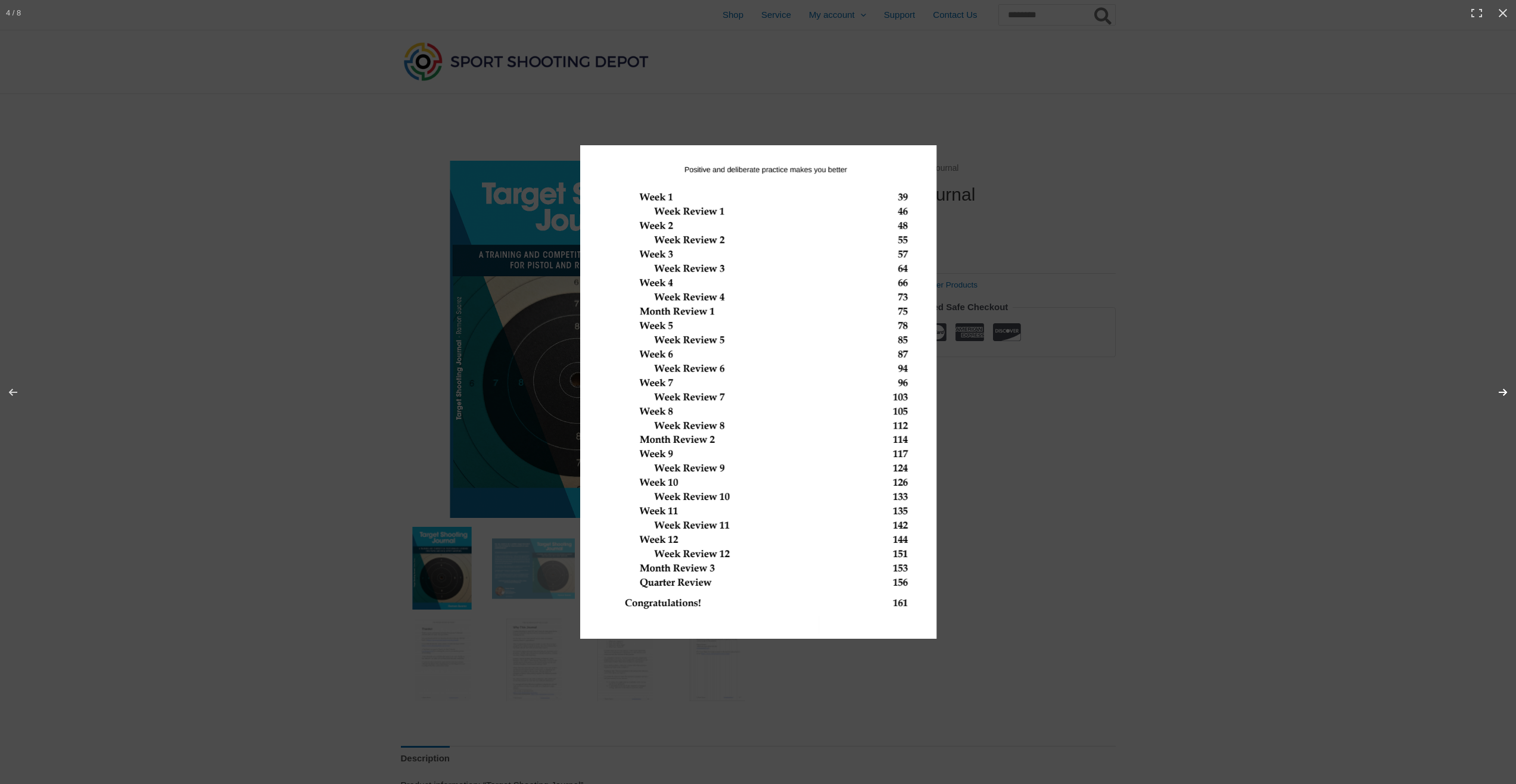
click at [1501, 391] on button "Next (arrow right)" at bounding box center [1495, 392] width 42 height 59
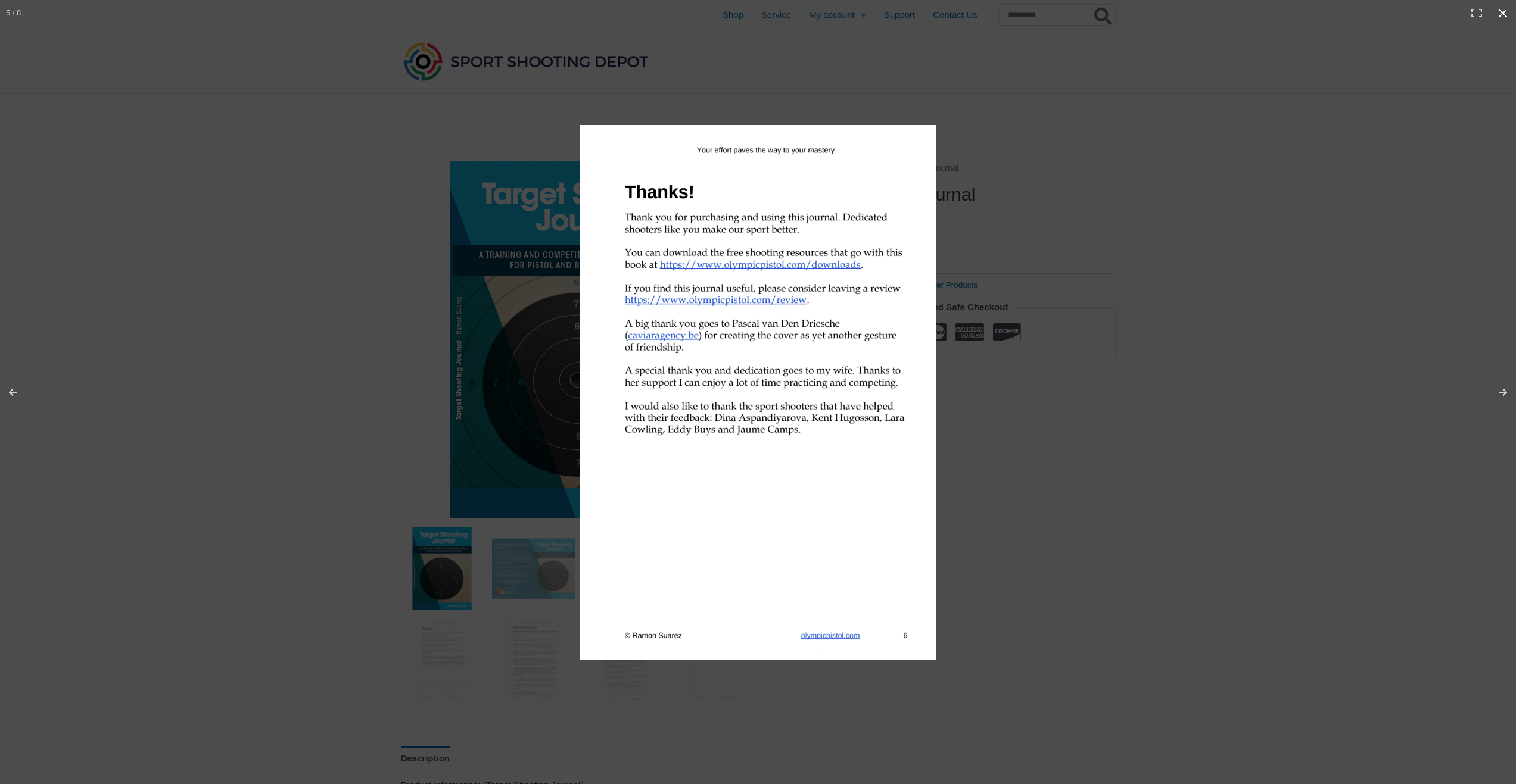
click at [1503, 12] on button "Close (Esc)" at bounding box center [1503, 13] width 26 height 26
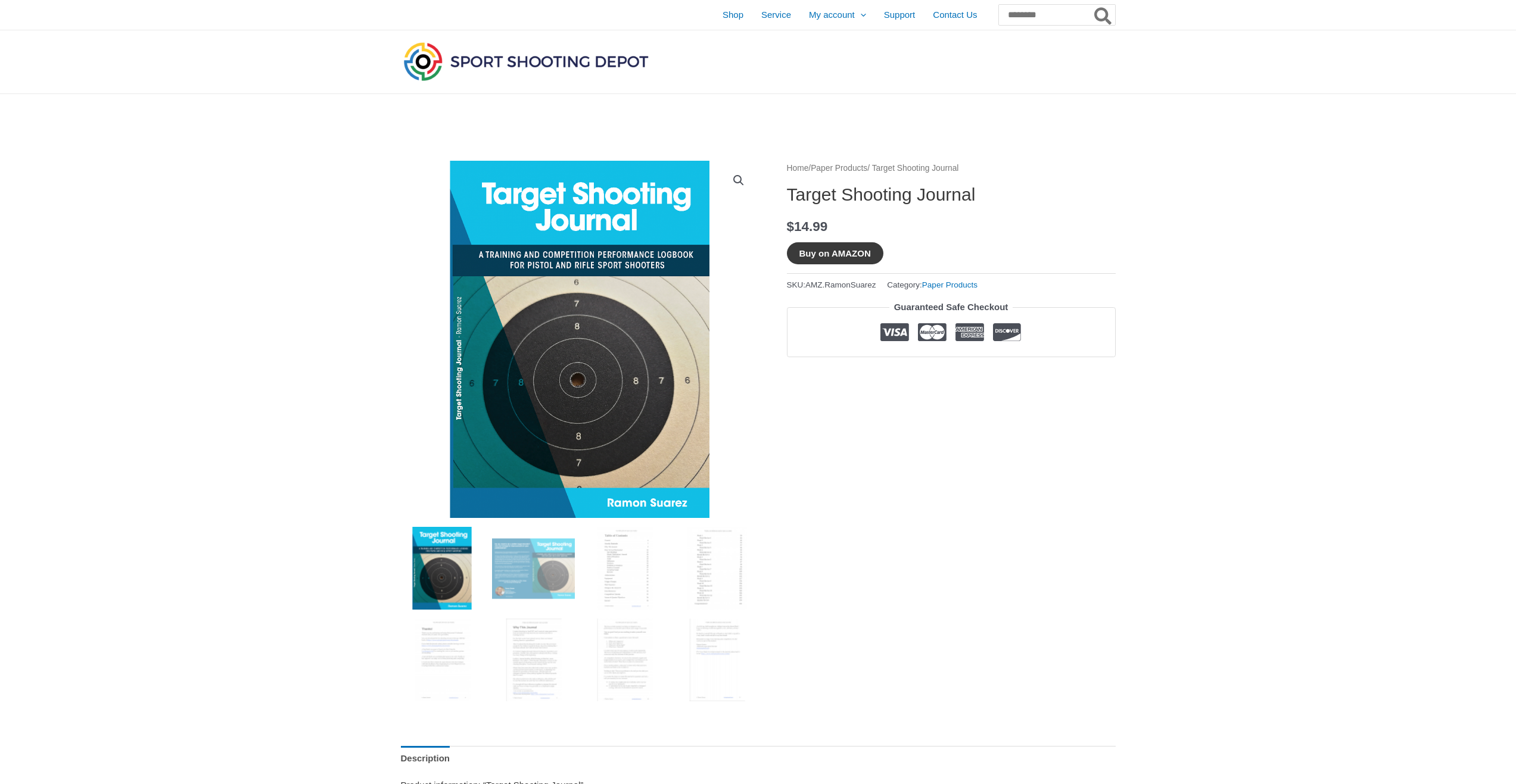
click at [828, 250] on button "Buy on AMAZON" at bounding box center [835, 254] width 97 height 22
